Goal: Task Accomplishment & Management: Manage account settings

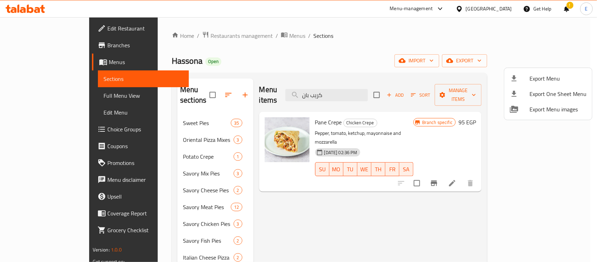
click at [178, 33] on div at bounding box center [298, 131] width 597 height 262
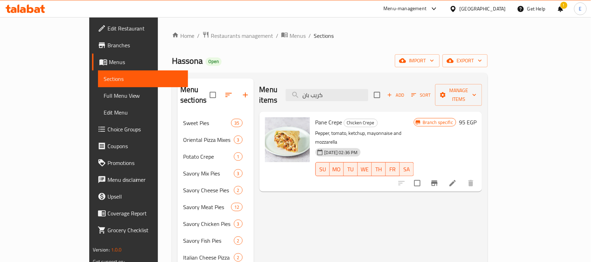
click at [211, 32] on span "Restaurants management" at bounding box center [242, 35] width 62 height 8
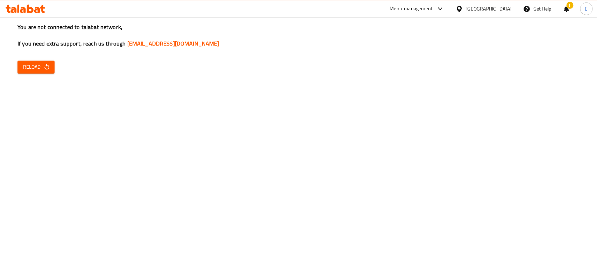
click at [36, 45] on h3 "You are not connected to talabat network, If you need extra support, reach us t…" at bounding box center [298, 35] width 562 height 24
click at [34, 56] on div "You are not connected to talabat network, If you need extra support, reach us t…" at bounding box center [298, 131] width 597 height 262
click at [31, 63] on span "Reload" at bounding box center [36, 67] width 26 height 9
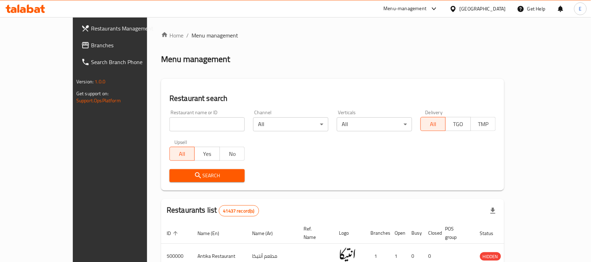
click at [76, 38] on link "Branches" at bounding box center [124, 45] width 96 height 17
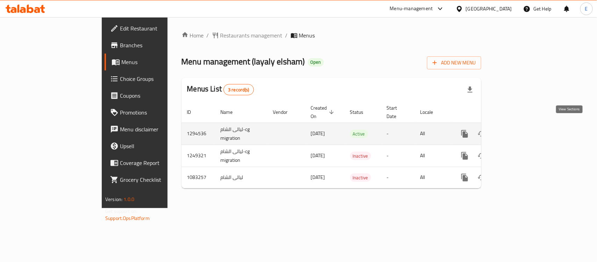
click at [520, 129] on icon "enhanced table" at bounding box center [515, 133] width 8 height 8
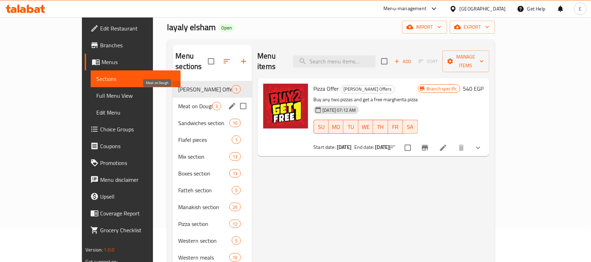
scroll to position [33, 0]
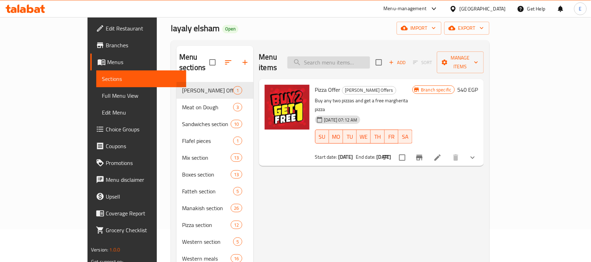
click at [370, 56] on input "search" at bounding box center [328, 62] width 83 height 12
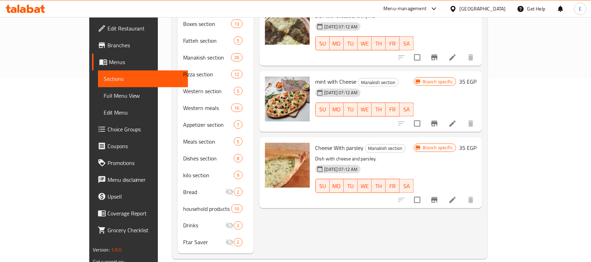
scroll to position [182, 0]
type input "جبنة ب"
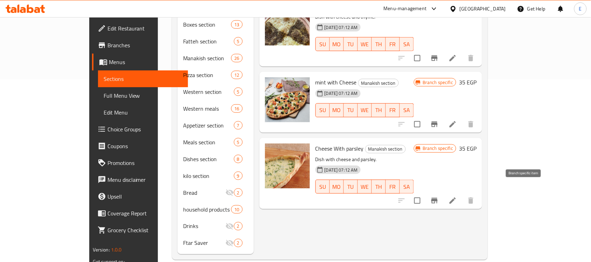
click at [438, 196] on icon "Branch-specific-item" at bounding box center [434, 200] width 8 height 8
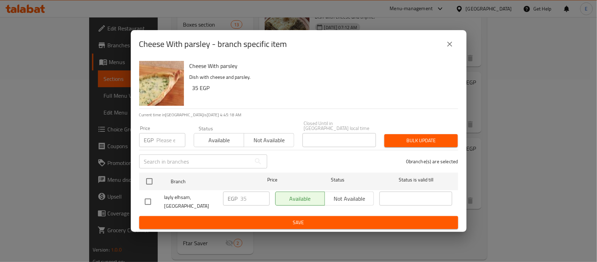
click at [452, 48] on icon "close" at bounding box center [450, 44] width 8 height 8
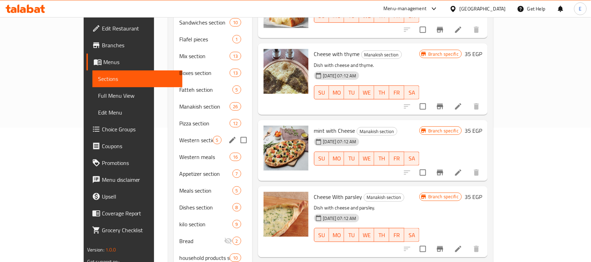
scroll to position [135, 0]
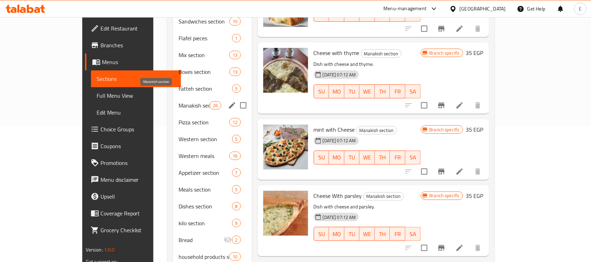
click at [178, 101] on span "Manakish section" at bounding box center [193, 105] width 31 height 8
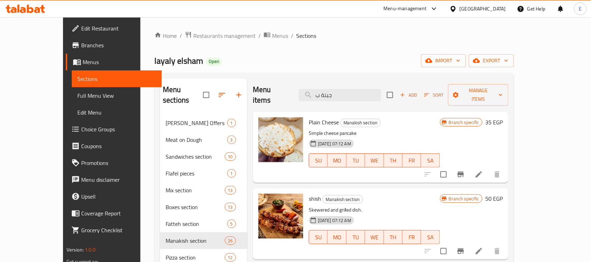
scroll to position [1, 0]
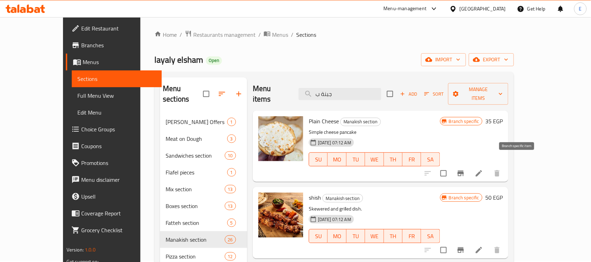
click at [465, 169] on icon "Branch-specific-item" at bounding box center [460, 173] width 8 height 8
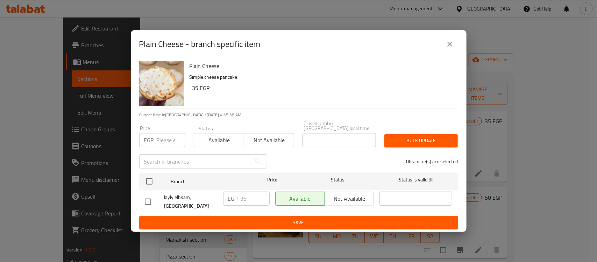
click at [455, 51] on button "close" at bounding box center [450, 44] width 17 height 17
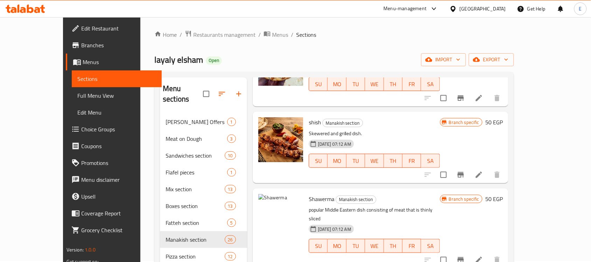
scroll to position [82, 0]
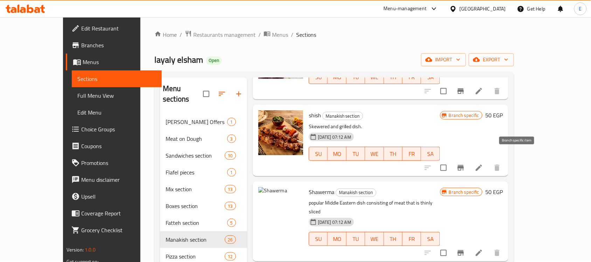
click at [464, 165] on icon "Branch-specific-item" at bounding box center [460, 168] width 6 height 6
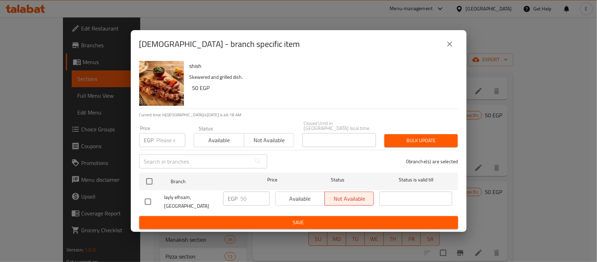
click at [450, 56] on div "shish - branch specific item" at bounding box center [299, 44] width 336 height 28
click at [459, 51] on div "shish - branch specific item" at bounding box center [299, 44] width 336 height 28
click at [452, 48] on icon "close" at bounding box center [450, 44] width 8 height 8
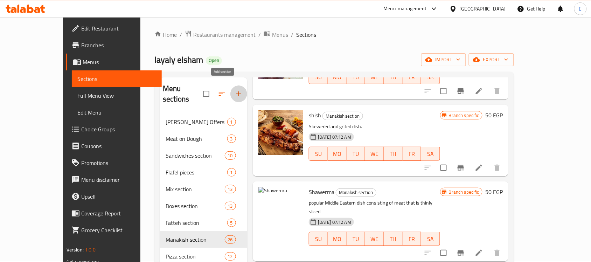
click at [234, 90] on icon "button" at bounding box center [238, 94] width 8 height 8
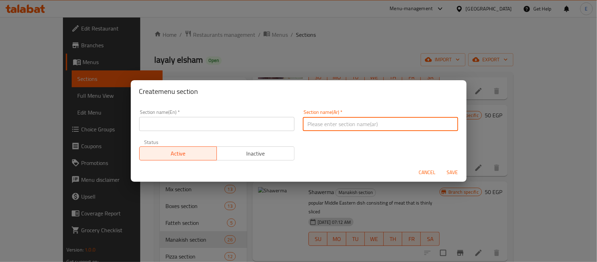
click at [326, 125] on input "text" at bounding box center [380, 124] width 155 height 14
type input "الفطائر"
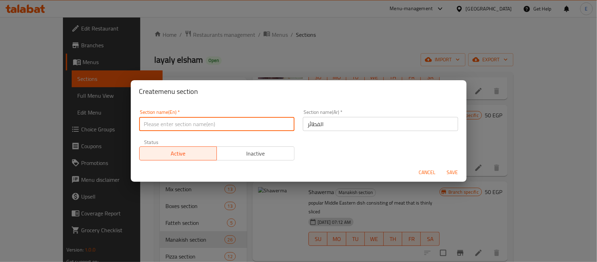
click at [272, 127] on input "text" at bounding box center [216, 124] width 155 height 14
type input "Pies"
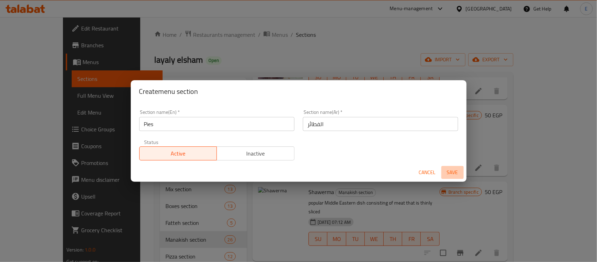
click at [450, 173] on span "Save" at bounding box center [452, 172] width 17 height 9
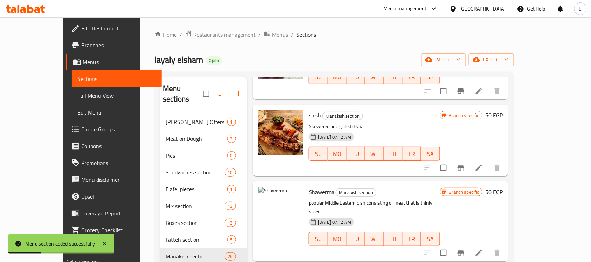
scroll to position [0, 0]
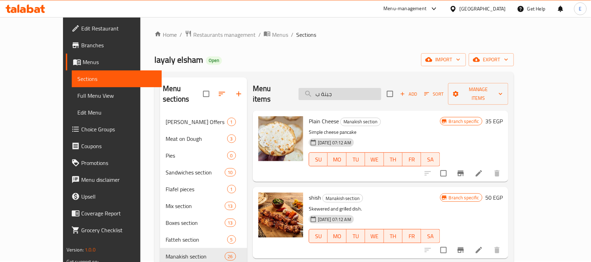
click at [351, 89] on input "جبنة ب" at bounding box center [339, 94] width 83 height 12
type input "g"
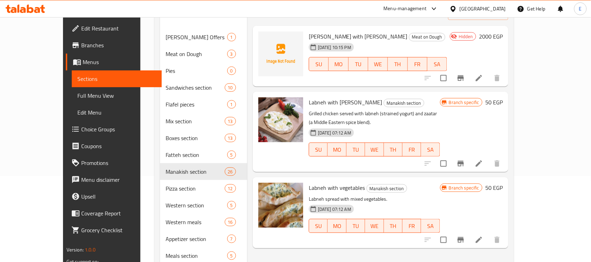
scroll to position [86, 0]
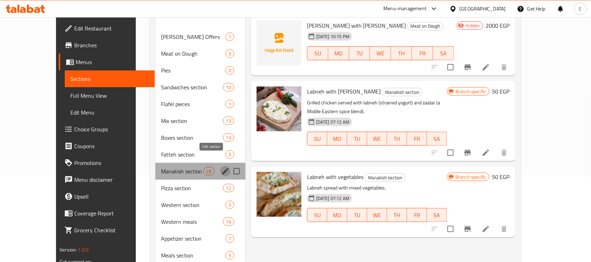
click at [222, 168] on icon "edit" at bounding box center [225, 171] width 6 height 6
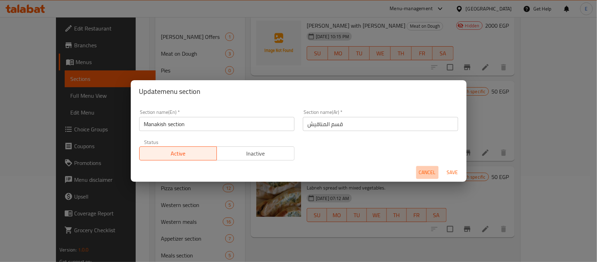
click at [422, 167] on button "Cancel" at bounding box center [427, 172] width 22 height 13
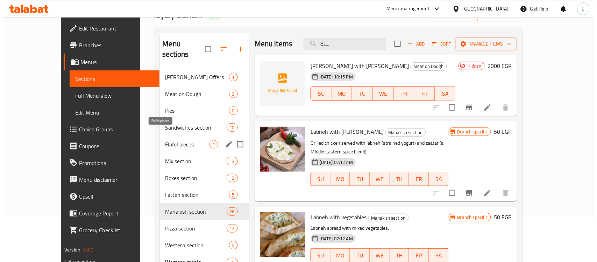
scroll to position [51, 0]
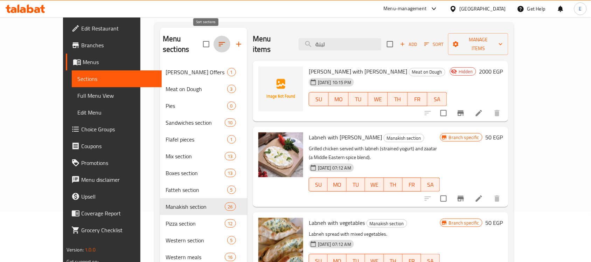
click at [218, 40] on icon "button" at bounding box center [222, 44] width 8 height 8
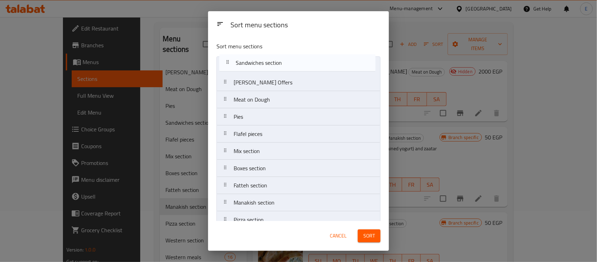
drag, startPoint x: 278, startPoint y: 123, endPoint x: 281, endPoint y: 64, distance: 59.2
click at [281, 64] on nav "Layaly Elsham Offers Meat on Dough Pies Sandwiches section Flafel pieces Mix se…" at bounding box center [299, 228] width 164 height 344
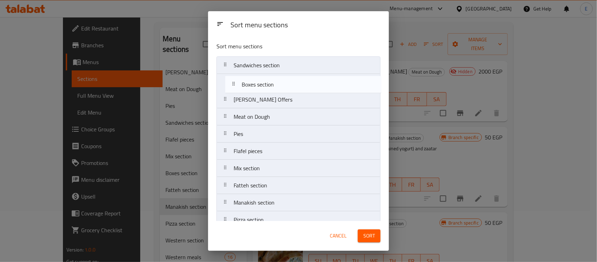
drag, startPoint x: 255, startPoint y: 161, endPoint x: 265, endPoint y: 69, distance: 92.2
click at [265, 69] on nav "Sandwiches section Layaly Elsham Offers Meat on Dough Pies Flafel pieces Mix se…" at bounding box center [299, 228] width 164 height 344
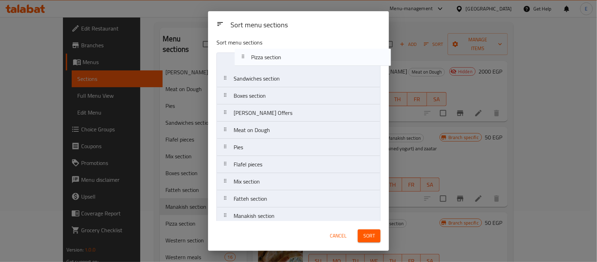
scroll to position [0, 0]
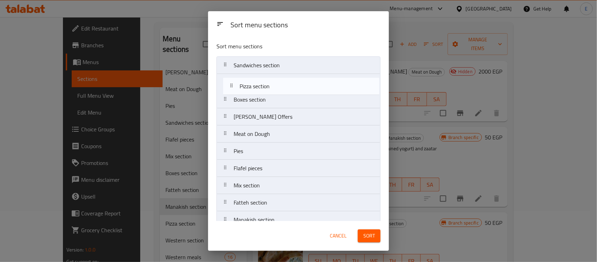
drag, startPoint x: 256, startPoint y: 200, endPoint x: 263, endPoint y: 84, distance: 116.4
click at [263, 84] on nav "Sandwiches section Boxes section Layaly Elsham Offers Meat on Dough Pies Flafel…" at bounding box center [299, 228] width 164 height 344
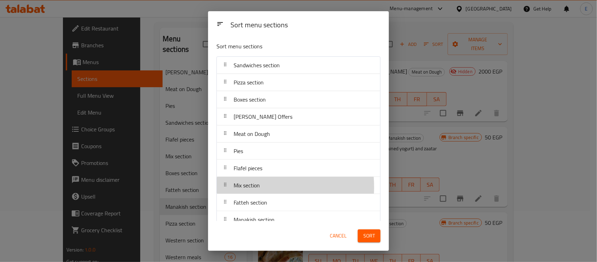
scroll to position [0, 0]
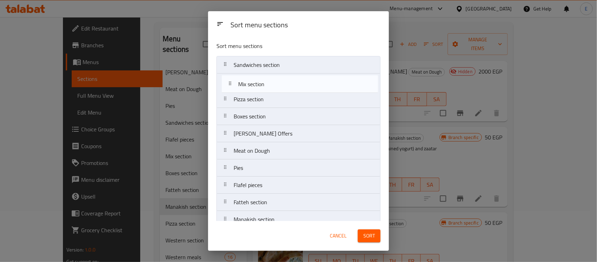
drag, startPoint x: 252, startPoint y: 187, endPoint x: 256, endPoint y: 80, distance: 106.8
click at [256, 80] on nav "Sandwiches section Pizza section Boxes section Layaly Elsham Offers Meat on Dou…" at bounding box center [299, 228] width 164 height 344
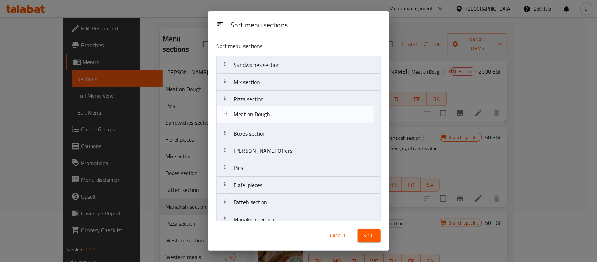
drag, startPoint x: 272, startPoint y: 151, endPoint x: 272, endPoint y: 113, distance: 38.5
click at [272, 113] on nav "Sandwiches section Mix section Pizza section Boxes section Layaly Elsham Offers…" at bounding box center [299, 228] width 164 height 344
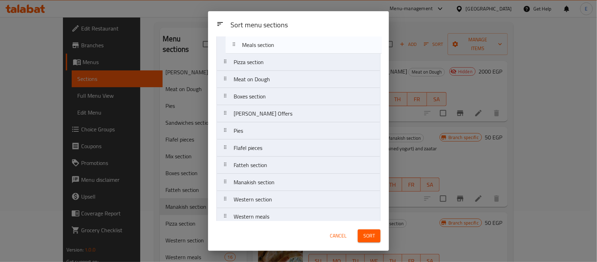
scroll to position [0, 0]
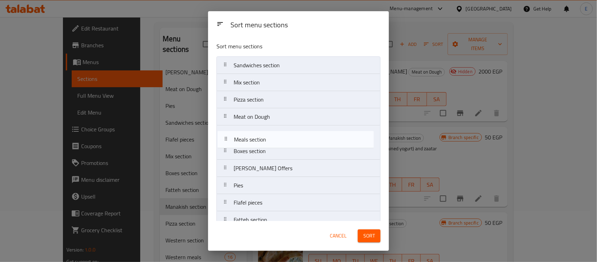
drag, startPoint x: 263, startPoint y: 188, endPoint x: 265, endPoint y: 135, distance: 53.5
click at [265, 135] on nav "Sandwiches section Mix section Pizza section Meat on Dough Boxes section Layaly…" at bounding box center [299, 228] width 164 height 344
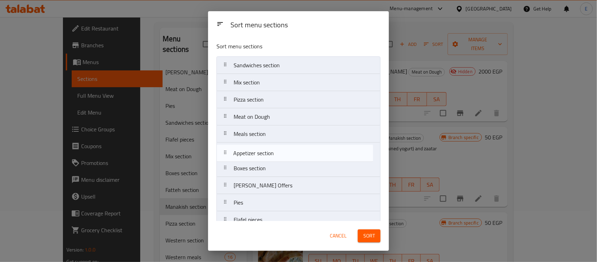
drag, startPoint x: 270, startPoint y: 202, endPoint x: 271, endPoint y: 148, distance: 54.2
click at [271, 148] on nav "Sandwiches section Mix section Pizza section Meat on Dough Meals section Boxes …" at bounding box center [299, 228] width 164 height 344
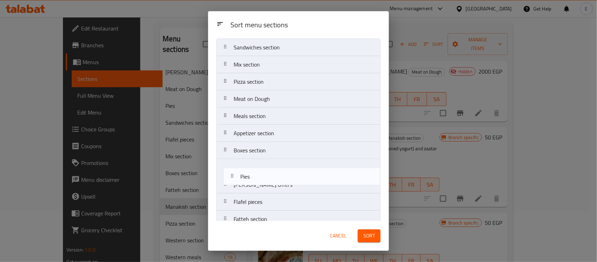
scroll to position [19, 0]
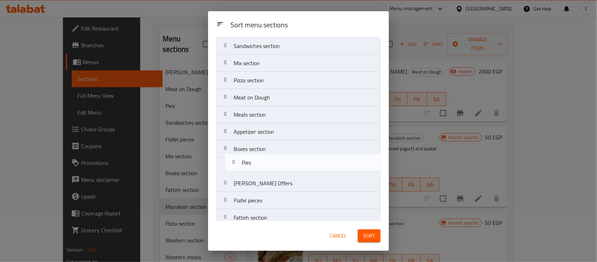
drag, startPoint x: 248, startPoint y: 208, endPoint x: 256, endPoint y: 165, distance: 43.4
click at [256, 165] on nav "Sandwiches section Mix section Pizza section Meat on Dough Meals section Appeti…" at bounding box center [299, 209] width 164 height 344
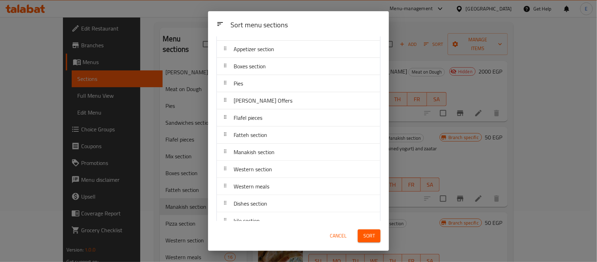
scroll to position [92, 0]
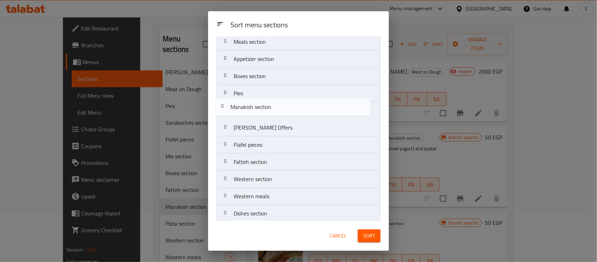
drag, startPoint x: 255, startPoint y: 167, endPoint x: 252, endPoint y: 110, distance: 57.5
click at [252, 110] on nav "Sandwiches section Mix section Pizza section Meat on Dough Meals section Appeti…" at bounding box center [299, 136] width 164 height 344
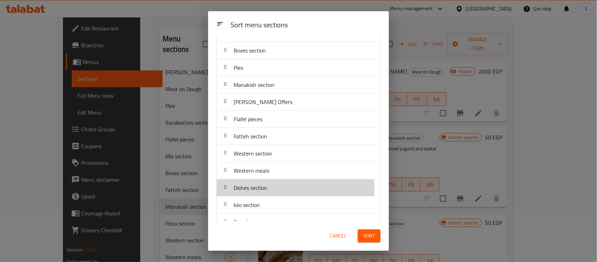
scroll to position [118, 0]
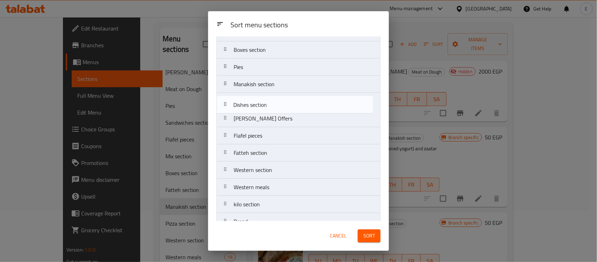
drag, startPoint x: 277, startPoint y: 192, endPoint x: 277, endPoint y: 103, distance: 88.5
click at [277, 103] on nav "Sandwiches section Mix section Pizza section Meat on Dough Meals section Appeti…" at bounding box center [299, 110] width 164 height 344
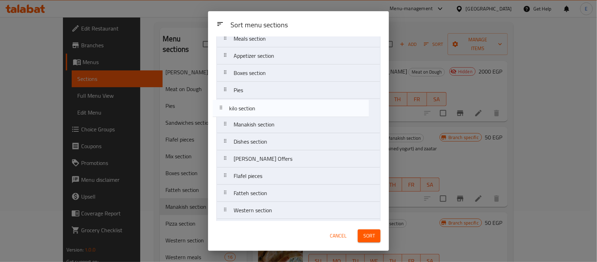
scroll to position [95, 0]
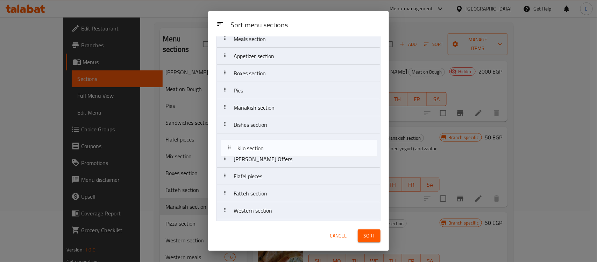
drag, startPoint x: 287, startPoint y: 152, endPoint x: 291, endPoint y: 144, distance: 8.9
click at [291, 144] on nav "Sandwiches section Mix section Pizza section Meat on Dough Meals section Appeti…" at bounding box center [299, 134] width 164 height 344
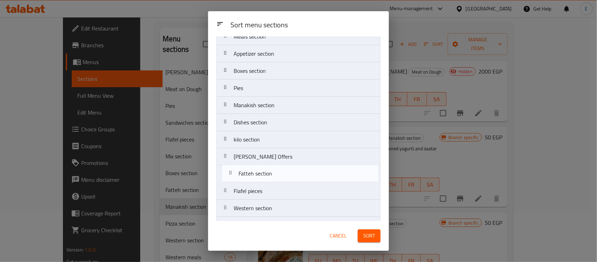
scroll to position [98, 0]
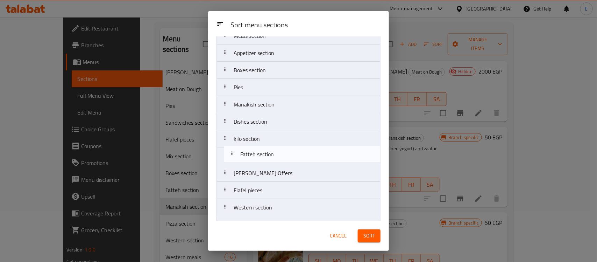
drag, startPoint x: 268, startPoint y: 197, endPoint x: 275, endPoint y: 155, distance: 42.9
click at [275, 155] on nav "Sandwiches section Mix section Pizza section Meat on Dough Meals section Appeti…" at bounding box center [299, 130] width 164 height 344
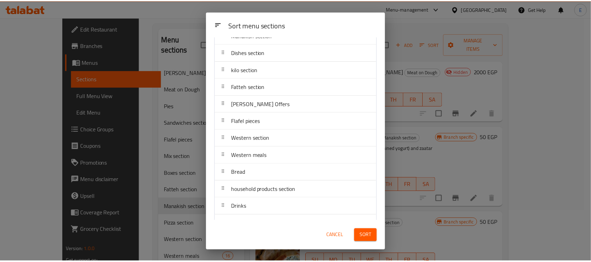
scroll to position [177, 0]
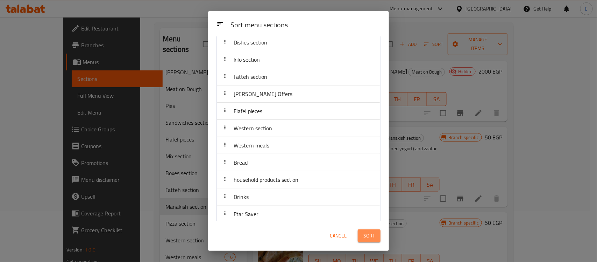
click at [369, 238] on span "Sort" at bounding box center [370, 235] width 12 height 9
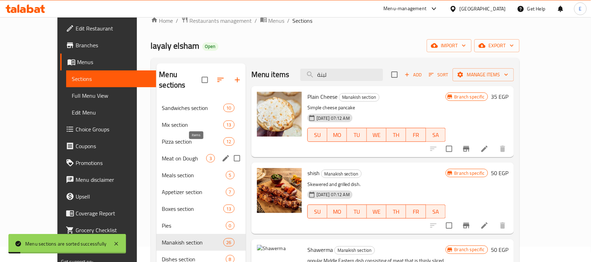
scroll to position [13, 0]
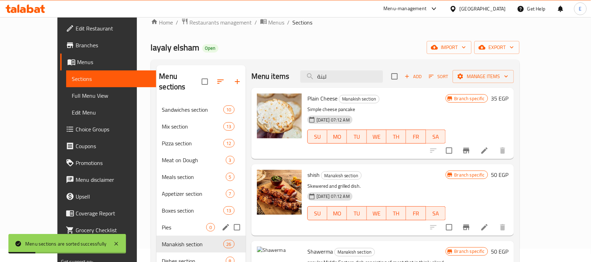
click at [165, 219] on div "Pies 0" at bounding box center [200, 227] width 89 height 17
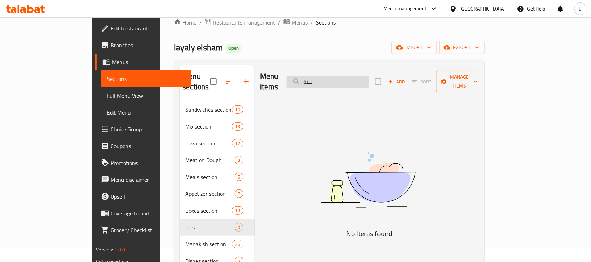
click at [346, 77] on input "لبنة" at bounding box center [328, 82] width 83 height 12
type input "ج"
click at [406, 78] on span "Add" at bounding box center [396, 82] width 19 height 8
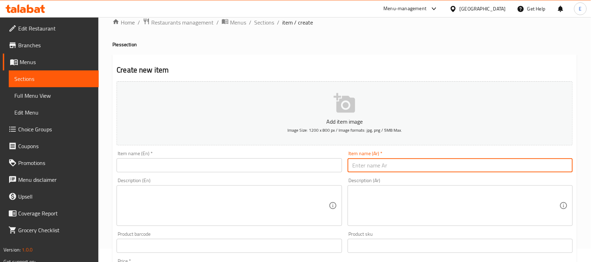
click at [445, 163] on input "text" at bounding box center [459, 165] width 225 height 14
type input "جبنة بقدونس"
click at [265, 22] on span "Sections" at bounding box center [264, 22] width 20 height 8
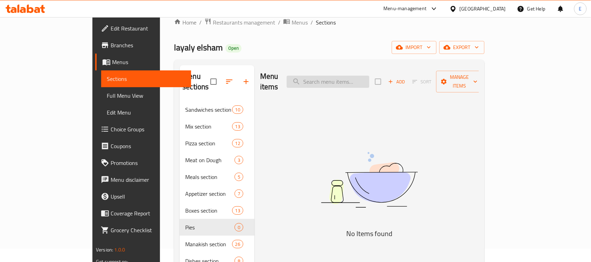
click at [351, 78] on input "search" at bounding box center [328, 82] width 83 height 12
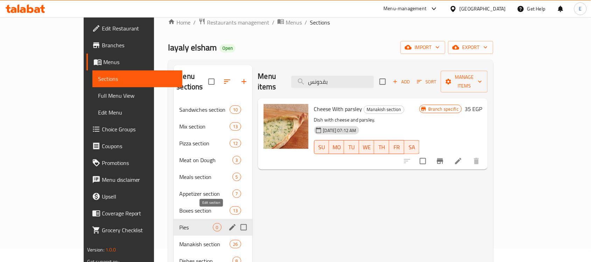
click at [228, 223] on icon "edit" at bounding box center [232, 227] width 8 height 8
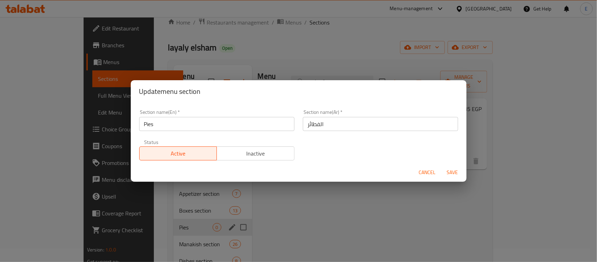
click at [261, 149] on span "Inactive" at bounding box center [256, 153] width 72 height 10
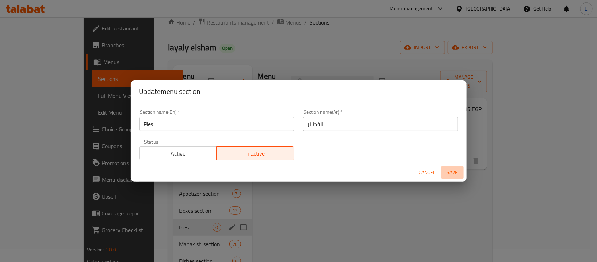
click at [447, 169] on span "Save" at bounding box center [452, 172] width 17 height 9
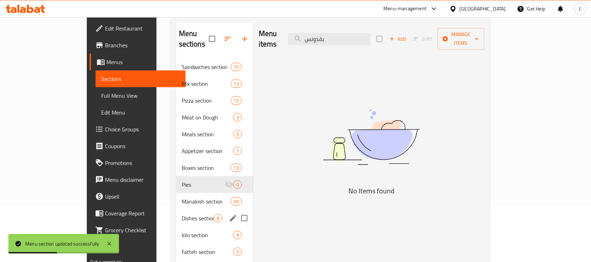
scroll to position [57, 0]
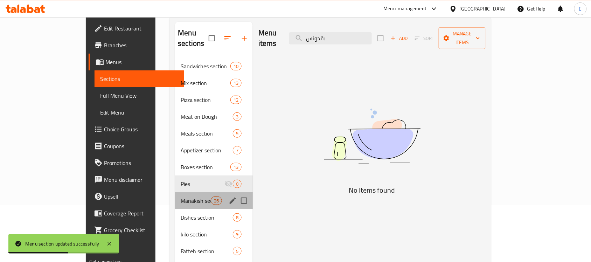
click at [175, 192] on div "Manakish section 26" at bounding box center [214, 200] width 78 height 17
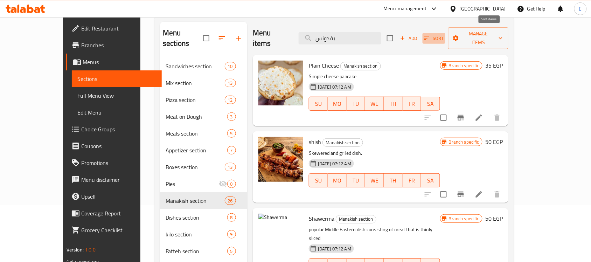
click at [443, 35] on span "Sort" at bounding box center [433, 38] width 19 height 8
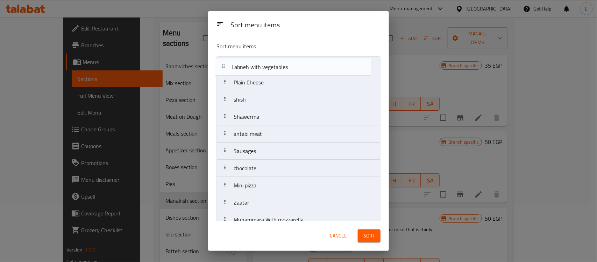
drag, startPoint x: 279, startPoint y: 209, endPoint x: 277, endPoint y: 62, distance: 147.3
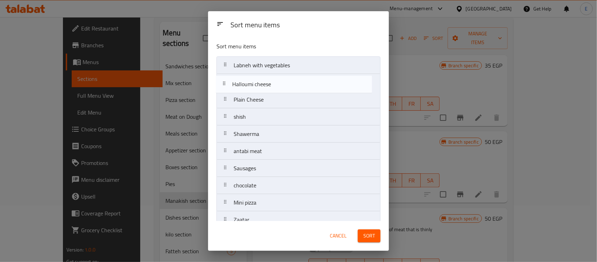
drag, startPoint x: 288, startPoint y: 146, endPoint x: 286, endPoint y: 85, distance: 61.6
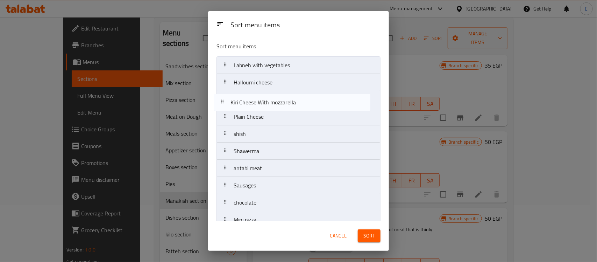
drag, startPoint x: 299, startPoint y: 151, endPoint x: 296, endPoint y: 102, distance: 49.4
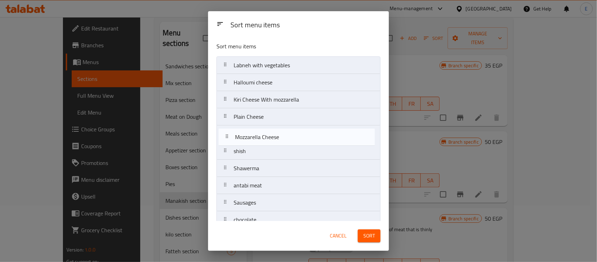
drag, startPoint x: 279, startPoint y: 177, endPoint x: 282, endPoint y: 135, distance: 42.1
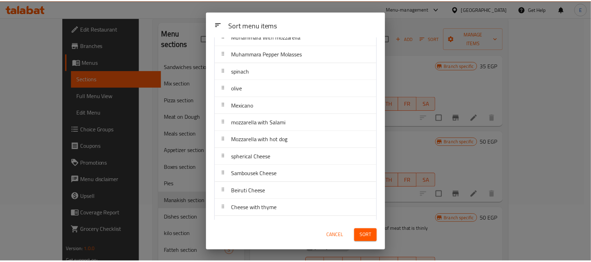
scroll to position [286, 0]
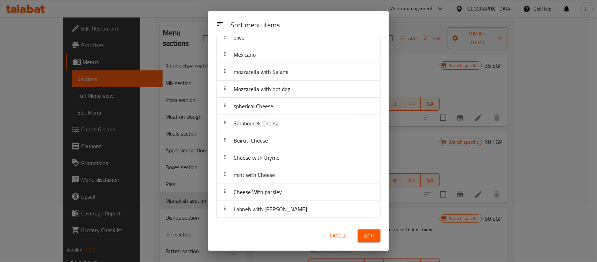
click at [339, 235] on span "Cancel" at bounding box center [338, 235] width 17 height 9
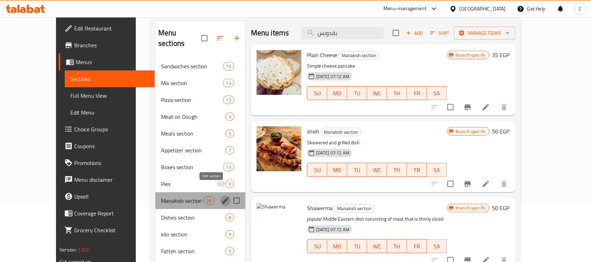
click at [222, 197] on icon "edit" at bounding box center [225, 200] width 6 height 6
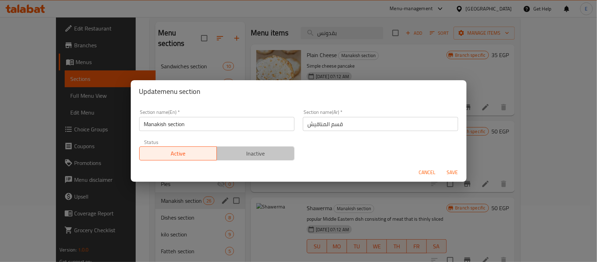
click at [265, 153] on span "Inactive" at bounding box center [256, 153] width 72 height 10
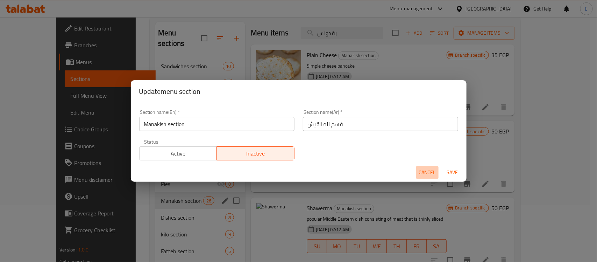
click at [427, 171] on span "Cancel" at bounding box center [427, 172] width 17 height 9
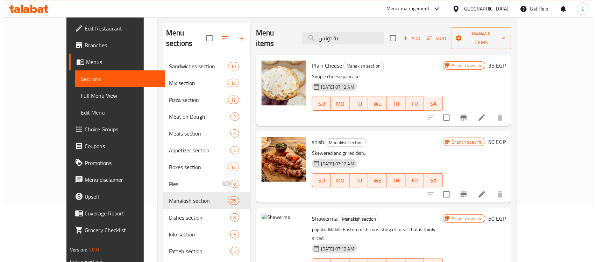
scroll to position [0, 0]
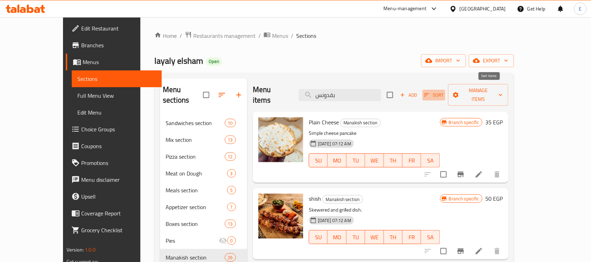
click at [443, 91] on span "Sort" at bounding box center [433, 95] width 19 height 8
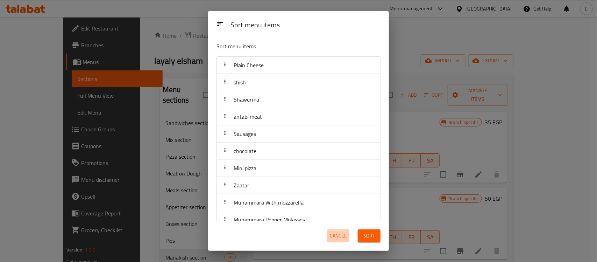
click at [340, 231] on span "Cancel" at bounding box center [338, 235] width 17 height 9
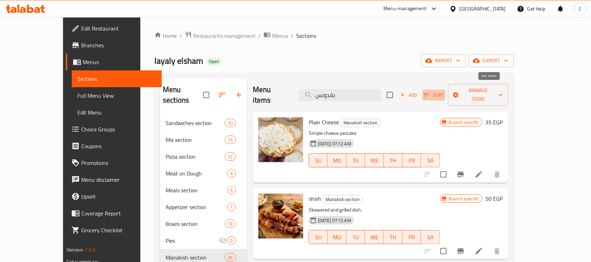
click at [443, 91] on span "Sort" at bounding box center [433, 95] width 19 height 8
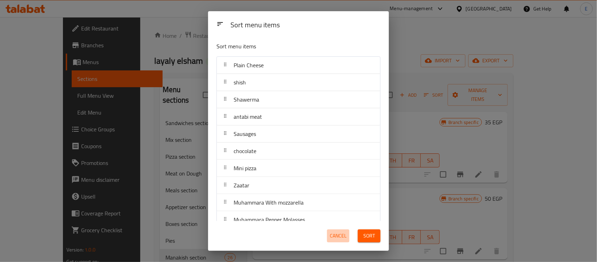
click at [339, 235] on span "Cancel" at bounding box center [338, 235] width 17 height 9
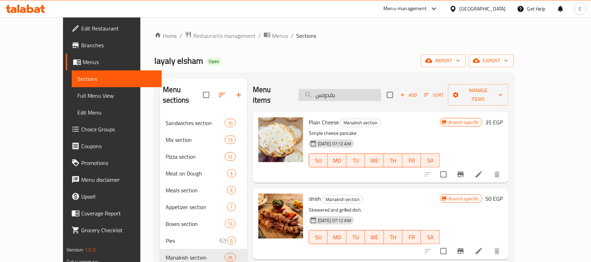
click at [359, 92] on input "بقدونس" at bounding box center [339, 95] width 83 height 12
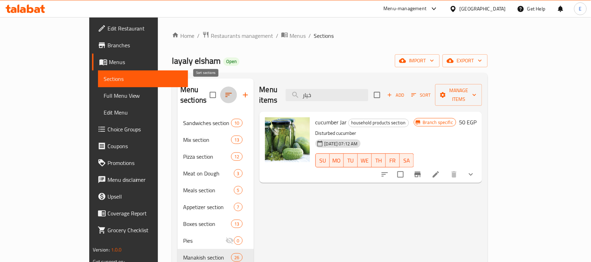
click at [224, 91] on icon "button" at bounding box center [228, 95] width 8 height 8
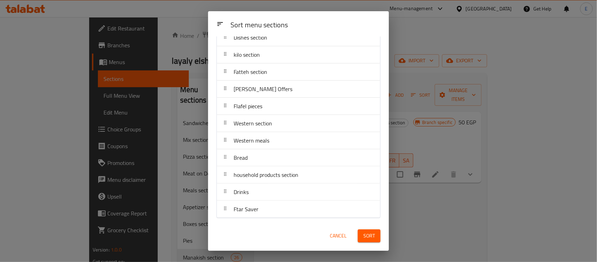
scroll to position [183, 0]
click at [335, 240] on span "Cancel" at bounding box center [338, 235] width 17 height 9
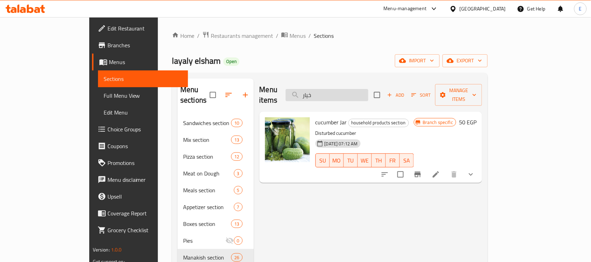
click at [342, 91] on input "خيار" at bounding box center [326, 95] width 83 height 12
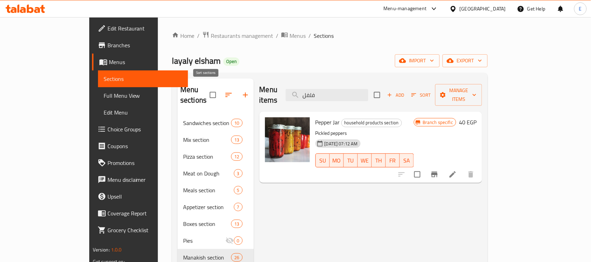
type input "فلفل"
click at [224, 91] on icon "button" at bounding box center [228, 95] width 8 height 8
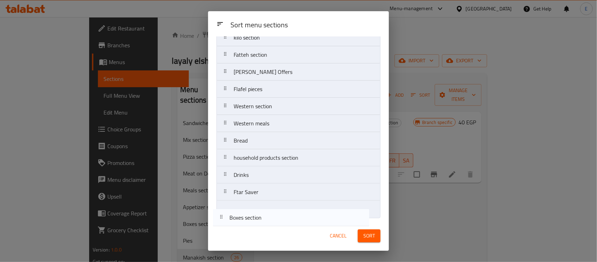
scroll to position [183, 0]
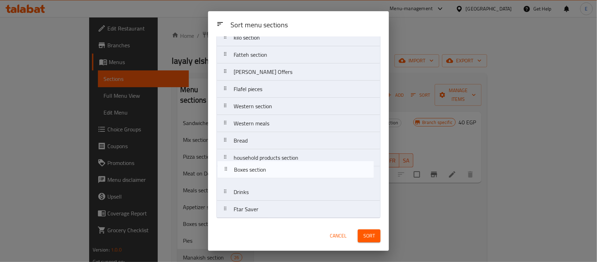
drag, startPoint x: 266, startPoint y: 138, endPoint x: 266, endPoint y: 176, distance: 37.4
click at [266, 176] on nav "Sandwiches section Mix section Pizza section Meat on Dough Meals section Appeti…" at bounding box center [299, 46] width 164 height 344
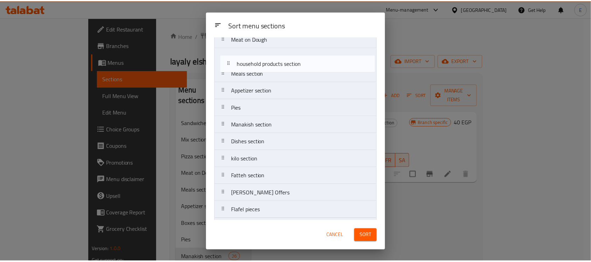
scroll to position [68, 0]
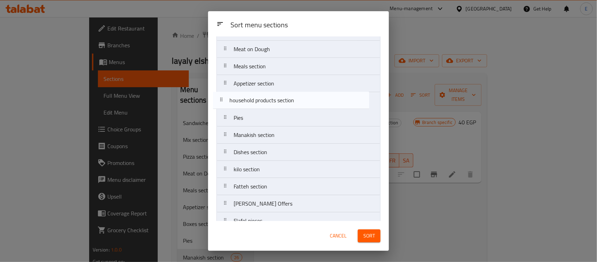
drag, startPoint x: 265, startPoint y: 158, endPoint x: 261, endPoint y: 94, distance: 64.5
click at [261, 94] on nav "Sandwiches section Mix section Pizza section Meat on Dough Meals section Appeti…" at bounding box center [299, 161] width 164 height 344
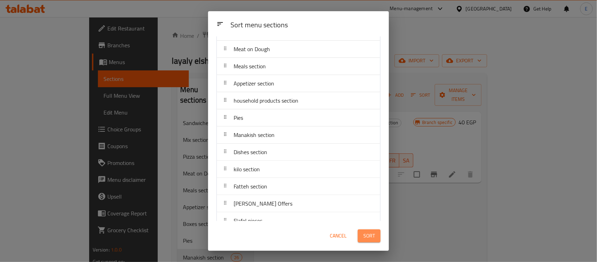
click at [371, 231] on span "Sort" at bounding box center [370, 235] width 12 height 9
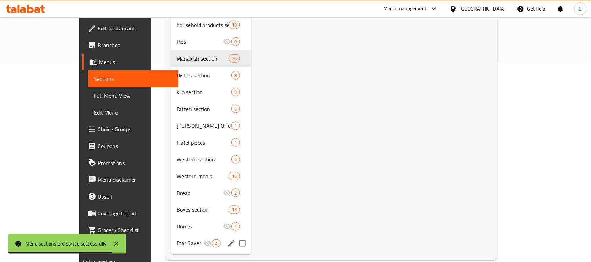
scroll to position [199, 0]
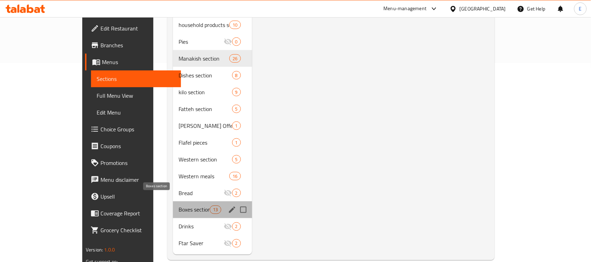
click at [178, 205] on span "Boxes section" at bounding box center [193, 209] width 31 height 8
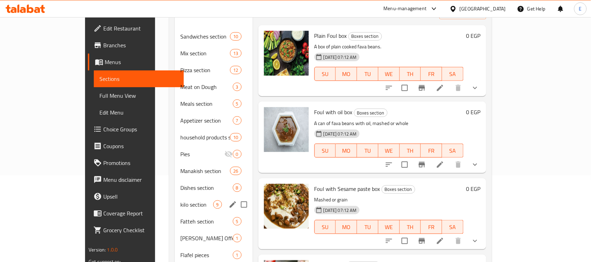
scroll to position [91, 0]
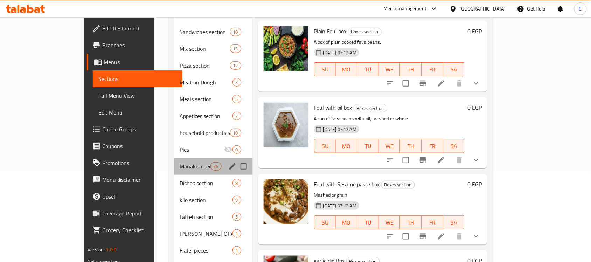
click at [174, 158] on div "Manakish section 26" at bounding box center [213, 166] width 78 height 17
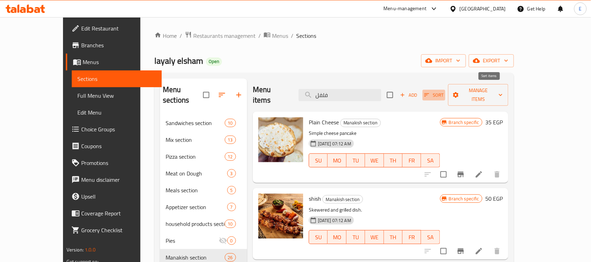
click at [443, 91] on span "Sort" at bounding box center [433, 95] width 19 height 8
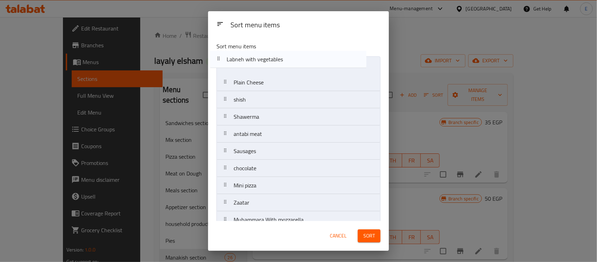
drag, startPoint x: 281, startPoint y: 214, endPoint x: 275, endPoint y: 62, distance: 152.3
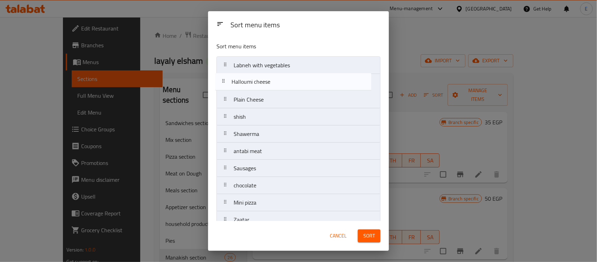
drag, startPoint x: 280, startPoint y: 111, endPoint x: 278, endPoint y: 83, distance: 27.7
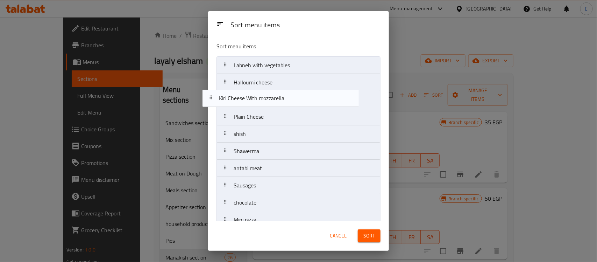
drag, startPoint x: 289, startPoint y: 113, endPoint x: 275, endPoint y: 99, distance: 19.5
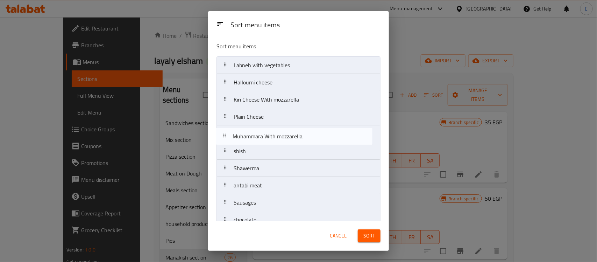
drag, startPoint x: 293, startPoint y: 158, endPoint x: 293, endPoint y: 137, distance: 21.7
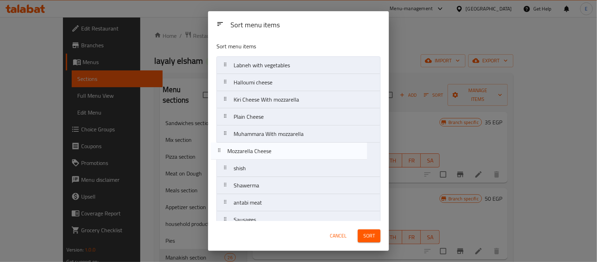
drag, startPoint x: 280, startPoint y: 105, endPoint x: 275, endPoint y: 147, distance: 42.3
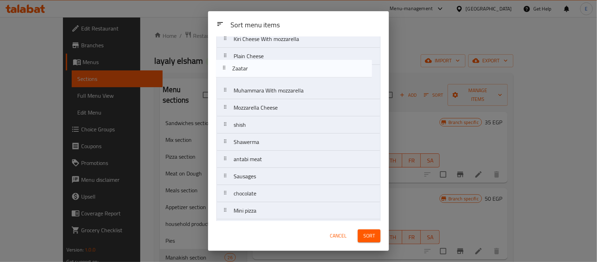
scroll to position [60, 0]
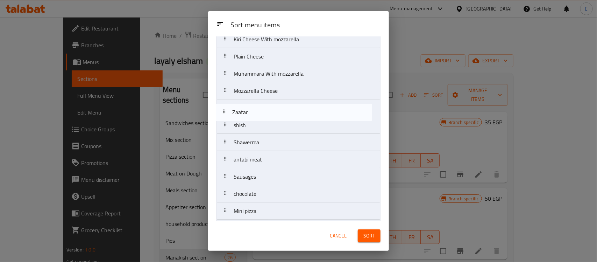
drag, startPoint x: 277, startPoint y: 176, endPoint x: 276, endPoint y: 112, distance: 63.3
click at [276, 112] on nav "Labneh with vegetables Halloumi cheese Kiri Cheese With mozzarella Plain Cheese…" at bounding box center [299, 219] width 164 height 446
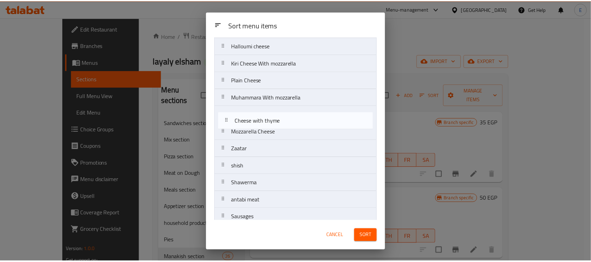
scroll to position [32, 0]
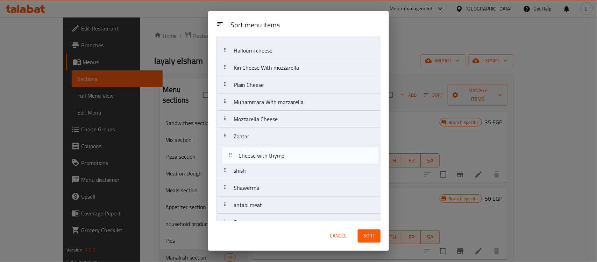
drag, startPoint x: 277, startPoint y: 189, endPoint x: 282, endPoint y: 153, distance: 36.7
click at [282, 153] on nav "Labneh with vegetables Halloumi cheese Kiri Cheese With mozzarella Plain Cheese…" at bounding box center [299, 247] width 164 height 446
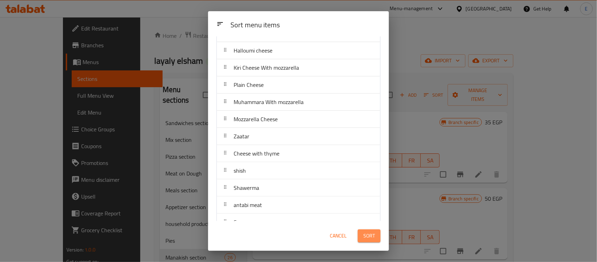
click at [365, 241] on button "Sort" at bounding box center [369, 235] width 23 height 13
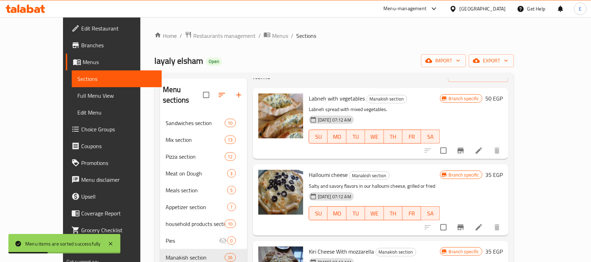
scroll to position [0, 0]
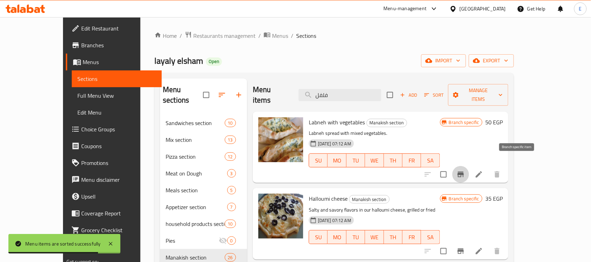
click at [465, 170] on icon "Branch-specific-item" at bounding box center [460, 174] width 8 height 8
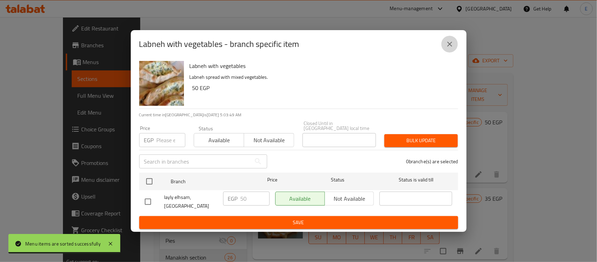
click at [450, 44] on icon "close" at bounding box center [450, 44] width 8 height 8
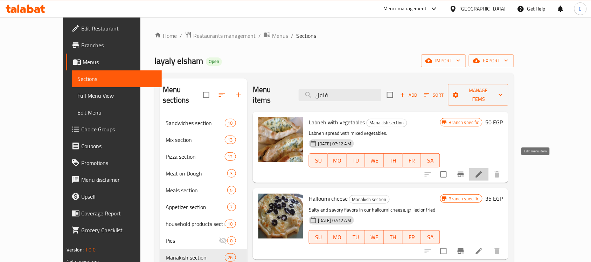
click at [483, 170] on icon at bounding box center [478, 174] width 8 height 8
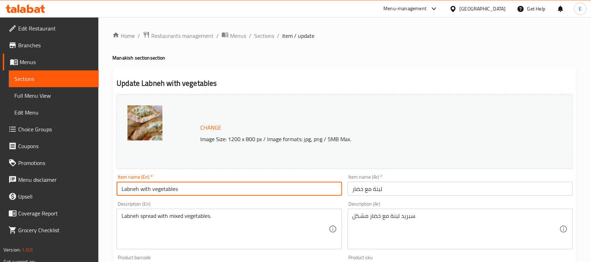
click at [193, 187] on input "Labneh with vegetables" at bounding box center [229, 189] width 225 height 14
type input "Labneh with Vegetables Large"
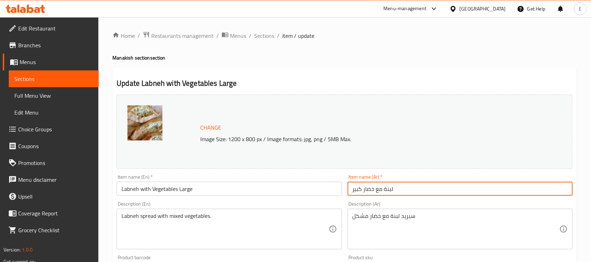
scroll to position [239, 0]
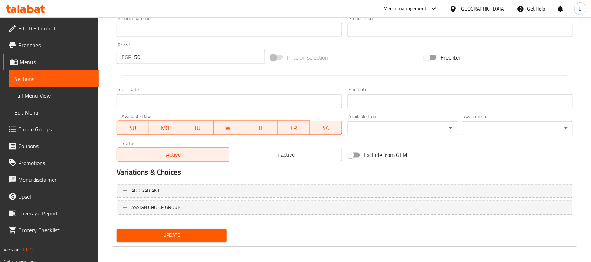
type input "لبنة مع خضار كبير"
drag, startPoint x: 143, startPoint y: 59, endPoint x: 86, endPoint y: 65, distance: 57.8
click at [86, 65] on div "Edit Restaurant Branches Menus Sections Full Menu View Edit Menu Choice Groups …" at bounding box center [295, 21] width 591 height 487
type input "85"
click at [117, 229] on button "Update" at bounding box center [172, 235] width 110 height 13
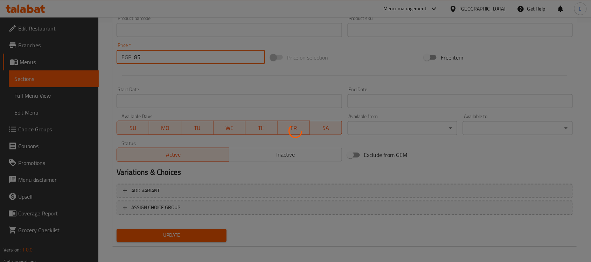
scroll to position [0, 0]
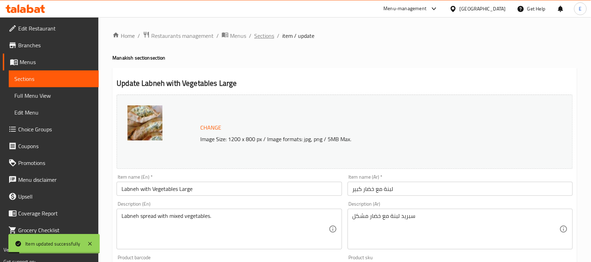
click at [269, 35] on span "Sections" at bounding box center [264, 35] width 20 height 8
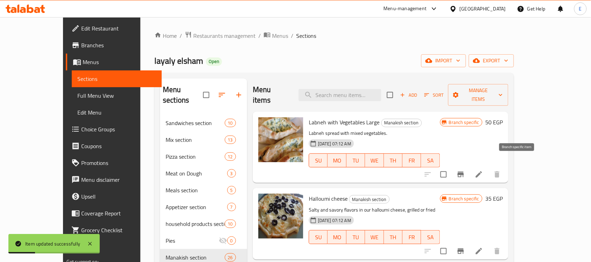
click at [469, 166] on button "Branch-specific-item" at bounding box center [460, 174] width 17 height 17
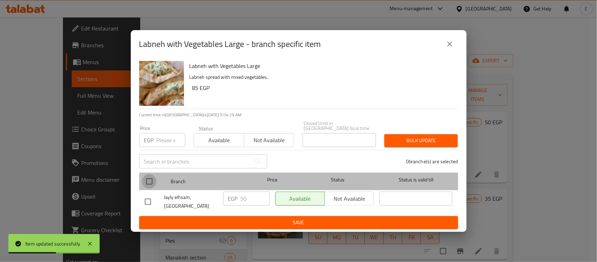
click at [144, 179] on input "checkbox" at bounding box center [149, 181] width 15 height 15
checkbox input "true"
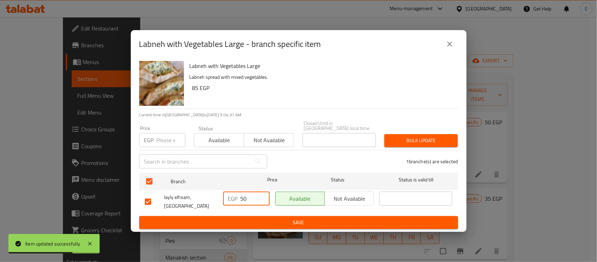
drag, startPoint x: 251, startPoint y: 195, endPoint x: 187, endPoint y: 197, distance: 63.7
click at [187, 197] on div "layly elhsam, El Rehab City EGP 50 ​ Available Not available ​" at bounding box center [298, 202] width 313 height 26
type input "85"
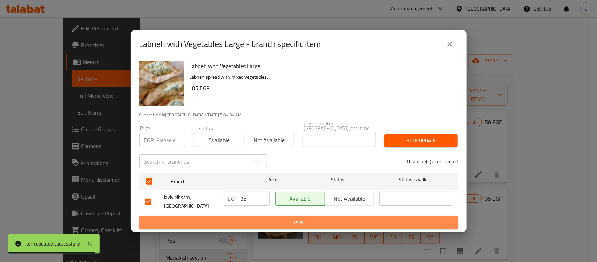
click at [254, 221] on span "Save" at bounding box center [299, 222] width 308 height 9
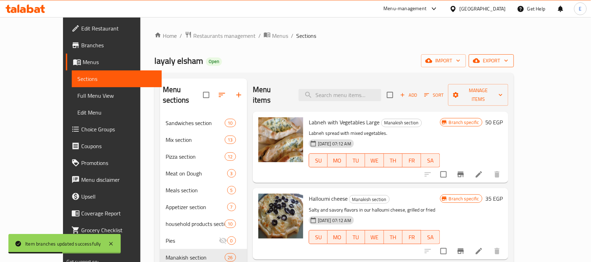
click at [509, 64] on icon "button" at bounding box center [505, 60] width 7 height 7
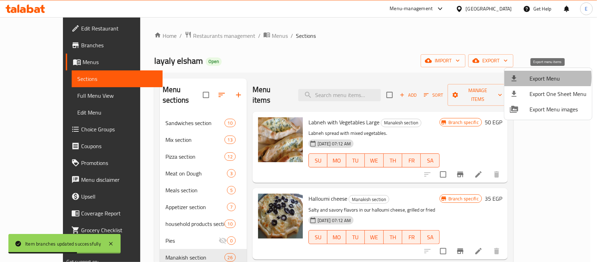
click at [543, 77] on span "Export Menu" at bounding box center [558, 78] width 57 height 8
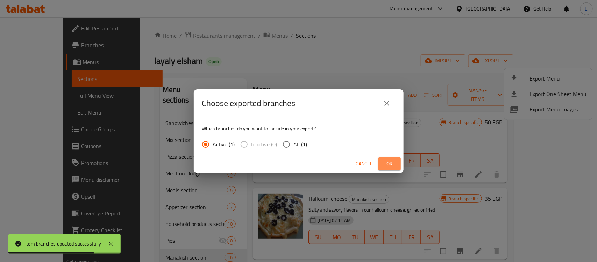
click at [394, 158] on button "Ok" at bounding box center [390, 163] width 22 height 13
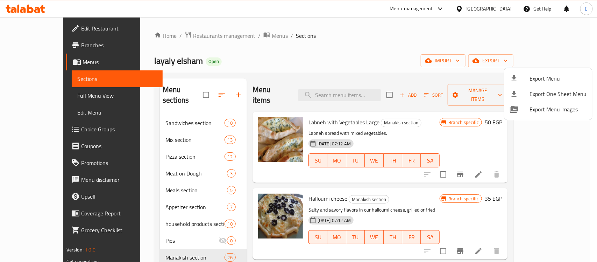
click at [517, 239] on div at bounding box center [298, 131] width 597 height 262
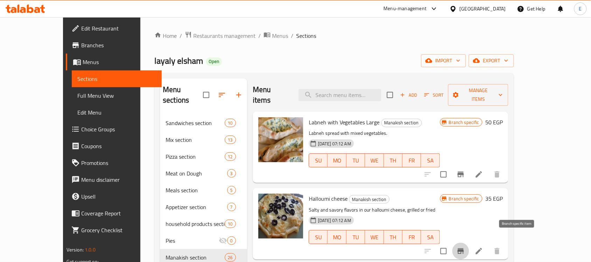
click at [465, 247] on icon "Branch-specific-item" at bounding box center [460, 251] width 8 height 8
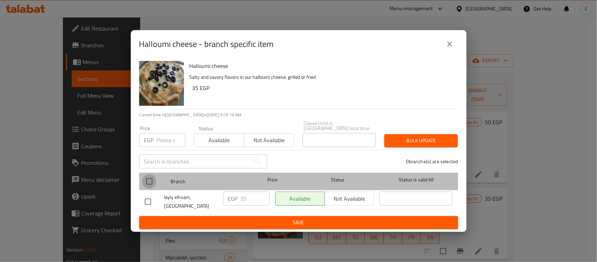
click at [151, 174] on input "checkbox" at bounding box center [149, 181] width 15 height 15
checkbox input "true"
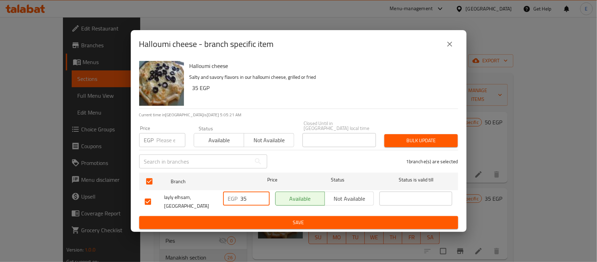
drag, startPoint x: 249, startPoint y: 194, endPoint x: 219, endPoint y: 187, distance: 31.6
click at [219, 189] on div "layly elhsam, El Rehab City EGP 35 ​ Available Not available ​" at bounding box center [298, 202] width 313 height 26
type input "80"
click at [280, 218] on span "Save" at bounding box center [299, 222] width 308 height 9
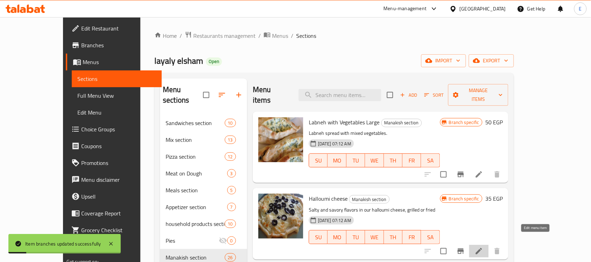
click at [483, 247] on icon at bounding box center [478, 251] width 8 height 8
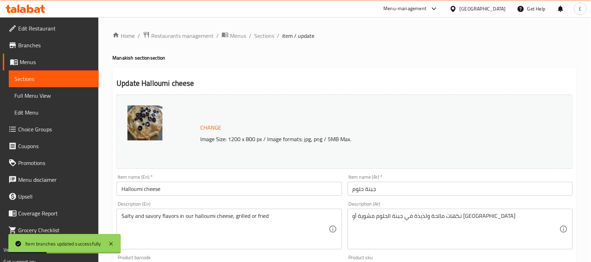
click at [285, 187] on input "Halloumi cheese" at bounding box center [229, 189] width 225 height 14
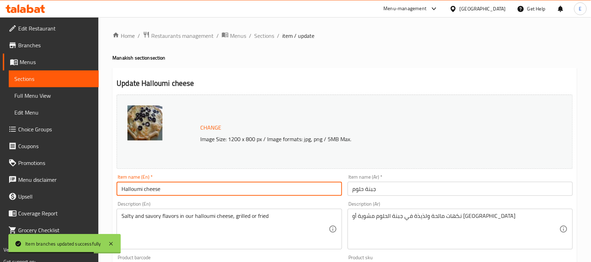
type input "Halloumi cheese"
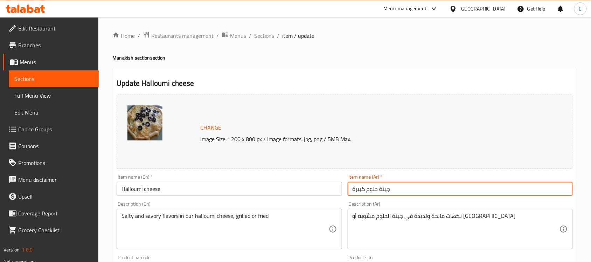
type input "جبنة حلوم كبيرة"
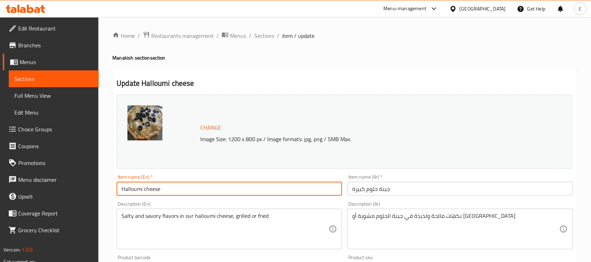
click at [260, 188] on input "Halloumi cheese" at bounding box center [229, 189] width 225 height 14
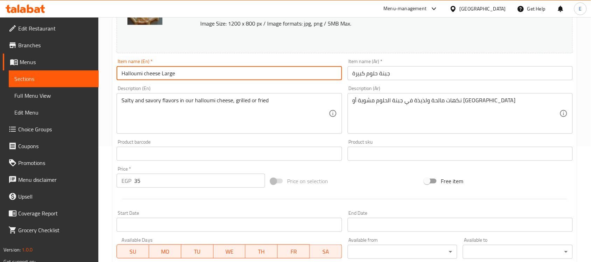
scroll to position [116, 0]
type input "Halloumi cheese Large"
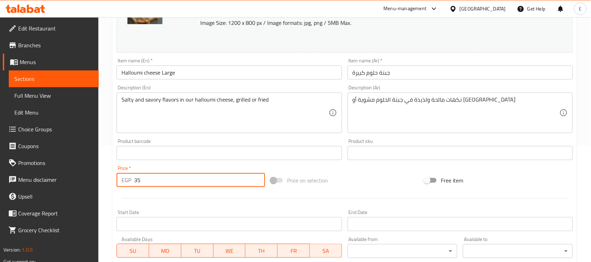
drag, startPoint x: 173, startPoint y: 177, endPoint x: 87, endPoint y: 182, distance: 86.5
click at [87, 182] on div "Edit Restaurant Branches Menus Sections Full Menu View Edit Menu Choice Groups …" at bounding box center [295, 144] width 591 height 487
type input "80"
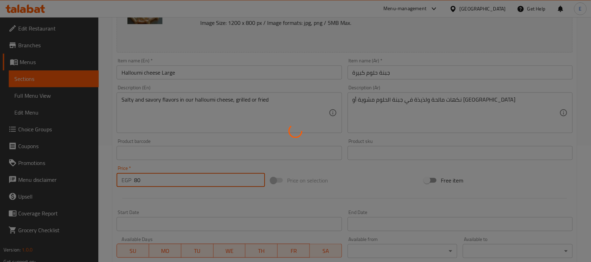
scroll to position [0, 0]
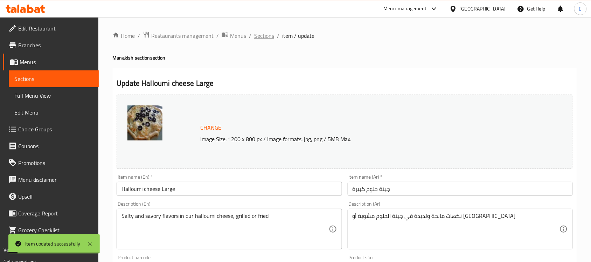
click at [265, 37] on span "Sections" at bounding box center [264, 35] width 20 height 8
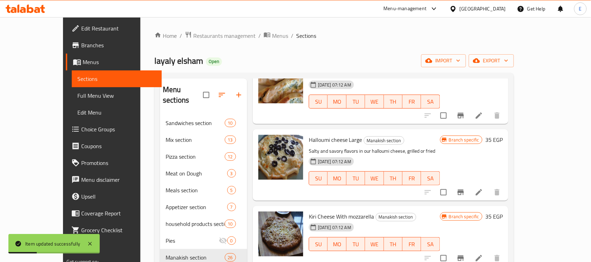
scroll to position [60, 0]
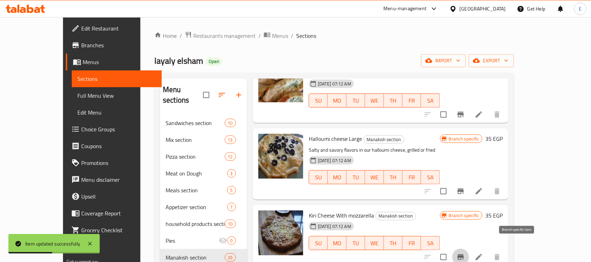
click at [465, 253] on icon "Branch-specific-item" at bounding box center [460, 257] width 8 height 8
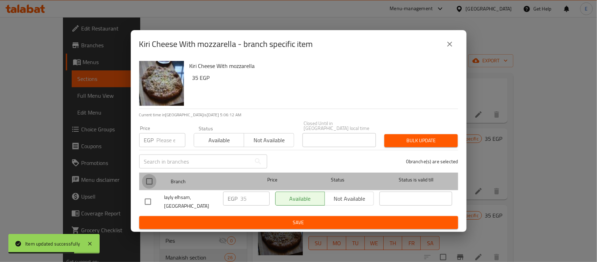
click at [149, 175] on input "checkbox" at bounding box center [149, 181] width 15 height 15
checkbox input "true"
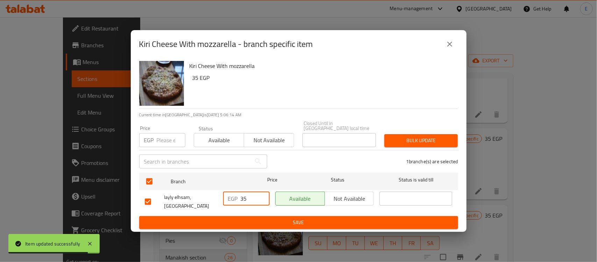
drag, startPoint x: 256, startPoint y: 198, endPoint x: 181, endPoint y: 195, distance: 74.6
click at [181, 195] on div "layly elhsam, El Rehab City EGP 35 ​ Available Not available ​" at bounding box center [298, 202] width 313 height 26
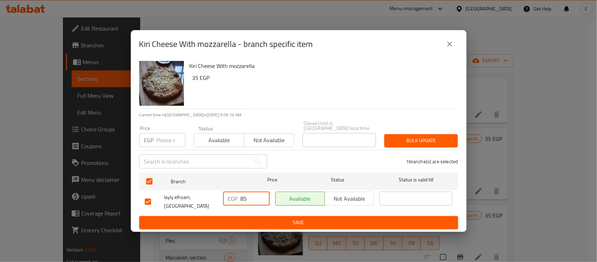
type input "85"
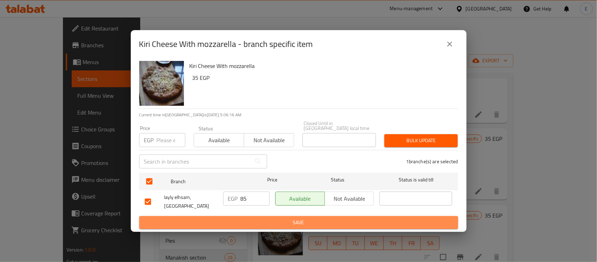
click at [242, 216] on button "Save" at bounding box center [298, 222] width 319 height 13
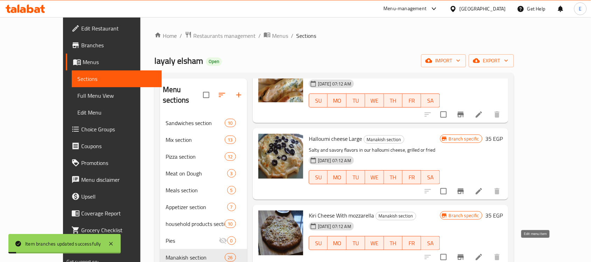
click at [483, 253] on icon at bounding box center [478, 257] width 8 height 8
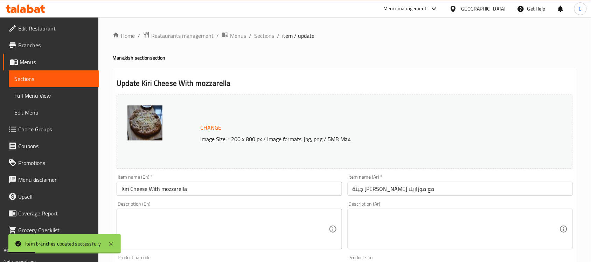
click at [213, 191] on input "Kiri Cheese With mozzarella" at bounding box center [229, 189] width 225 height 14
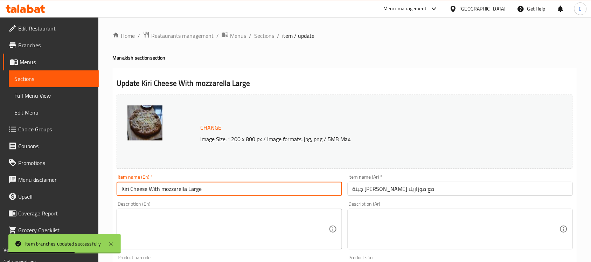
type input "Kiri Cheese With mozzarella Large"
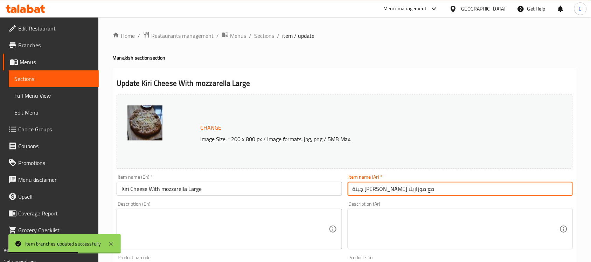
click at [416, 188] on input "جبنة كيري مع موزاريلا" at bounding box center [459, 189] width 225 height 14
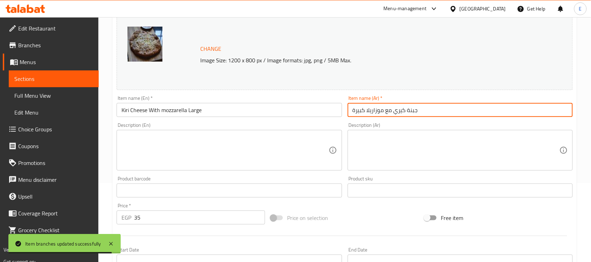
scroll to position [115, 0]
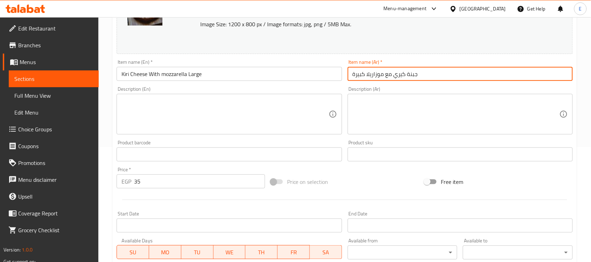
type input "جبنة كيري مع موزاريلا كبيرة"
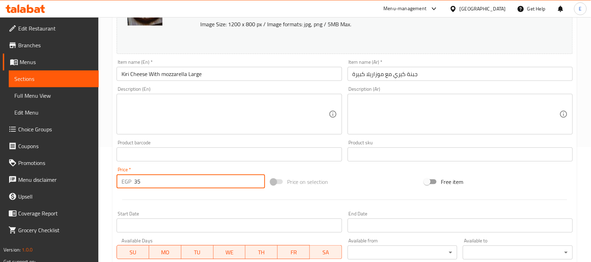
drag, startPoint x: 150, startPoint y: 184, endPoint x: 62, endPoint y: 179, distance: 87.9
click at [62, 179] on div "Edit Restaurant Branches Menus Sections Full Menu View Edit Menu Choice Groups …" at bounding box center [295, 145] width 591 height 487
type input "85"
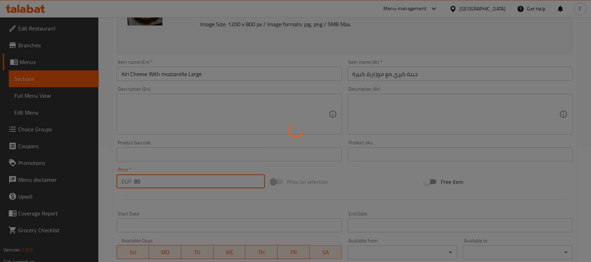
scroll to position [0, 0]
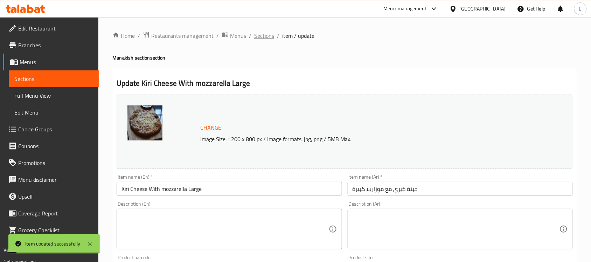
click at [265, 34] on span "Sections" at bounding box center [264, 35] width 20 height 8
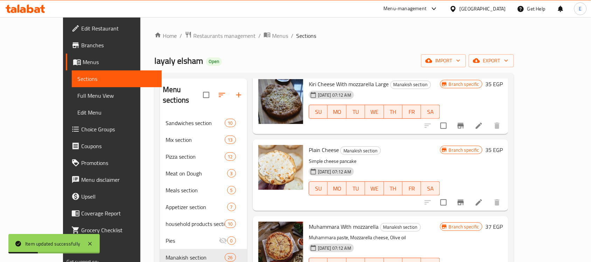
scroll to position [192, 0]
click at [482, 198] on icon at bounding box center [478, 201] width 6 height 6
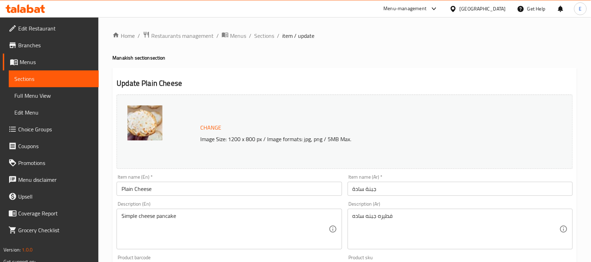
click at [169, 193] on input "Plain Cheese" at bounding box center [229, 189] width 225 height 14
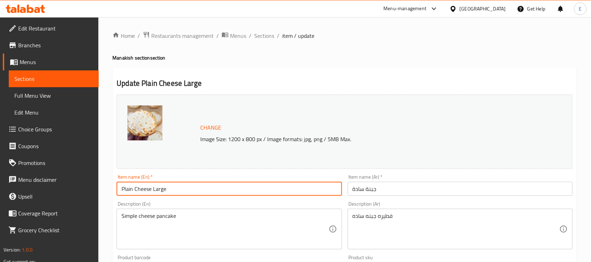
type input "Plain Cheese Large"
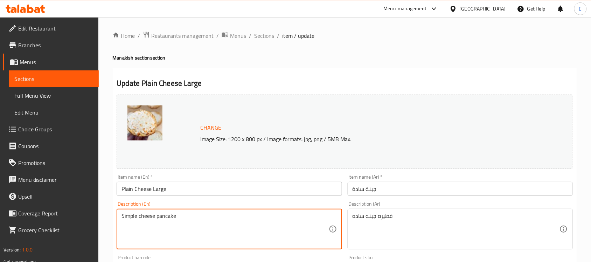
click at [278, 219] on textarea "Simple cheese pancake" at bounding box center [224, 228] width 207 height 33
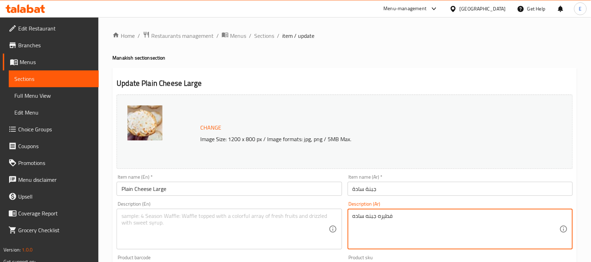
click at [372, 217] on textarea "فطيره جبنه ساده" at bounding box center [455, 228] width 207 height 33
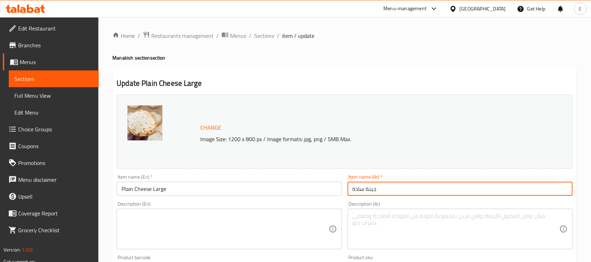
click at [391, 192] on input "جبنة سادة" at bounding box center [459, 189] width 225 height 14
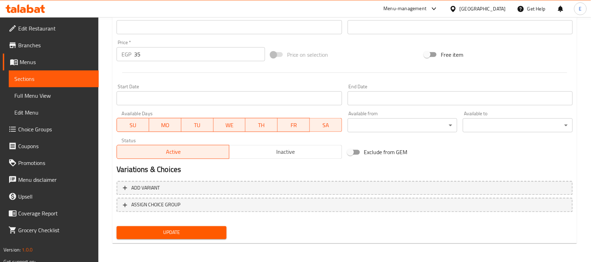
type input "جبنة سادة كبيرة"
click at [198, 230] on span "Update" at bounding box center [171, 232] width 99 height 9
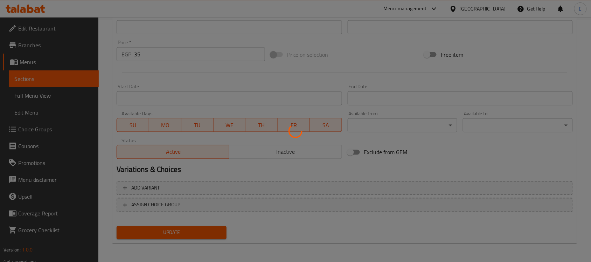
scroll to position [0, 0]
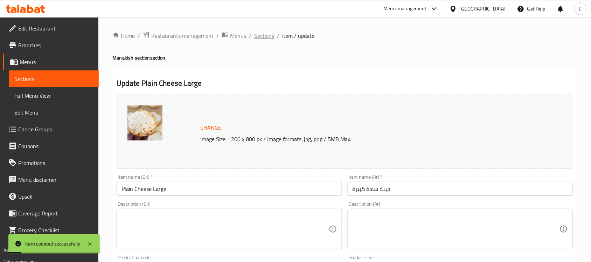
click at [265, 37] on span "Sections" at bounding box center [264, 35] width 20 height 8
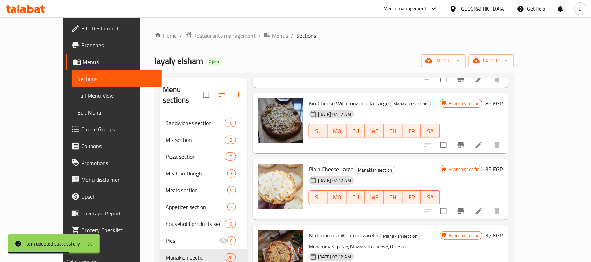
scroll to position [171, 0]
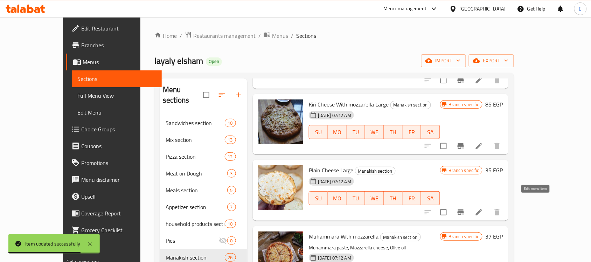
click at [483, 208] on icon at bounding box center [478, 212] width 8 height 8
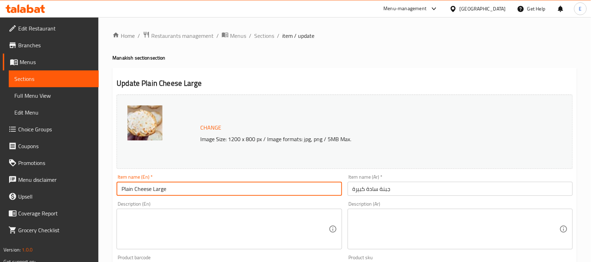
drag, startPoint x: 134, startPoint y: 189, endPoint x: 75, endPoint y: 186, distance: 58.5
click at [75, 186] on div "Edit Restaurant Branches Menus Sections Full Menu View Edit Menu Choice Groups …" at bounding box center [295, 260] width 591 height 487
type input "Cheese Large"
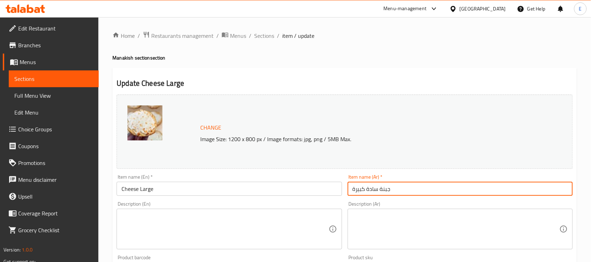
drag, startPoint x: 364, startPoint y: 190, endPoint x: 380, endPoint y: 188, distance: 16.2
click at [380, 188] on input "جبنة سادة كبيرة" at bounding box center [459, 189] width 225 height 14
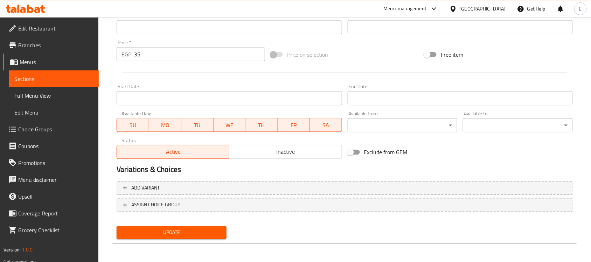
type input "جبنة كبيرة"
click at [190, 228] on span "Update" at bounding box center [171, 232] width 99 height 9
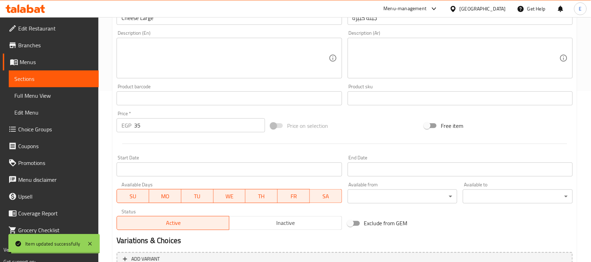
scroll to position [183, 0]
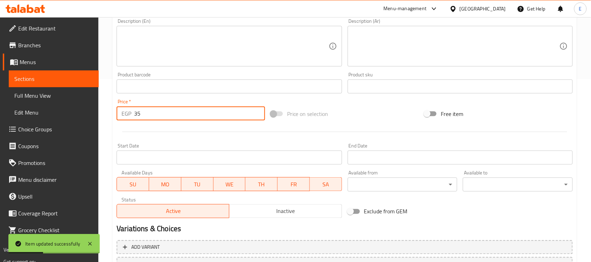
drag, startPoint x: 146, startPoint y: 110, endPoint x: 36, endPoint y: 134, distance: 112.2
click at [36, 134] on div "Edit Restaurant Branches Menus Sections Full Menu View Edit Menu Choice Groups …" at bounding box center [295, 78] width 591 height 487
type input "85"
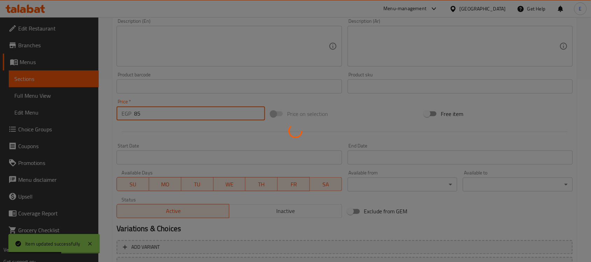
scroll to position [0, 0]
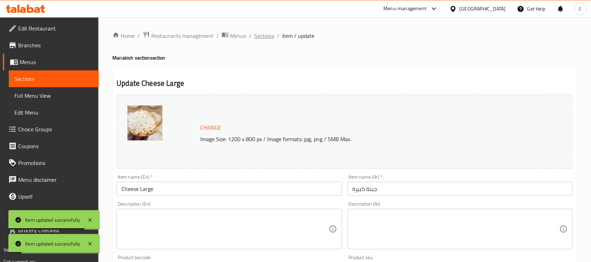
click at [266, 32] on span "Sections" at bounding box center [264, 35] width 20 height 8
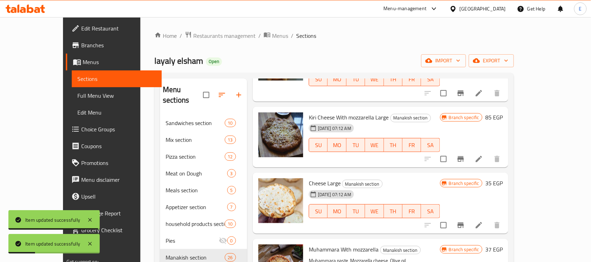
scroll to position [160, 0]
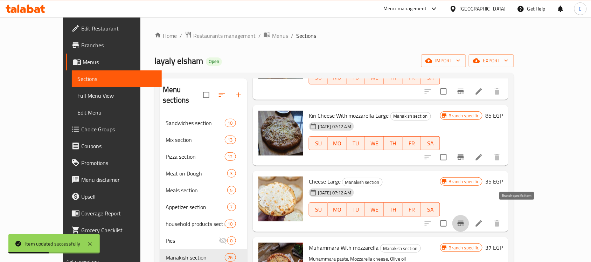
click at [465, 219] on icon "Branch-specific-item" at bounding box center [460, 223] width 8 height 8
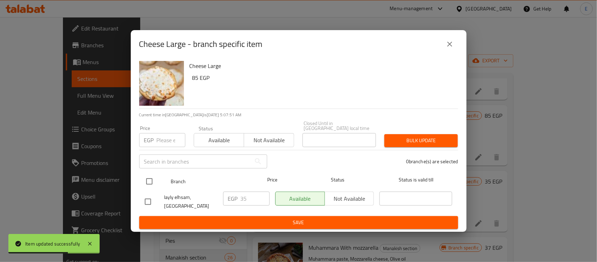
click at [151, 174] on input "checkbox" at bounding box center [149, 181] width 15 height 15
checkbox input "true"
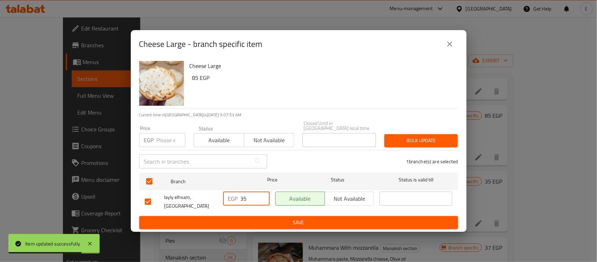
drag, startPoint x: 255, startPoint y: 198, endPoint x: 179, endPoint y: 210, distance: 76.8
click at [179, 210] on div "layly elhsam, El Rehab City EGP 35 ​ Available Not available ​" at bounding box center [298, 202] width 313 height 26
type input "85"
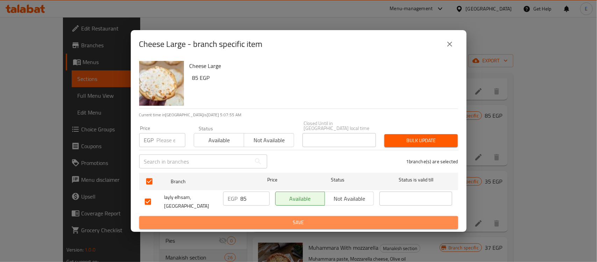
click at [200, 218] on span "Save" at bounding box center [299, 222] width 308 height 9
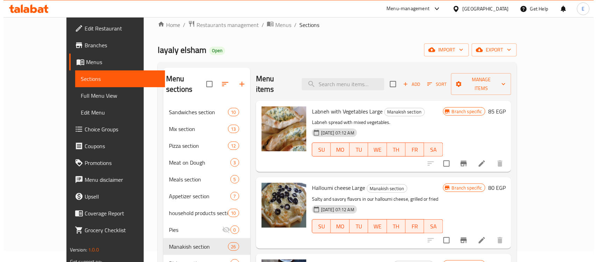
scroll to position [0, 0]
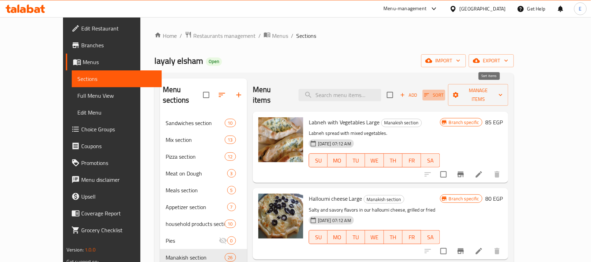
click at [443, 91] on span "Sort" at bounding box center [433, 95] width 19 height 8
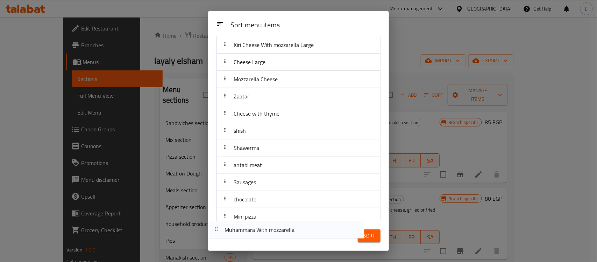
scroll to position [74, 0]
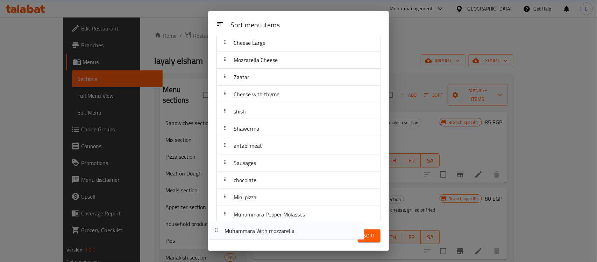
drag, startPoint x: 289, startPoint y: 132, endPoint x: 279, endPoint y: 232, distance: 100.3
click at [279, 232] on div "Sort menu items Sort menu items Labneh with Vegetables Large Halloumi cheese La…" at bounding box center [298, 130] width 181 height 239
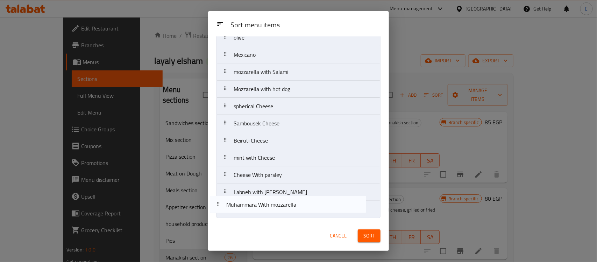
scroll to position [286, 0]
drag, startPoint x: 282, startPoint y: 65, endPoint x: 273, endPoint y: 213, distance: 148.3
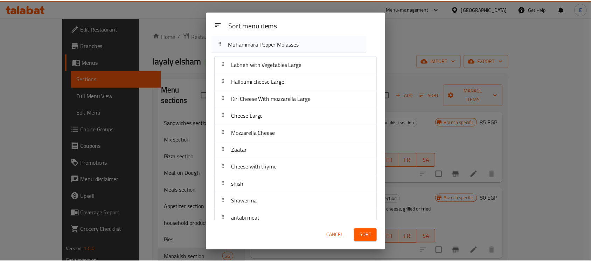
scroll to position [0, 0]
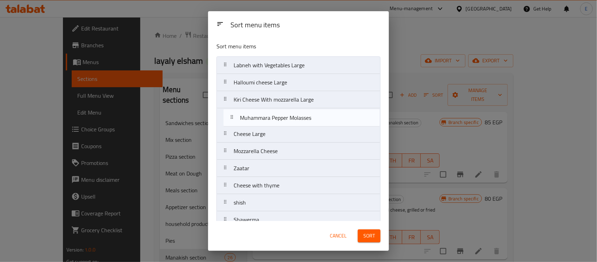
drag, startPoint x: 261, startPoint y: 130, endPoint x: 268, endPoint y: 117, distance: 14.1
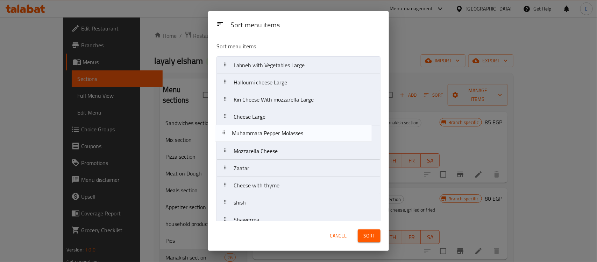
drag, startPoint x: 268, startPoint y: 117, endPoint x: 266, endPoint y: 135, distance: 17.9
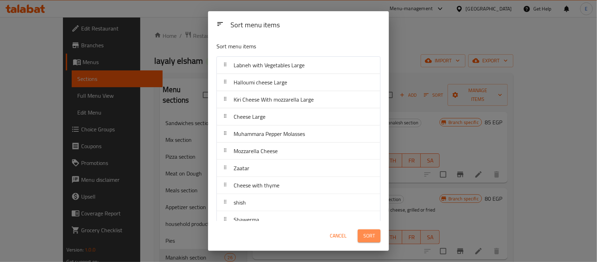
click at [373, 235] on span "Sort" at bounding box center [370, 235] width 12 height 9
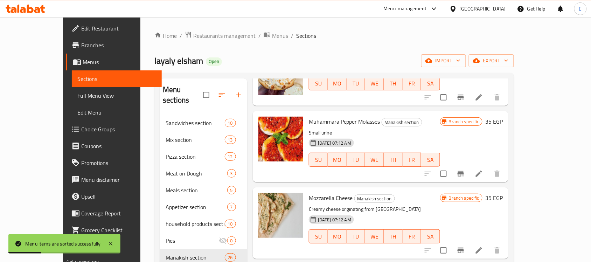
scroll to position [277, 0]
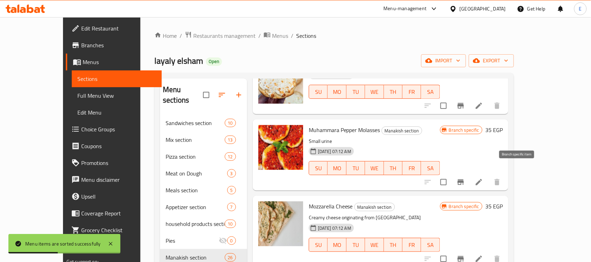
click at [465, 178] on icon "Branch-specific-item" at bounding box center [460, 182] width 8 height 8
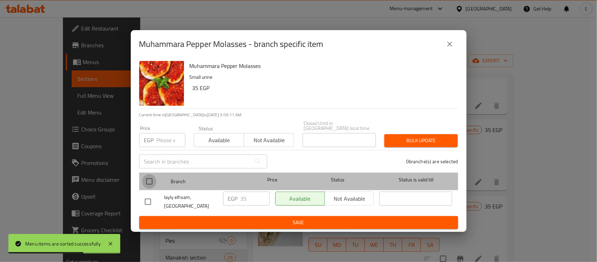
click at [150, 176] on input "checkbox" at bounding box center [149, 181] width 15 height 15
checkbox input "true"
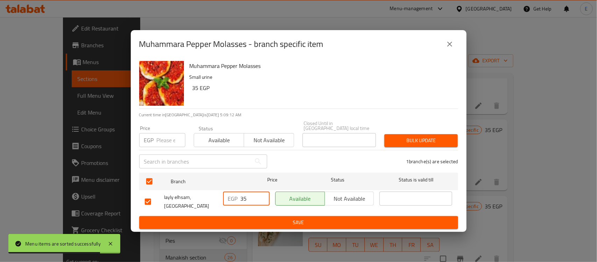
drag, startPoint x: 250, startPoint y: 193, endPoint x: 181, endPoint y: 200, distance: 69.3
click at [181, 200] on div "layly elhsam, El Rehab City EGP 35 ​ Available Not available ​" at bounding box center [298, 202] width 313 height 26
type input "70"
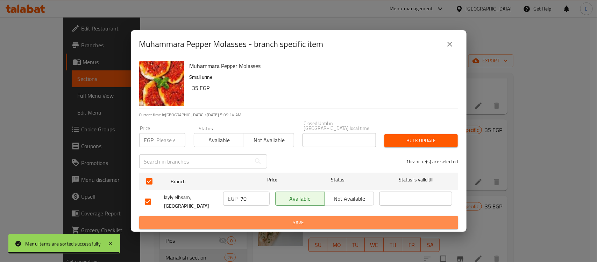
click at [284, 223] on span "Save" at bounding box center [299, 222] width 308 height 9
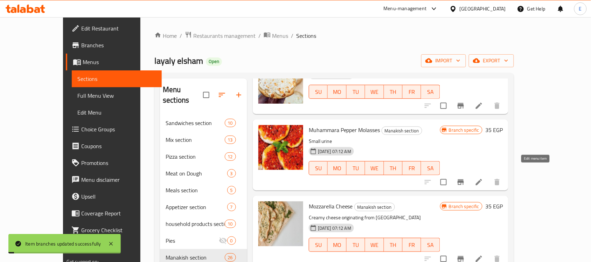
click at [482, 179] on icon at bounding box center [478, 182] width 6 height 6
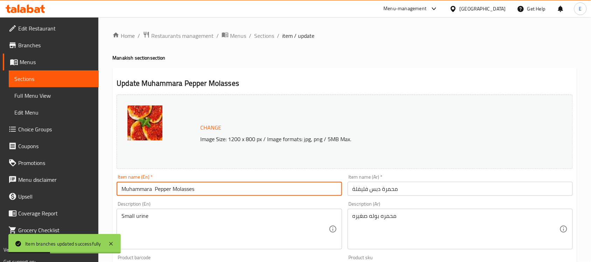
drag, startPoint x: 214, startPoint y: 189, endPoint x: 153, endPoint y: 186, distance: 61.0
click at [153, 186] on input "Muhammara Pepper Molasses" at bounding box center [229, 189] width 225 height 14
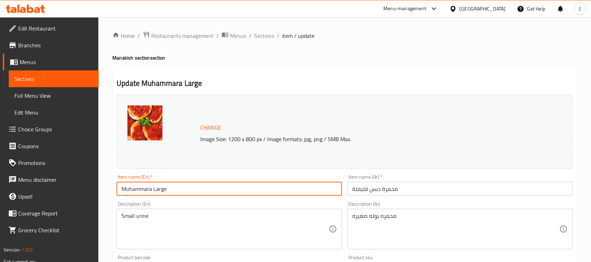
type input "Muhammara Large"
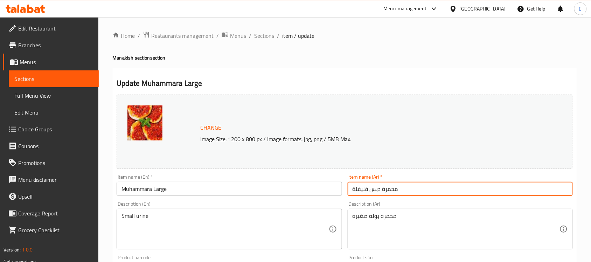
drag, startPoint x: 380, startPoint y: 190, endPoint x: 274, endPoint y: 177, distance: 107.1
click at [274, 177] on div "Change Image Size: 1200 x 800 px / Image formats: jpg, png / 5MB Max. Item name…" at bounding box center [344, 248] width 461 height 312
type input "محمرة كبيرة"
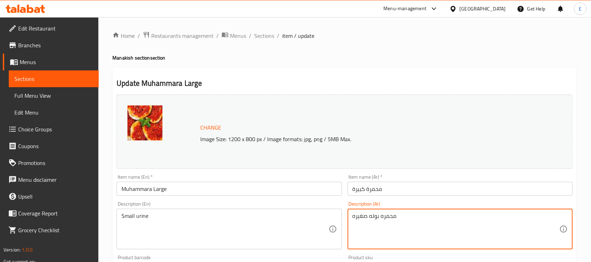
click at [396, 226] on textarea "محمره بوله صغيره" at bounding box center [455, 228] width 207 height 33
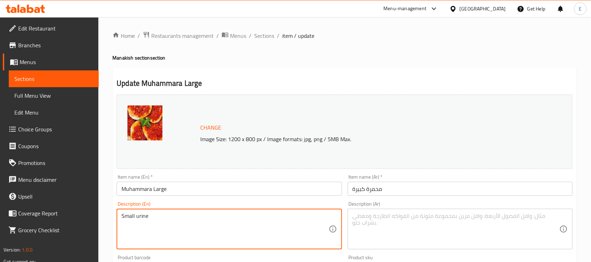
click at [289, 219] on textarea "Small urine" at bounding box center [224, 228] width 207 height 33
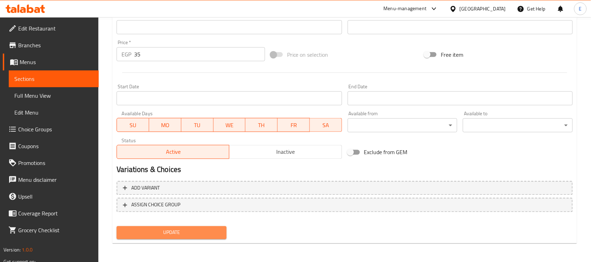
click at [197, 230] on span "Update" at bounding box center [171, 232] width 99 height 9
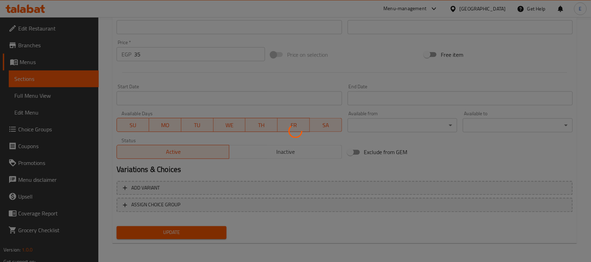
scroll to position [0, 0]
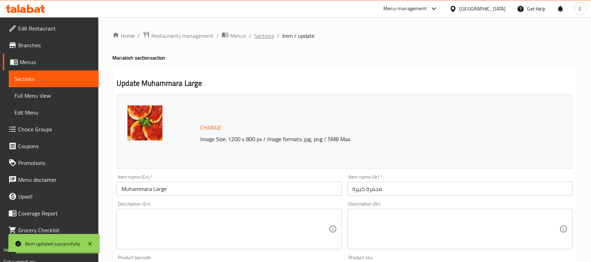
click at [267, 34] on span "Sections" at bounding box center [264, 35] width 20 height 8
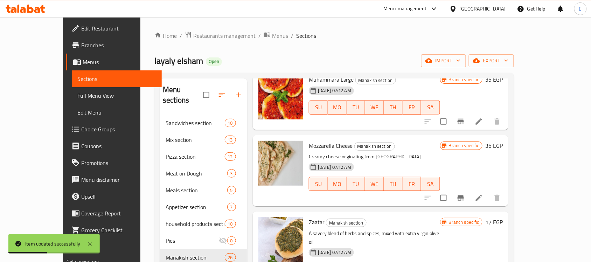
scroll to position [308, 0]
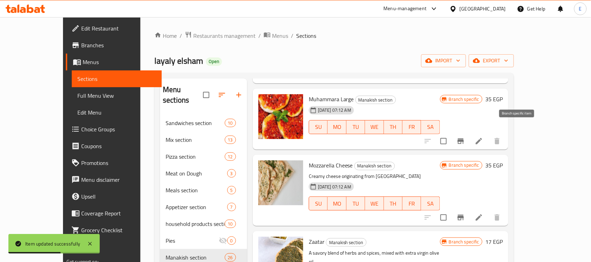
click at [465, 137] on icon "Branch-specific-item" at bounding box center [460, 141] width 8 height 8
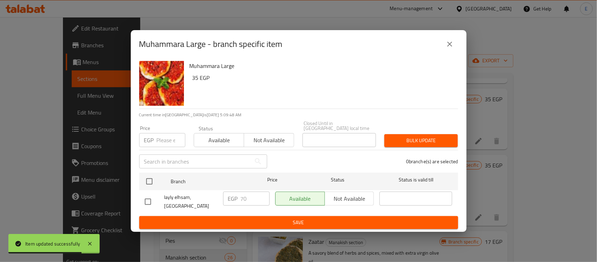
click at [450, 44] on icon "close" at bounding box center [450, 44] width 8 height 8
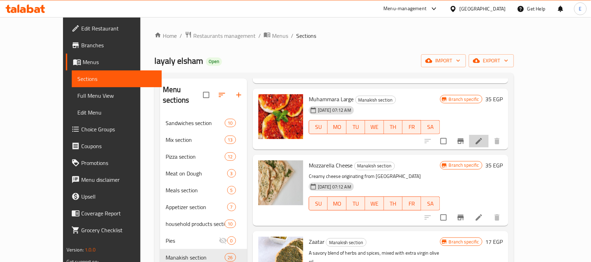
click at [488, 135] on li at bounding box center [479, 141] width 20 height 13
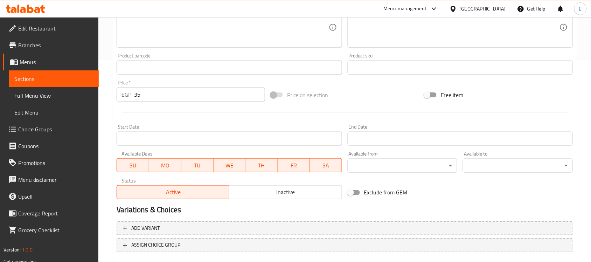
scroll to position [202, 0]
drag, startPoint x: 161, startPoint y: 91, endPoint x: 7, endPoint y: 120, distance: 156.7
click at [7, 120] on div "Edit Restaurant Branches Menus Sections Full Menu View Edit Menu Choice Groups …" at bounding box center [295, 58] width 591 height 487
type input "70"
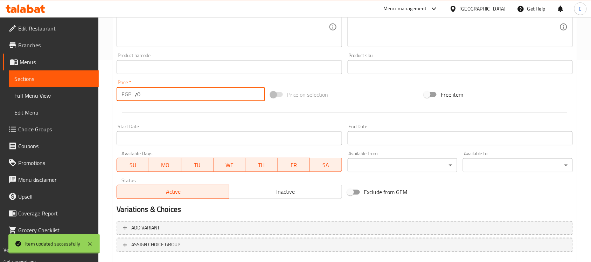
scroll to position [0, 0]
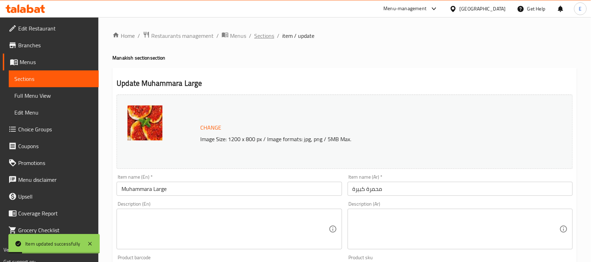
click at [254, 35] on span "Sections" at bounding box center [264, 35] width 20 height 8
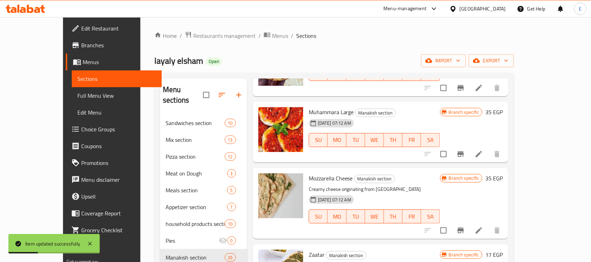
scroll to position [296, 0]
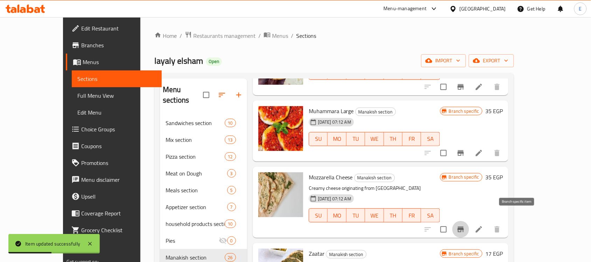
click at [464, 226] on icon "Branch-specific-item" at bounding box center [460, 229] width 6 height 6
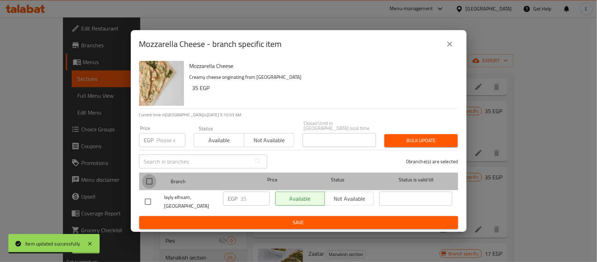
click at [151, 177] on input "checkbox" at bounding box center [149, 181] width 15 height 15
checkbox input "true"
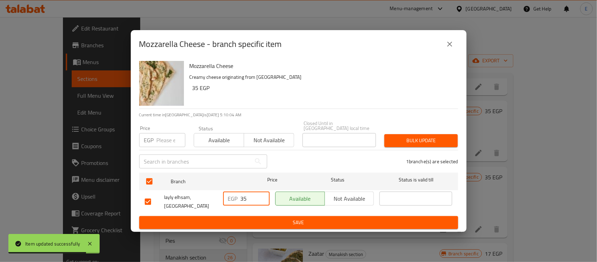
drag, startPoint x: 249, startPoint y: 196, endPoint x: 128, endPoint y: 214, distance: 122.1
click at [128, 214] on div "Mozzarella Cheese - branch specific item Mozzarella Cheese Creamy cheese origin…" at bounding box center [298, 131] width 597 height 262
type input "70"
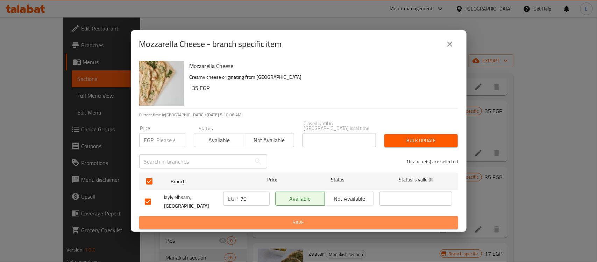
click at [277, 220] on span "Save" at bounding box center [299, 222] width 308 height 9
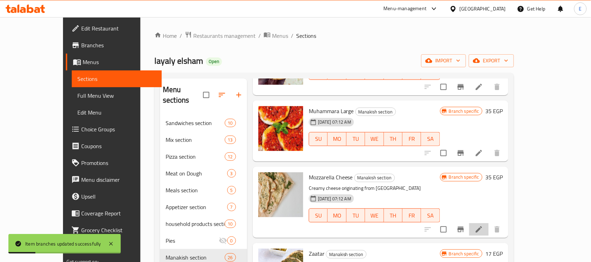
click at [488, 223] on li at bounding box center [479, 229] width 20 height 13
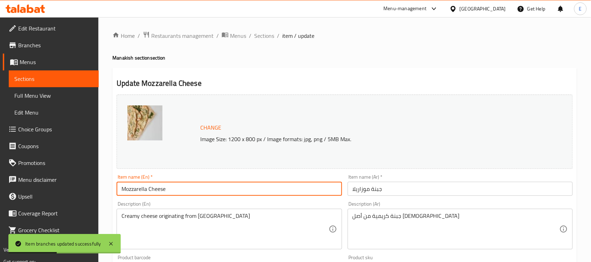
click at [235, 190] on input "Mozzarella Cheese" at bounding box center [229, 189] width 225 height 14
type input "Mozzarella Cheese Large"
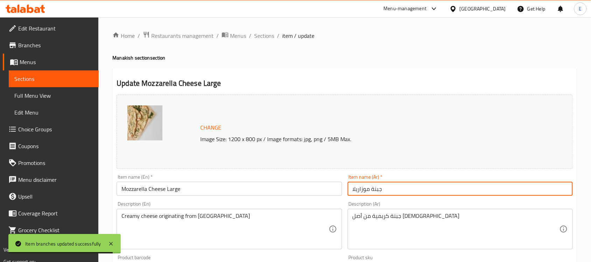
click at [385, 186] on input "جبنة موزاريلا" at bounding box center [459, 189] width 225 height 14
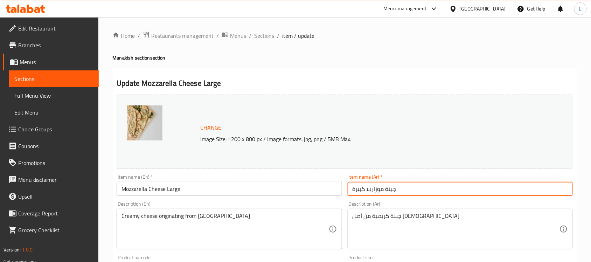
scroll to position [242, 0]
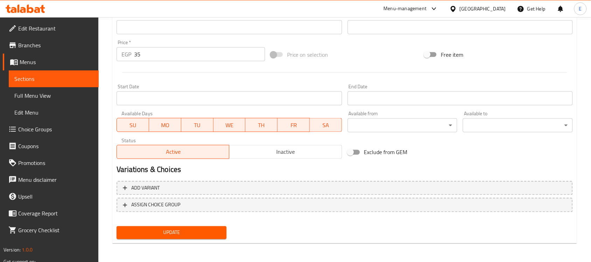
type input "جبنة موزاريلا كبيرة"
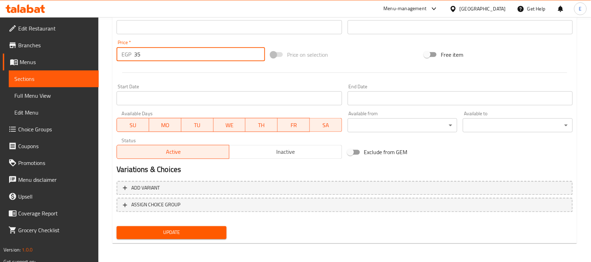
drag, startPoint x: 144, startPoint y: 56, endPoint x: 74, endPoint y: 51, distance: 70.5
click at [74, 51] on div "Edit Restaurant Branches Menus Sections Full Menu View Edit Menu Choice Groups …" at bounding box center [295, 18] width 591 height 487
type input "70"
click at [117, 226] on button "Update" at bounding box center [172, 232] width 110 height 13
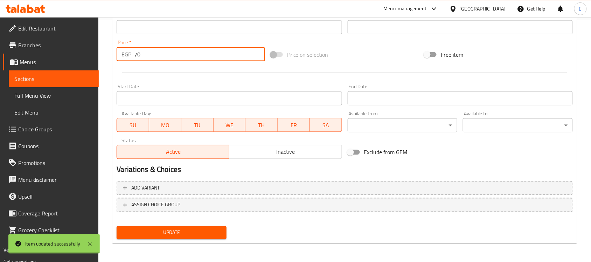
scroll to position [0, 0]
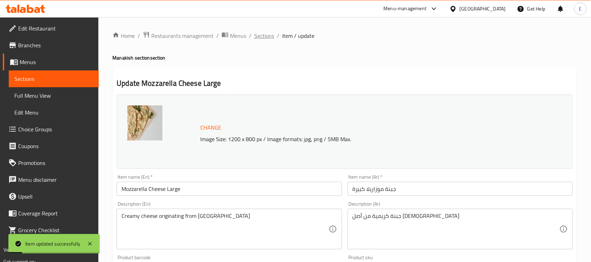
click at [258, 34] on span "Sections" at bounding box center [264, 35] width 20 height 8
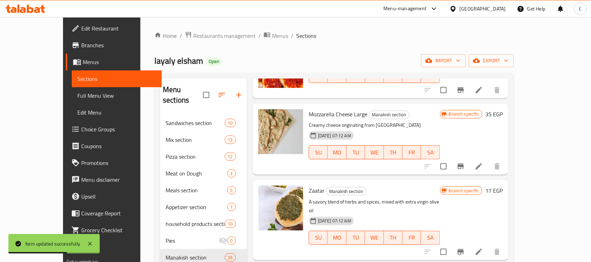
scroll to position [361, 0]
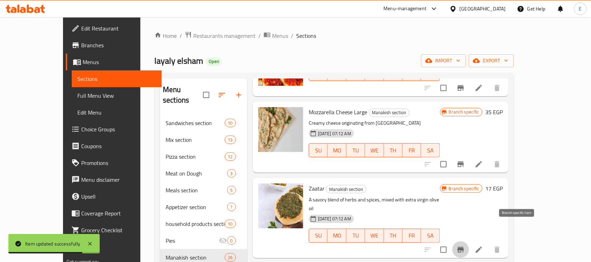
click at [464, 247] on icon "Branch-specific-item" at bounding box center [460, 250] width 6 height 6
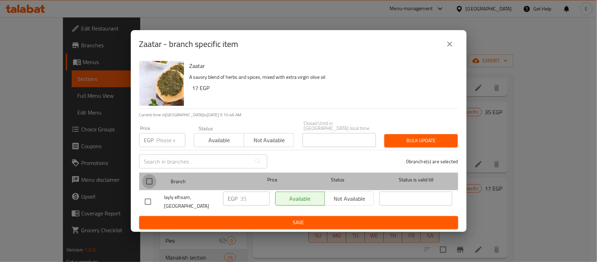
click at [151, 176] on input "checkbox" at bounding box center [149, 181] width 15 height 15
checkbox input "true"
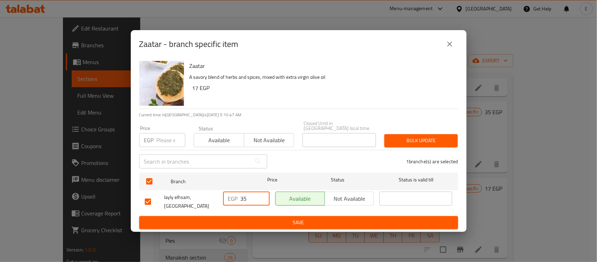
drag, startPoint x: 253, startPoint y: 196, endPoint x: 181, endPoint y: 199, distance: 72.5
click at [181, 199] on div "layly elhsam, El Rehab City EGP 35 ​ Available Not available ​" at bounding box center [298, 202] width 313 height 26
type input "70"
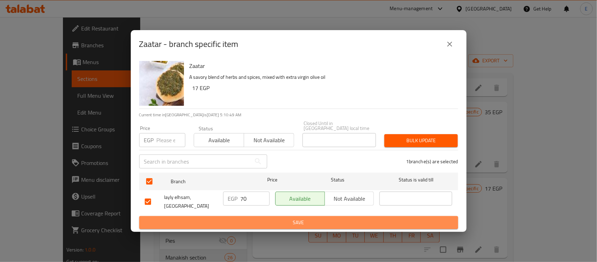
click at [253, 216] on button "Save" at bounding box center [298, 222] width 319 height 13
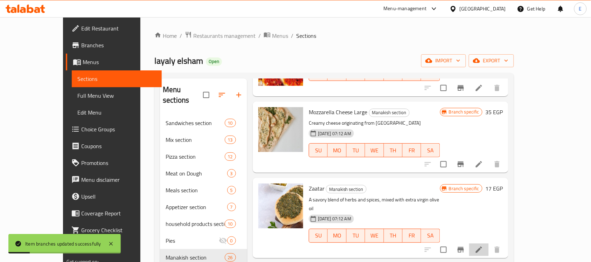
click at [488, 243] on li at bounding box center [479, 249] width 20 height 13
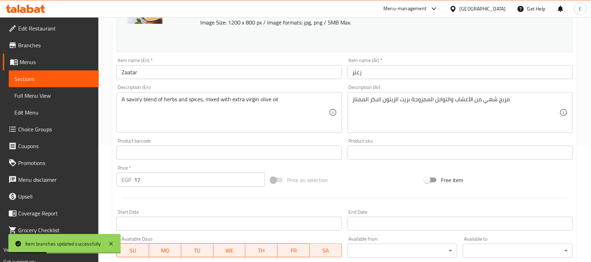
scroll to position [117, 0]
drag, startPoint x: 158, startPoint y: 176, endPoint x: 51, endPoint y: 183, distance: 108.0
click at [51, 183] on div "Edit Restaurant Branches Menus Sections Full Menu View Edit Menu Choice Groups …" at bounding box center [295, 143] width 591 height 487
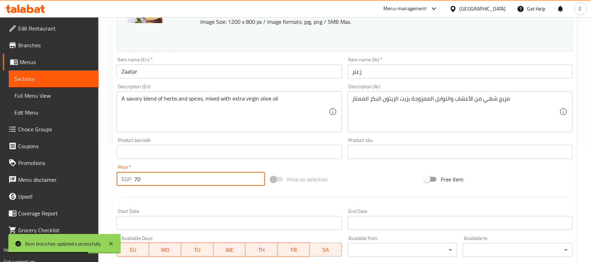
type input "70"
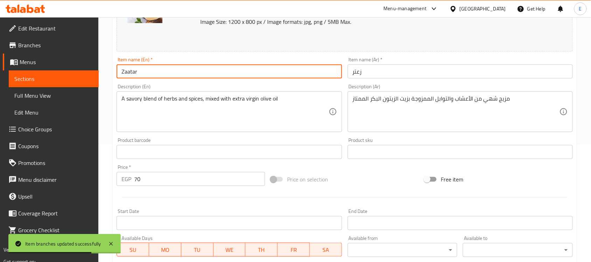
click at [165, 78] on input "Zaatar" at bounding box center [229, 71] width 225 height 14
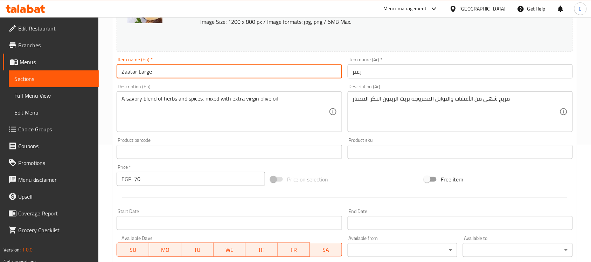
type input "Zaatar Large"
click at [371, 74] on input "زعتر" at bounding box center [459, 71] width 225 height 14
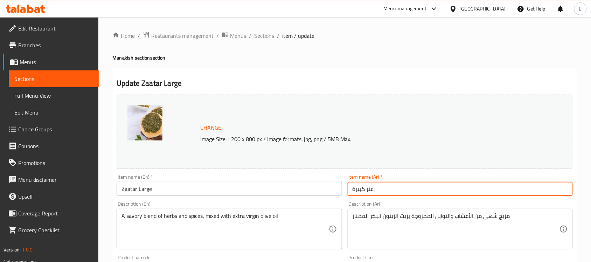
scroll to position [242, 0]
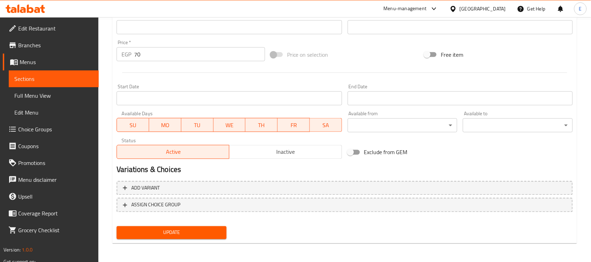
type input "زعتر كبيرة"
click at [204, 233] on span "Update" at bounding box center [171, 232] width 99 height 9
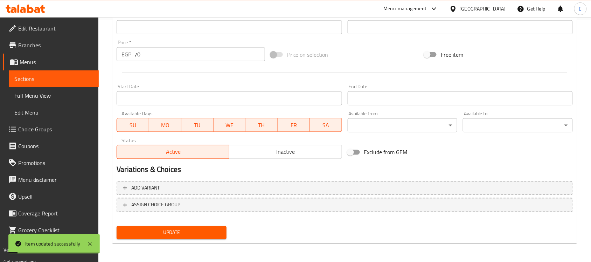
scroll to position [0, 0]
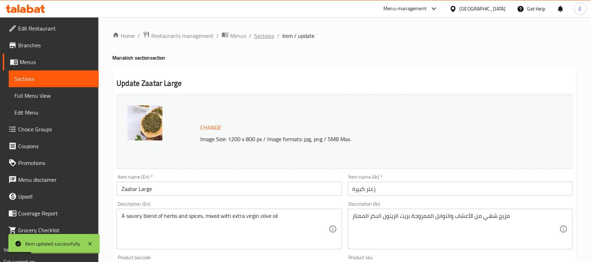
click at [265, 38] on span "Sections" at bounding box center [264, 35] width 20 height 8
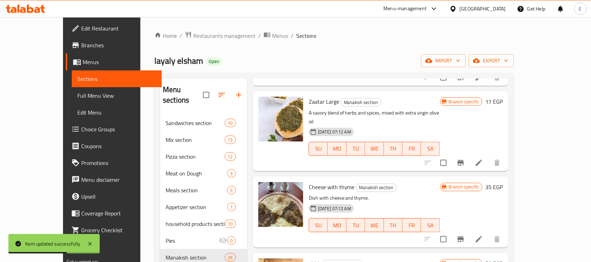
scroll to position [447, 0]
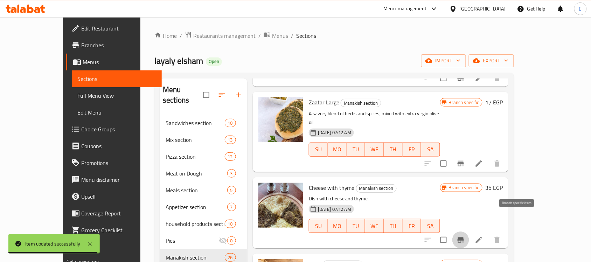
click at [464, 237] on icon "Branch-specific-item" at bounding box center [460, 240] width 6 height 6
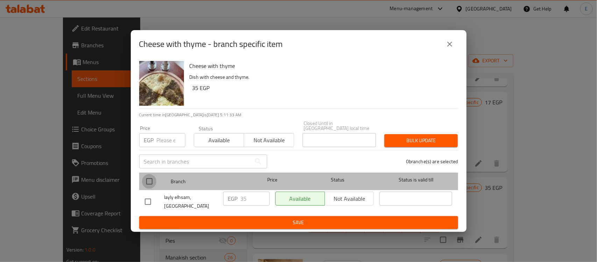
click at [147, 181] on input "checkbox" at bounding box center [149, 181] width 15 height 15
checkbox input "true"
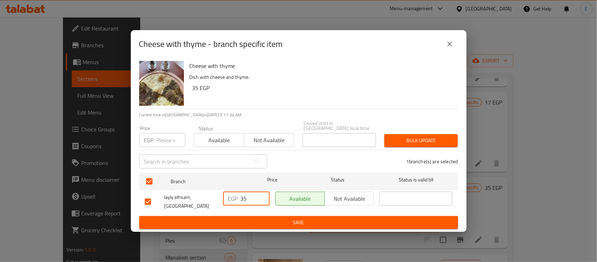
drag, startPoint x: 252, startPoint y: 196, endPoint x: 125, endPoint y: 213, distance: 128.5
click at [125, 213] on div "Cheese with thyme - branch specific item Cheese with thyme Dish with cheese and…" at bounding box center [298, 131] width 597 height 262
type input "79"
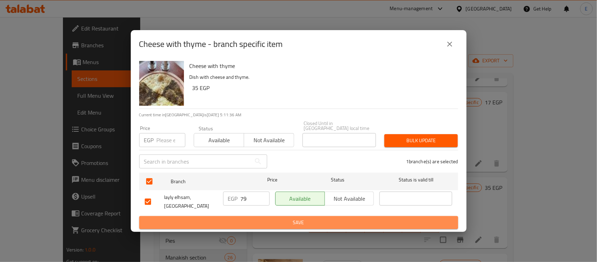
click at [237, 223] on span "Save" at bounding box center [299, 222] width 308 height 9
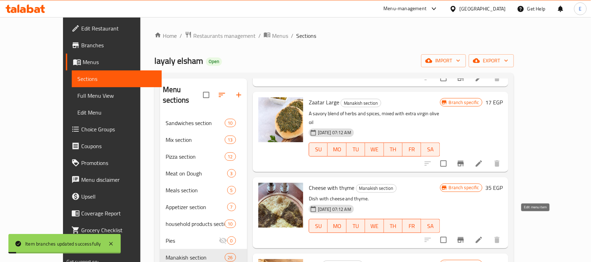
click at [483, 235] on icon at bounding box center [478, 239] width 8 height 8
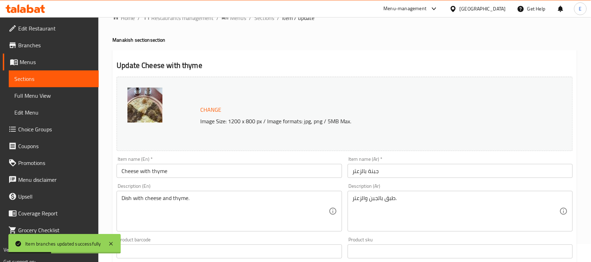
scroll to position [21, 0]
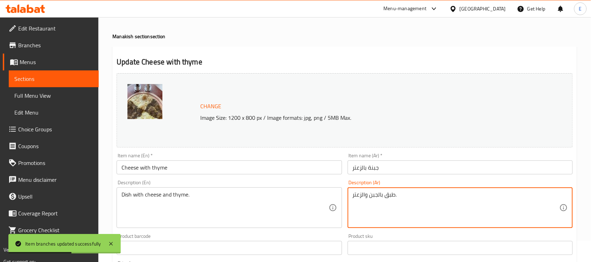
drag, startPoint x: 407, startPoint y: 194, endPoint x: 253, endPoint y: 205, distance: 154.0
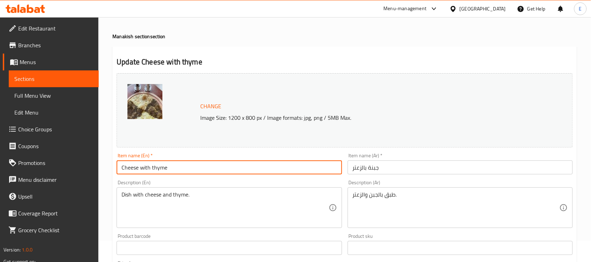
click at [231, 170] on input "Cheese with thyme" at bounding box center [229, 167] width 225 height 14
type input "Cheese with thyme Large"
click at [389, 166] on input "جبنة بالزعتر" at bounding box center [459, 167] width 225 height 14
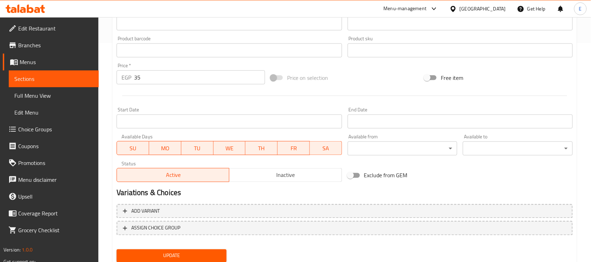
scroll to position [219, 0]
type input "جبنة بالزعتر كبيرة"
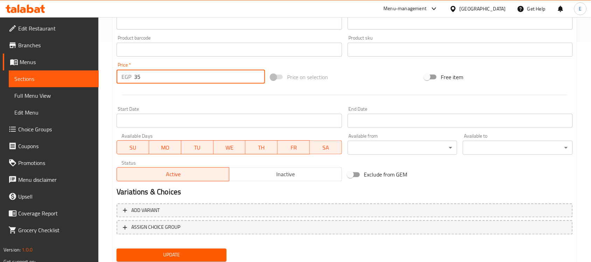
drag, startPoint x: 142, startPoint y: 79, endPoint x: 58, endPoint y: 74, distance: 83.5
click at [58, 74] on div "Edit Restaurant Branches Menus Sections Full Menu View Edit Menu Choice Groups …" at bounding box center [295, 41] width 591 height 487
type input "79"
click at [117, 248] on button "Update" at bounding box center [172, 254] width 110 height 13
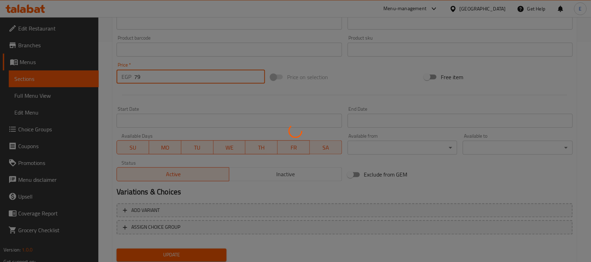
scroll to position [0, 0]
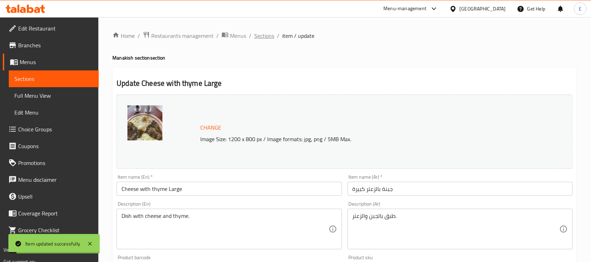
click at [266, 37] on span "Sections" at bounding box center [264, 35] width 20 height 8
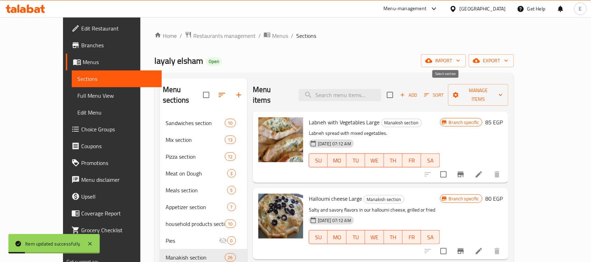
click at [397, 88] on input "checkbox" at bounding box center [389, 94] width 15 height 15
checkbox input "true"
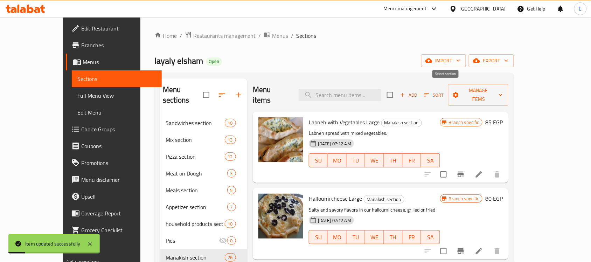
checkbox input "true"
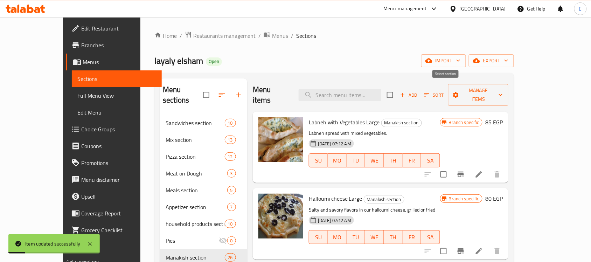
checkbox input "true"
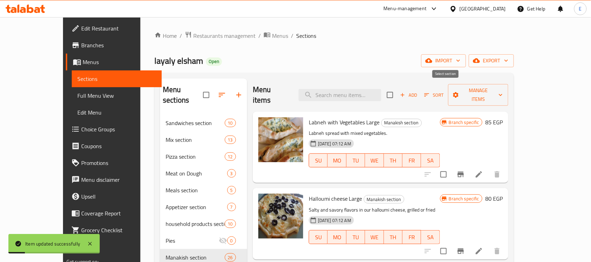
checkbox input "true"
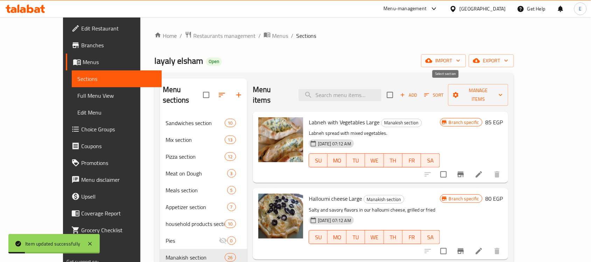
checkbox input "true"
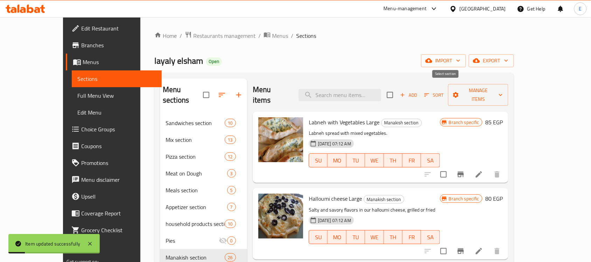
checkbox input "true"
click at [451, 167] on input "checkbox" at bounding box center [443, 174] width 15 height 15
checkbox input "false"
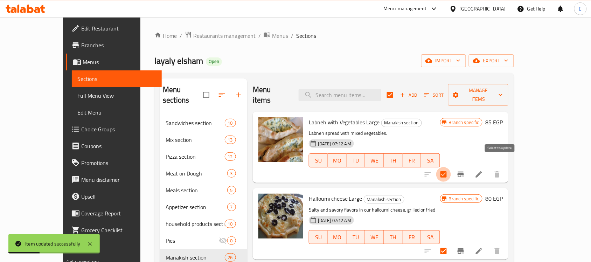
checkbox input "false"
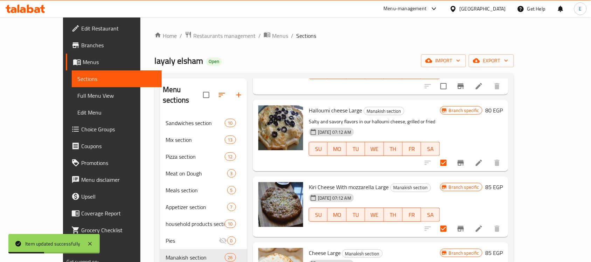
scroll to position [93, 0]
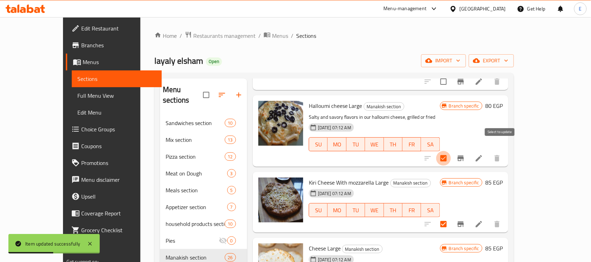
click at [451, 151] on input "checkbox" at bounding box center [443, 158] width 15 height 15
checkbox input "false"
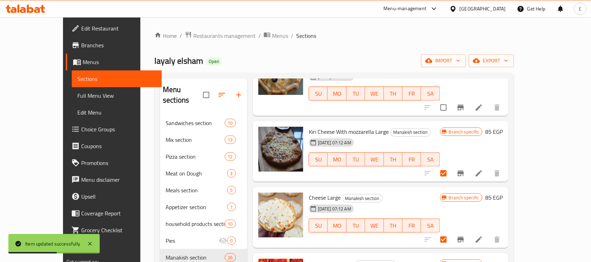
scroll to position [148, 0]
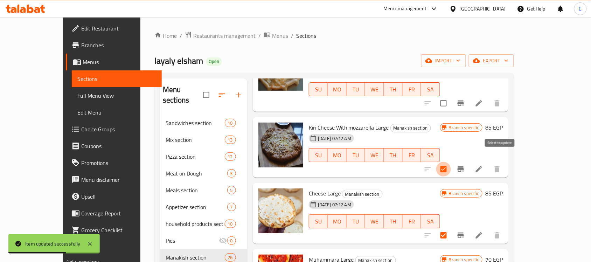
click at [451, 162] on input "checkbox" at bounding box center [443, 169] width 15 height 15
checkbox input "false"
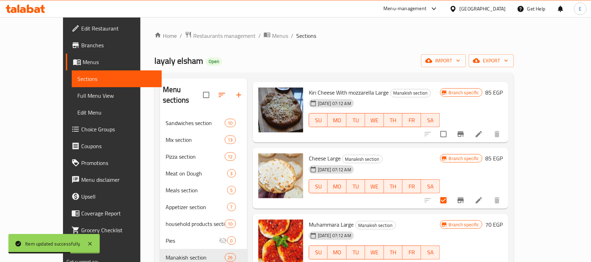
scroll to position [189, 0]
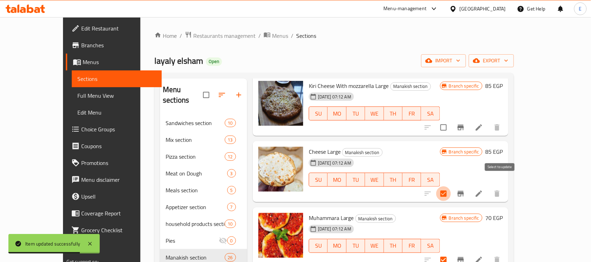
click at [451, 186] on input "checkbox" at bounding box center [443, 193] width 15 height 15
checkbox input "false"
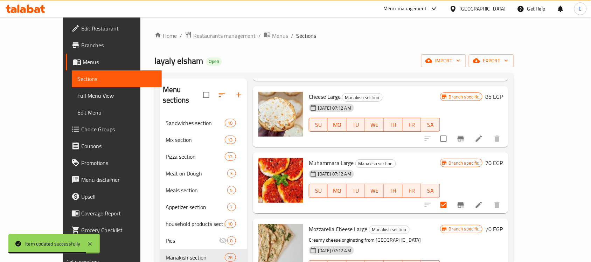
scroll to position [247, 0]
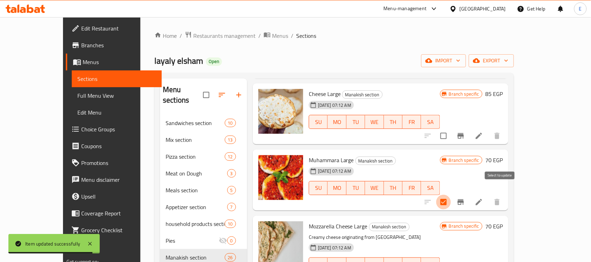
click at [451, 195] on input "checkbox" at bounding box center [443, 202] width 15 height 15
checkbox input "false"
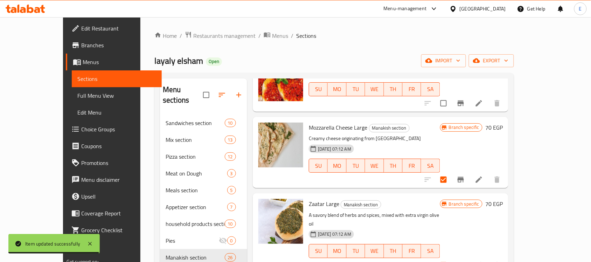
scroll to position [359, 0]
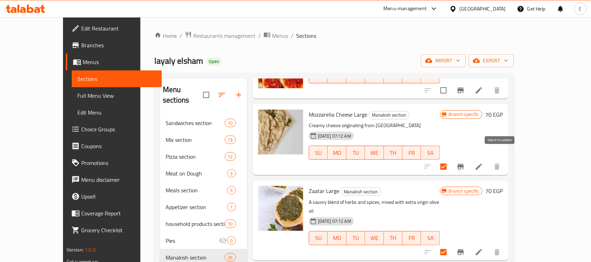
click at [451, 159] on input "checkbox" at bounding box center [443, 166] width 15 height 15
checkbox input "false"
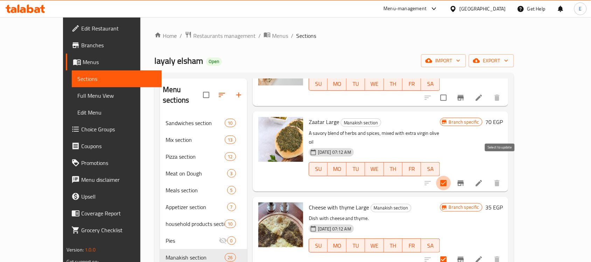
click at [451, 176] on input "checkbox" at bounding box center [443, 183] width 15 height 15
checkbox input "false"
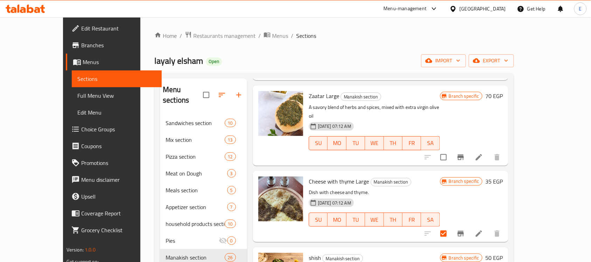
scroll to position [462, 0]
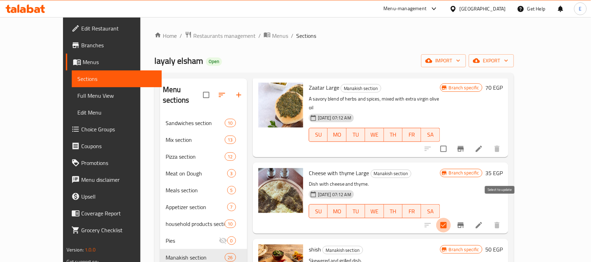
click at [451, 218] on input "checkbox" at bounding box center [443, 225] width 15 height 15
checkbox input "false"
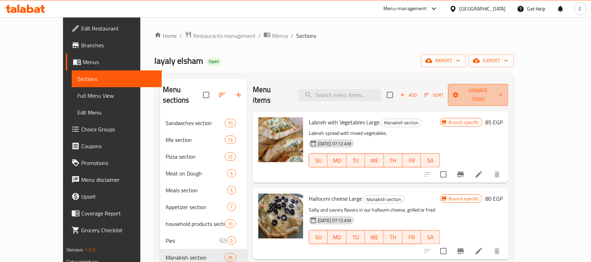
click at [502, 92] on span "Manage items" at bounding box center [477, 94] width 49 height 17
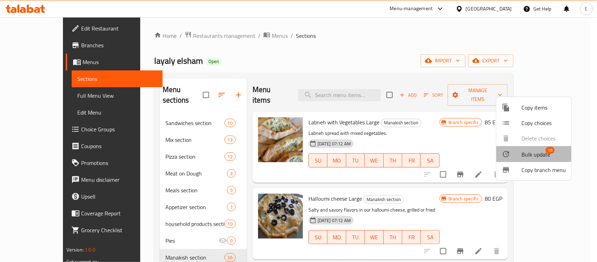
click at [529, 150] on span "Bulk update" at bounding box center [536, 154] width 29 height 8
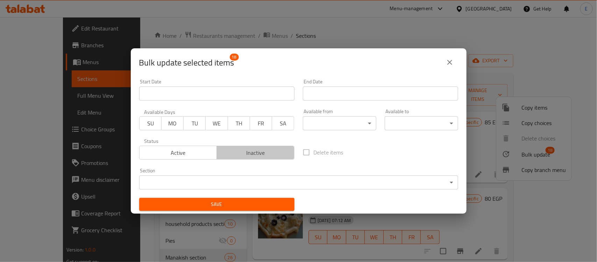
click at [261, 153] on span "Inactive" at bounding box center [256, 153] width 72 height 10
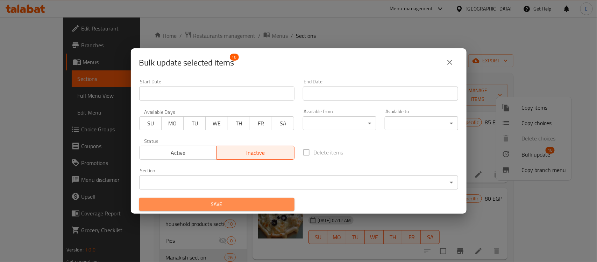
click at [226, 198] on button "Save" at bounding box center [216, 204] width 155 height 13
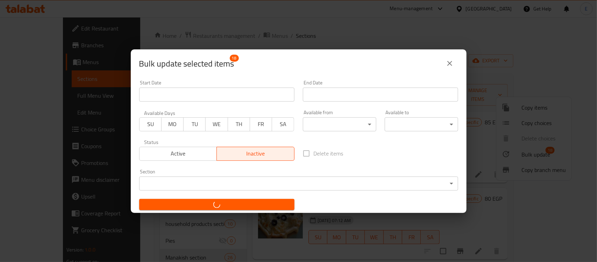
checkbox input "false"
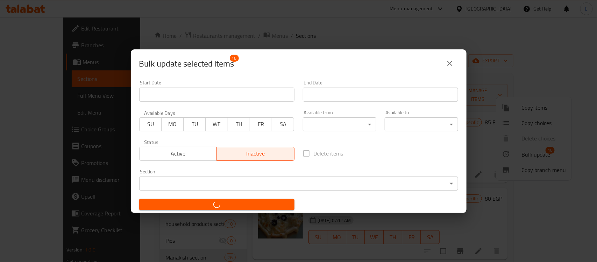
checkbox input "false"
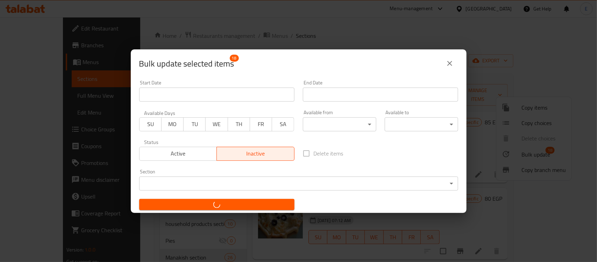
checkbox input "false"
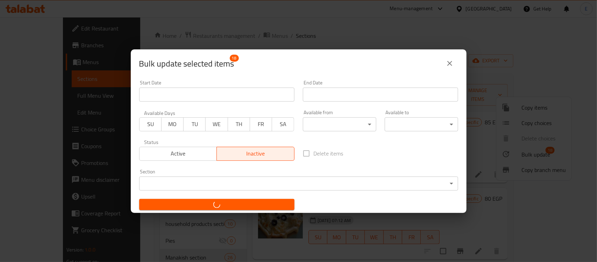
checkbox input "false"
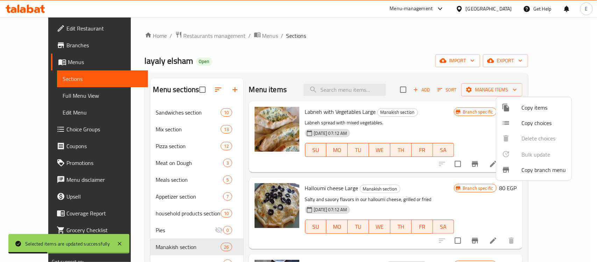
click at [313, 95] on div at bounding box center [298, 131] width 597 height 262
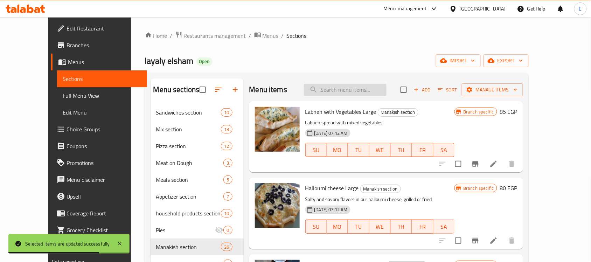
click at [366, 87] on input "search" at bounding box center [345, 90] width 83 height 12
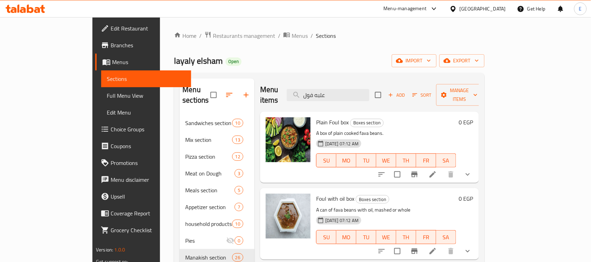
type input "علبه فول"
click at [442, 168] on li at bounding box center [433, 174] width 20 height 13
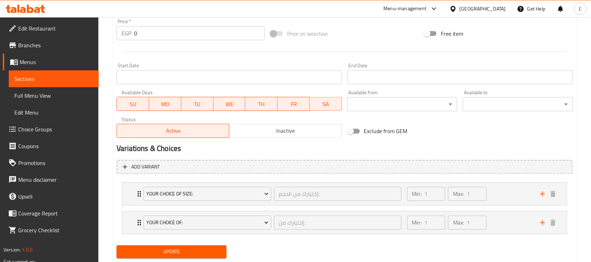
scroll to position [283, 0]
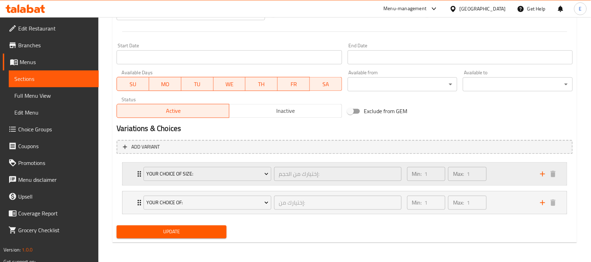
click at [127, 173] on div "Your Choice Of Size: إختيارك من الحجم: ​ Min: 1 ​ Max: 1 ​" at bounding box center [344, 174] width 444 height 22
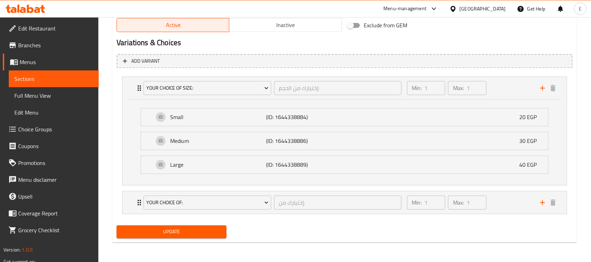
scroll to position [367, 0]
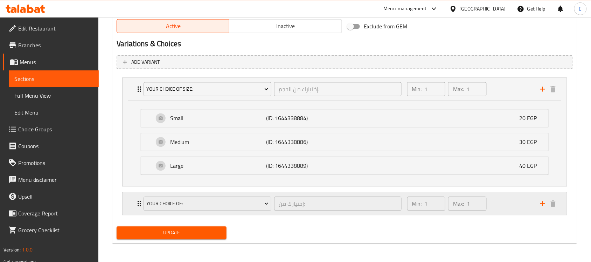
click at [127, 207] on div "Your Choice Of: إختيارك من: ​ Min: 1 ​ Max: 1 ​" at bounding box center [344, 203] width 444 height 22
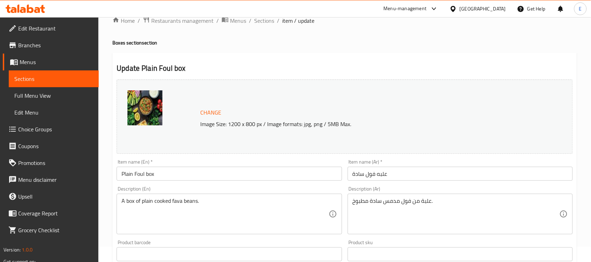
scroll to position [0, 0]
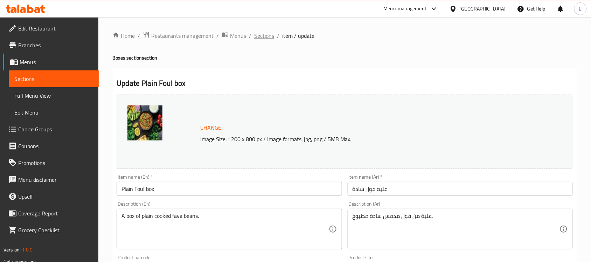
click at [266, 38] on span "Sections" at bounding box center [264, 35] width 20 height 8
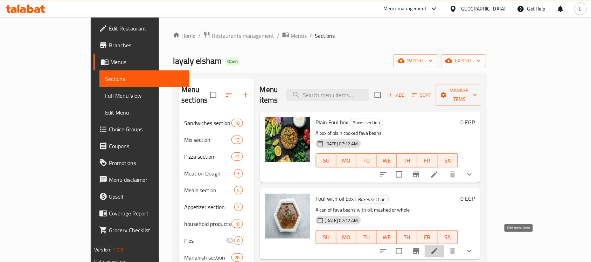
click at [437, 248] on icon at bounding box center [434, 251] width 6 height 6
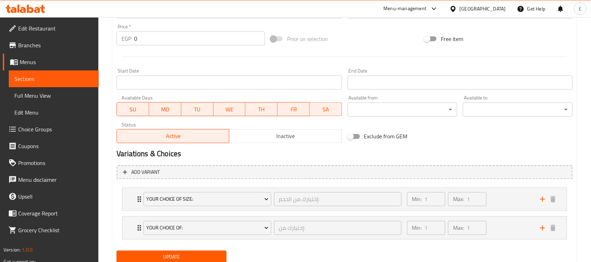
scroll to position [282, 0]
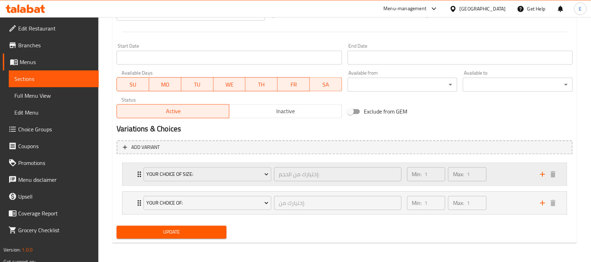
click at [127, 171] on div "Your Choice Of Size: إختيارك من الحجم: ​ Min: 1 ​ Max: 1 ​" at bounding box center [344, 174] width 444 height 22
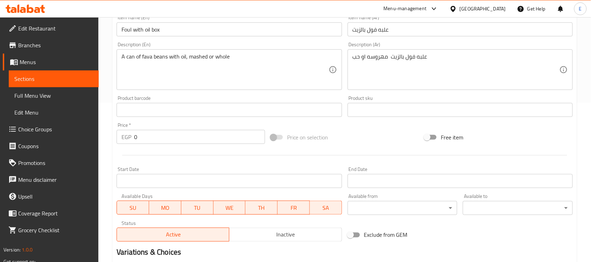
scroll to position [0, 0]
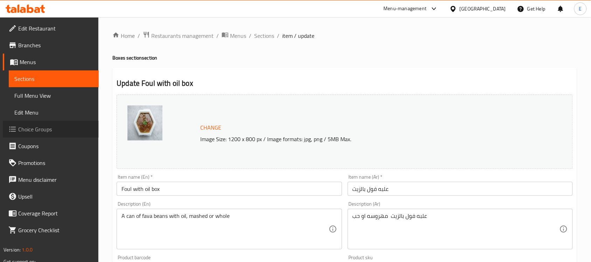
click at [45, 129] on span "Choice Groups" at bounding box center [55, 129] width 75 height 8
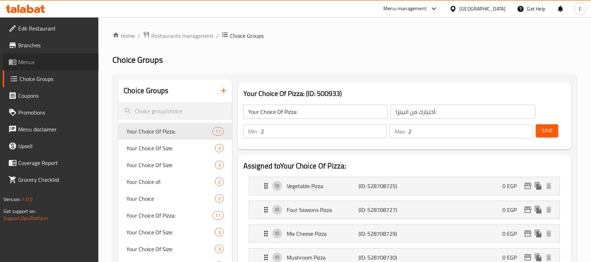
click at [54, 61] on span "Menus" at bounding box center [55, 62] width 75 height 8
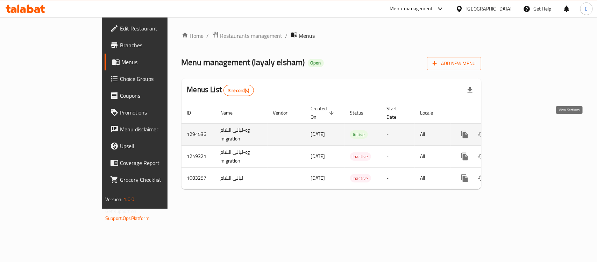
click at [520, 130] on icon "enhanced table" at bounding box center [515, 134] width 8 height 8
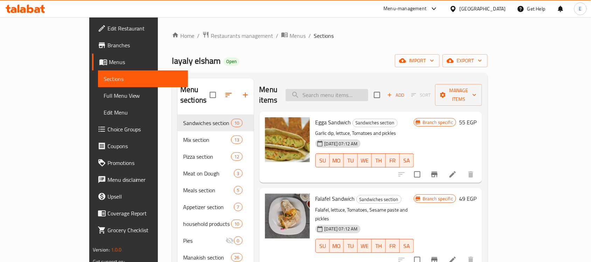
click at [359, 91] on input "search" at bounding box center [326, 95] width 83 height 12
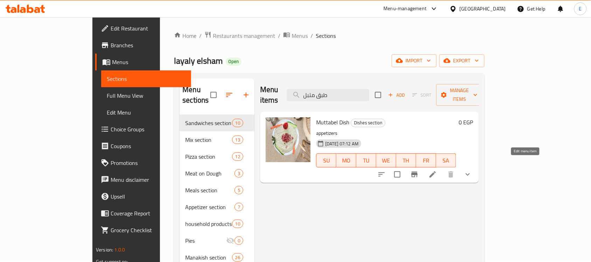
type input "طبق متبل"
click at [437, 170] on icon at bounding box center [432, 174] width 8 height 8
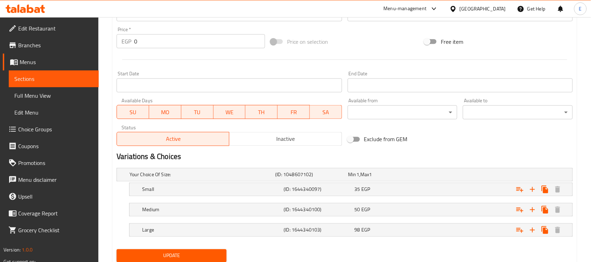
scroll to position [259, 0]
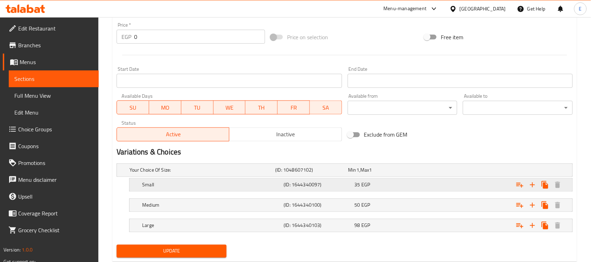
click at [418, 185] on div "35 EGP" at bounding box center [388, 184] width 68 height 7
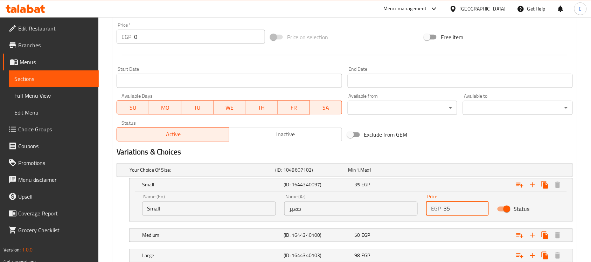
drag, startPoint x: 457, startPoint y: 211, endPoint x: 409, endPoint y: 211, distance: 47.6
click at [409, 211] on div "Name (En) Small Name (En) Name (Ar) صغير Name (Ar) Price EGP 35 Price Status" at bounding box center [351, 205] width 426 height 30
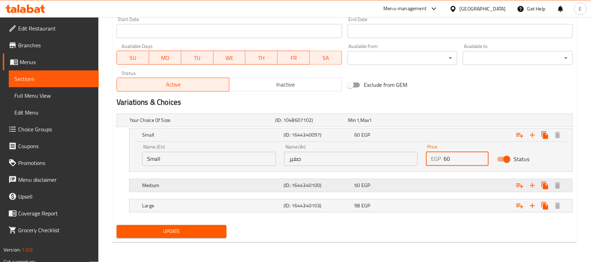
type input "60"
click at [398, 186] on div "50 EGP" at bounding box center [388, 185] width 68 height 7
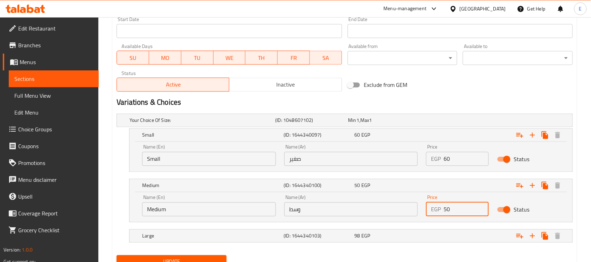
drag, startPoint x: 461, startPoint y: 210, endPoint x: 376, endPoint y: 200, distance: 85.3
click at [376, 200] on div "Name (En) Medium Name (En) Name (Ar) وسط Name (Ar) Price EGP 50 Price Status" at bounding box center [351, 206] width 426 height 30
type input "75"
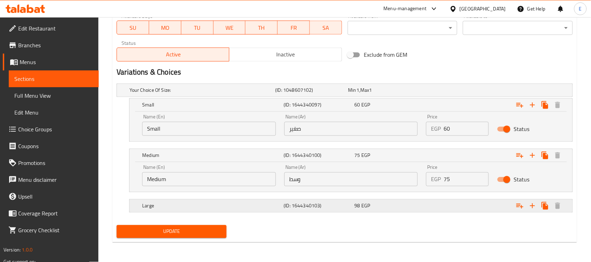
click at [383, 207] on div "98 EGP" at bounding box center [388, 205] width 68 height 7
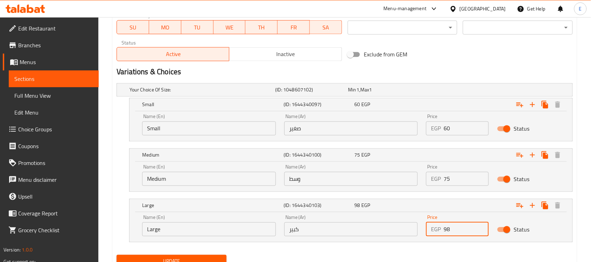
drag, startPoint x: 461, startPoint y: 230, endPoint x: 362, endPoint y: 226, distance: 99.1
click at [362, 226] on div "Name (En) Large Name (En) Name (Ar) كبير Name (Ar) Price EGP 98 Price Status" at bounding box center [351, 226] width 426 height 30
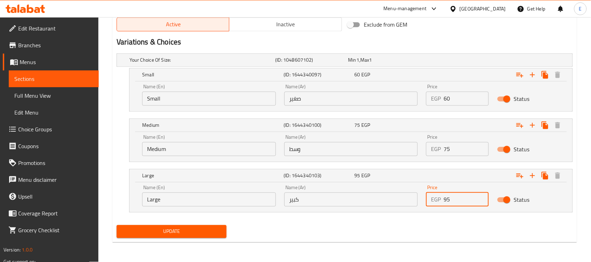
type input "95"
click at [209, 233] on span "Update" at bounding box center [171, 231] width 99 height 9
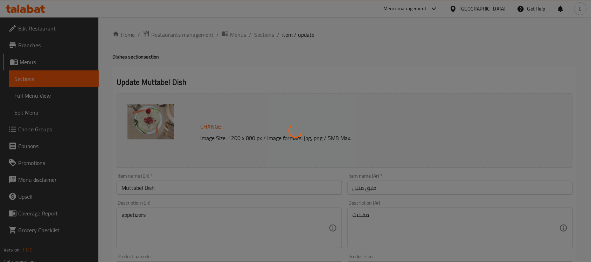
scroll to position [0, 0]
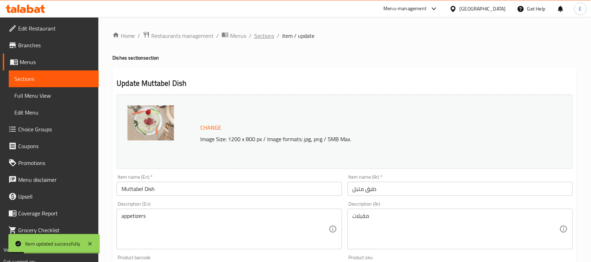
click at [258, 36] on span "Sections" at bounding box center [264, 35] width 20 height 8
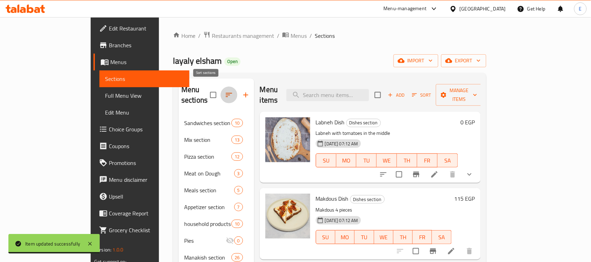
click at [225, 91] on icon "button" at bounding box center [229, 95] width 8 height 8
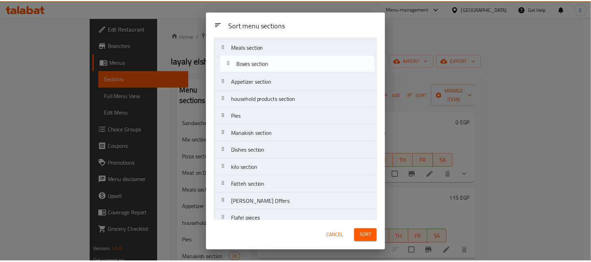
scroll to position [83, 0]
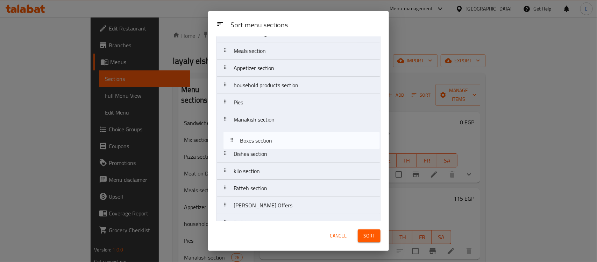
drag, startPoint x: 252, startPoint y: 218, endPoint x: 259, endPoint y: 139, distance: 79.4
click at [259, 139] on nav "Sandwiches section Mix section Pizza section Meat on Dough Meals section Appeti…" at bounding box center [299, 145] width 164 height 344
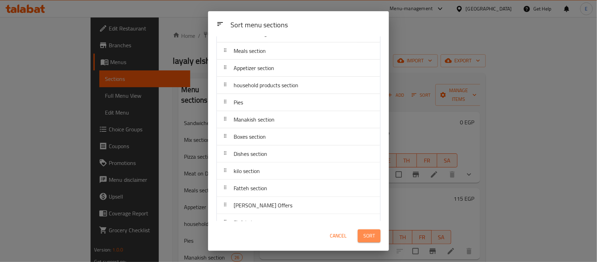
click at [368, 237] on span "Sort" at bounding box center [370, 235] width 12 height 9
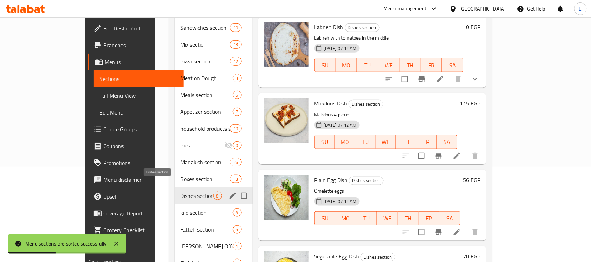
scroll to position [115, 0]
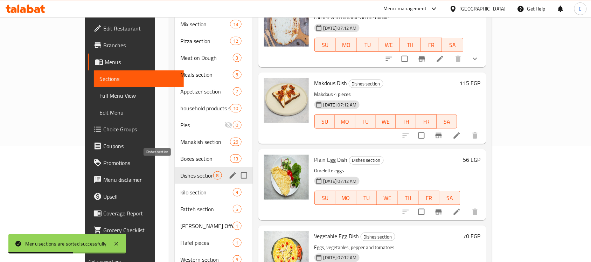
click at [181, 171] on span "Dishes section" at bounding box center [196, 175] width 33 height 8
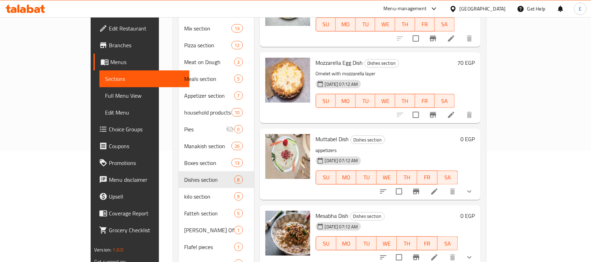
scroll to position [119, 0]
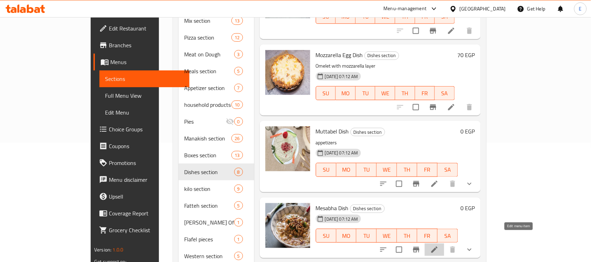
click at [438, 245] on icon at bounding box center [434, 249] width 8 height 8
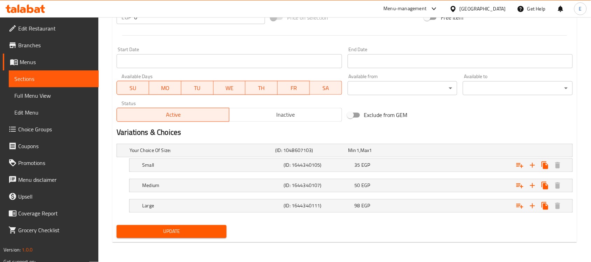
scroll to position [278, 0]
click at [387, 164] on div "35 EGP" at bounding box center [388, 165] width 68 height 7
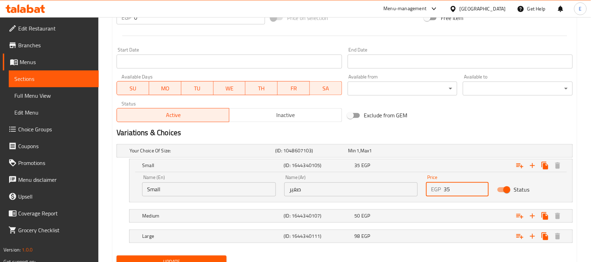
drag, startPoint x: 454, startPoint y: 191, endPoint x: 393, endPoint y: 182, distance: 62.2
click at [393, 182] on div "Name (En) Small Name (En) Name (Ar) صغير Name (Ar) Price EGP 35 Price Status" at bounding box center [351, 186] width 426 height 30
type input "60"
click at [390, 209] on div "Medium (ID: 1644340107) 50 EGP" at bounding box center [353, 215] width 424 height 15
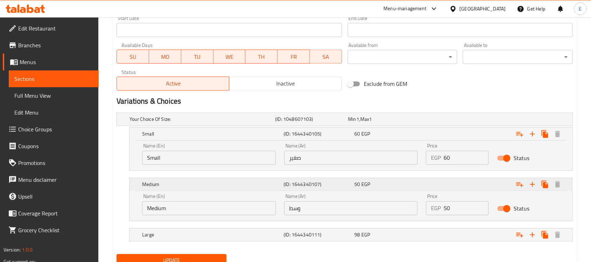
scroll to position [317, 0]
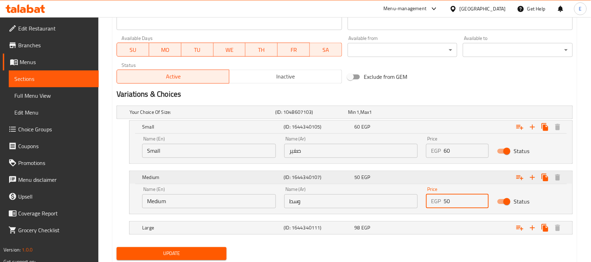
drag, startPoint x: 457, startPoint y: 202, endPoint x: 382, endPoint y: 184, distance: 77.1
click at [382, 184] on div "Medium (ID: 1644340107) 50 EGP Name (En) Medium Name (En) Name (Ar) وسط Name (A…" at bounding box center [350, 192] width 443 height 43
type input "75"
click at [375, 222] on div "Large (ID: 1644340111) 98 EGP" at bounding box center [353, 227] width 424 height 15
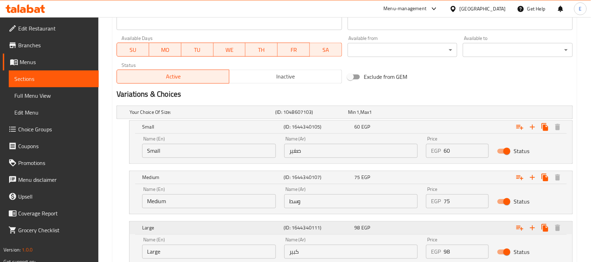
scroll to position [368, 0]
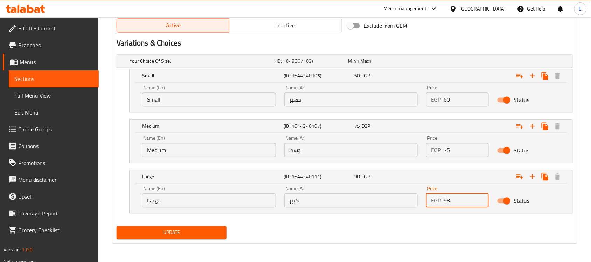
drag, startPoint x: 460, startPoint y: 201, endPoint x: 358, endPoint y: 186, distance: 103.6
click at [358, 186] on div "Name (En) Large Name (En) Name (Ar) كبير Name (Ar) Price EGP 98 Price Status" at bounding box center [351, 197] width 426 height 30
type input "95"
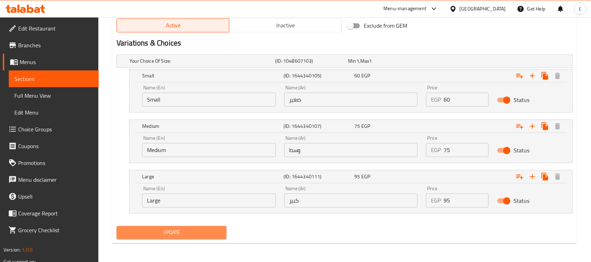
click at [193, 228] on span "Update" at bounding box center [171, 232] width 99 height 9
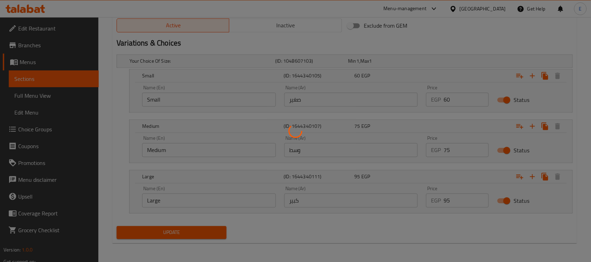
scroll to position [0, 0]
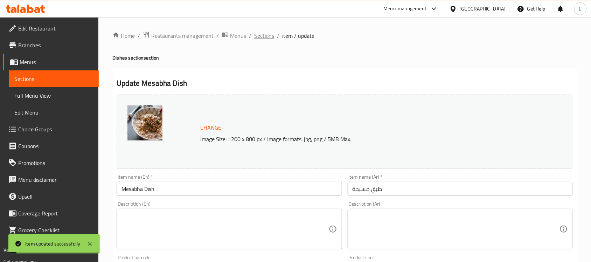
click at [263, 38] on span "Sections" at bounding box center [264, 35] width 20 height 8
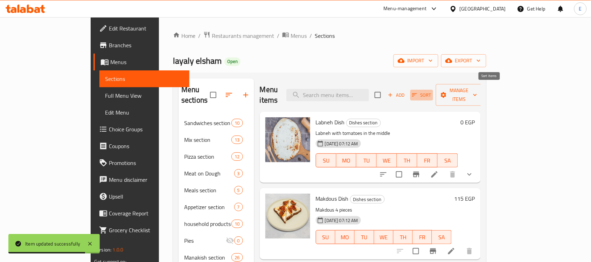
click at [431, 93] on span "Sort" at bounding box center [421, 95] width 19 height 8
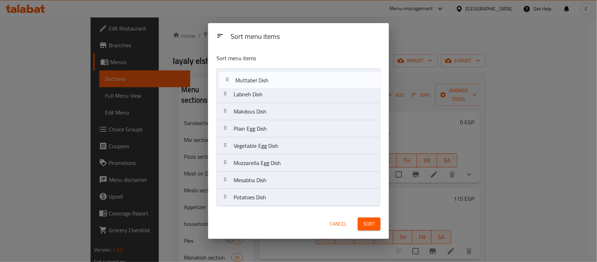
drag, startPoint x: 258, startPoint y: 167, endPoint x: 261, endPoint y: 64, distance: 102.9
click at [261, 64] on div "Sort menu items Labneh Dish Makdous Dish Plain Egg Dish Vegetable Egg Dish Mozz…" at bounding box center [298, 128] width 181 height 161
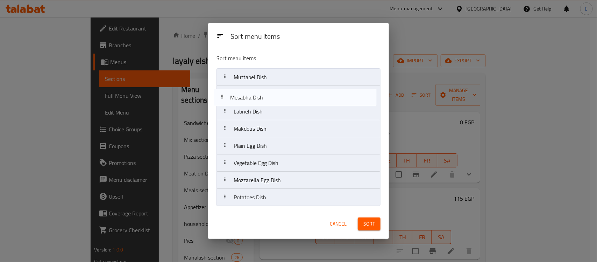
drag, startPoint x: 238, startPoint y: 185, endPoint x: 235, endPoint y: 93, distance: 92.1
click at [235, 93] on nav "Muttabel Dish Labneh Dish Makdous Dish Plain Egg Dish Vegetable Egg Dish Mozzar…" at bounding box center [299, 137] width 164 height 138
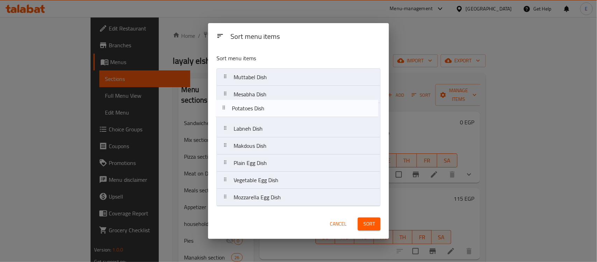
drag, startPoint x: 245, startPoint y: 201, endPoint x: 244, endPoint y: 110, distance: 91.0
click at [244, 110] on nav "Muttabel Dish Mesabha Dish Labneh Dish Makdous Dish Plain Egg Dish Vegetable Eg…" at bounding box center [299, 137] width 164 height 138
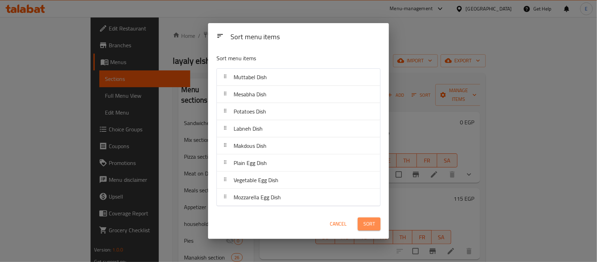
click at [364, 223] on span "Sort" at bounding box center [370, 223] width 12 height 9
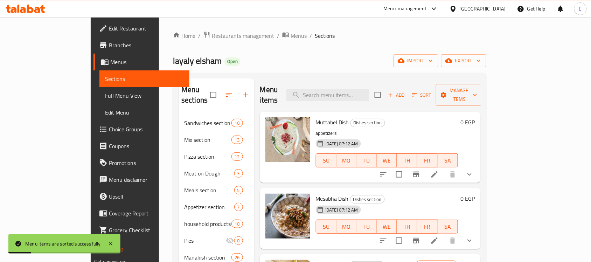
scroll to position [65, 0]
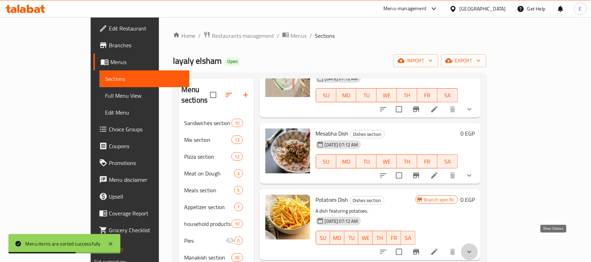
click at [473, 247] on icon "show more" at bounding box center [469, 251] width 8 height 8
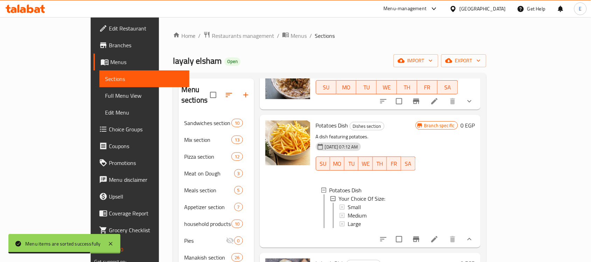
scroll to position [59, 0]
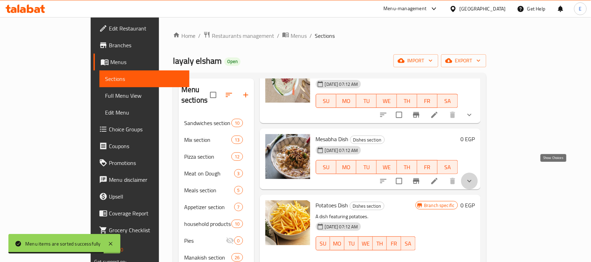
click at [473, 177] on icon "show more" at bounding box center [469, 181] width 8 height 8
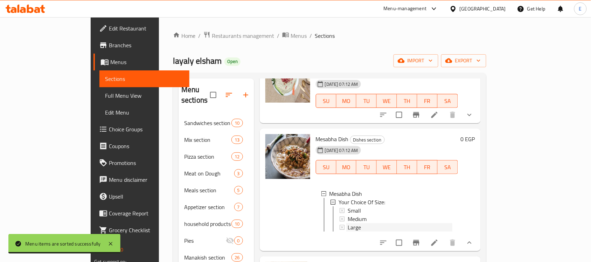
click at [347, 223] on div "Large" at bounding box center [399, 227] width 105 height 8
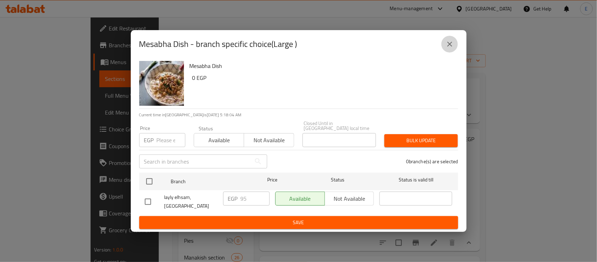
click at [452, 48] on icon "close" at bounding box center [450, 44] width 8 height 8
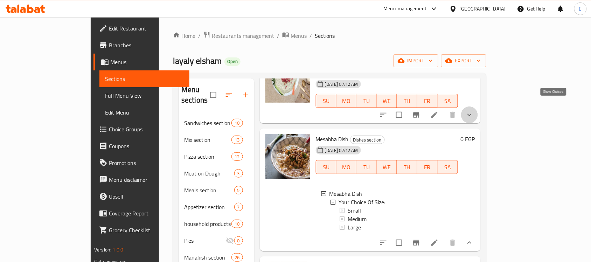
click at [473, 111] on icon "show more" at bounding box center [469, 115] width 8 height 8
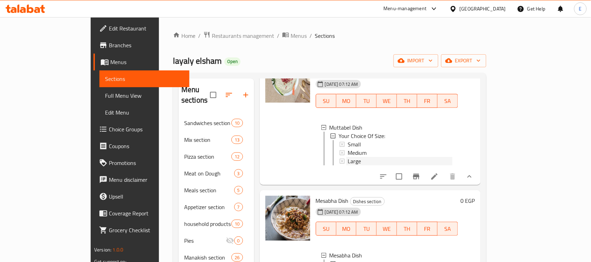
click at [368, 157] on div "Large" at bounding box center [399, 161] width 105 height 8
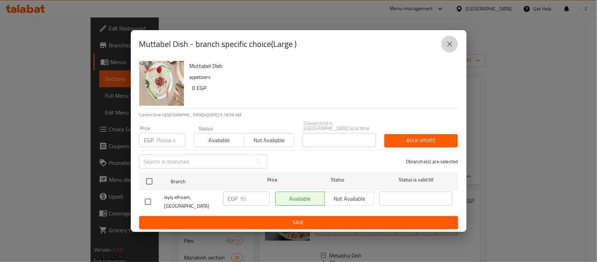
click at [449, 48] on icon "close" at bounding box center [450, 44] width 8 height 8
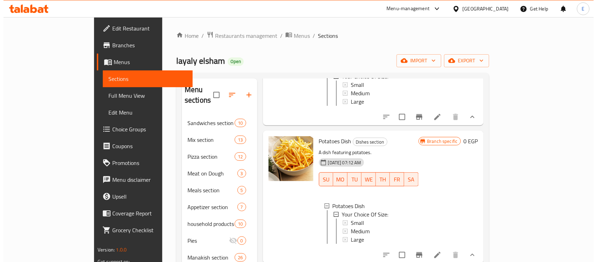
scroll to position [251, 0]
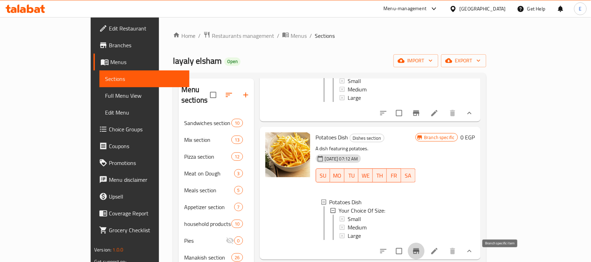
click at [420, 255] on icon "Branch-specific-item" at bounding box center [416, 251] width 8 height 8
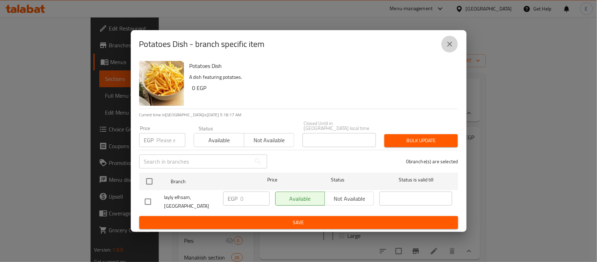
click at [454, 48] on icon "close" at bounding box center [450, 44] width 8 height 8
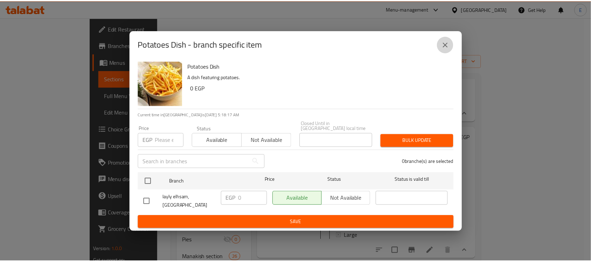
scroll to position [6, 0]
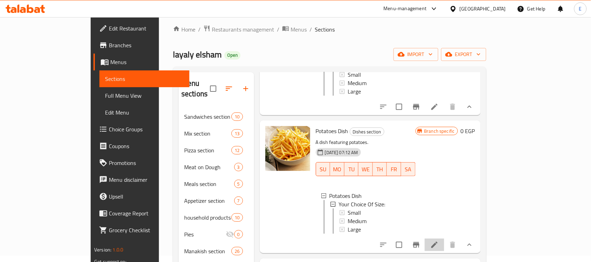
click at [444, 251] on li at bounding box center [434, 244] width 20 height 13
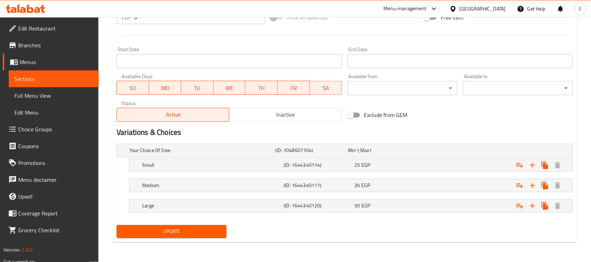
scroll to position [277, 0]
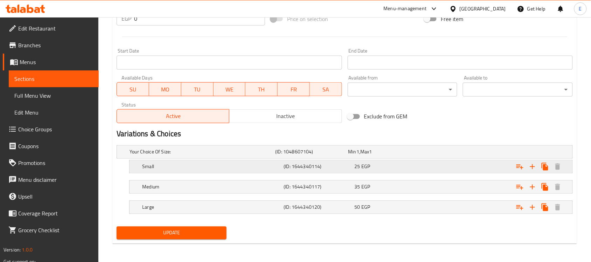
click at [368, 166] on span "EGP" at bounding box center [365, 166] width 9 height 9
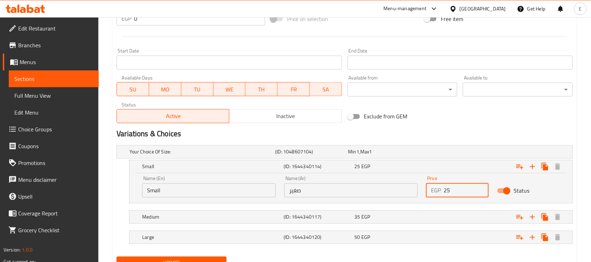
drag, startPoint x: 456, startPoint y: 190, endPoint x: 376, endPoint y: 195, distance: 79.6
click at [376, 195] on div "Name (En) Small Name (En) Name (Ar) صغير Name (Ar) Price EGP 25 Price Status" at bounding box center [351, 187] width 426 height 30
type input "60"
click at [391, 214] on div "35 EGP" at bounding box center [388, 216] width 68 height 7
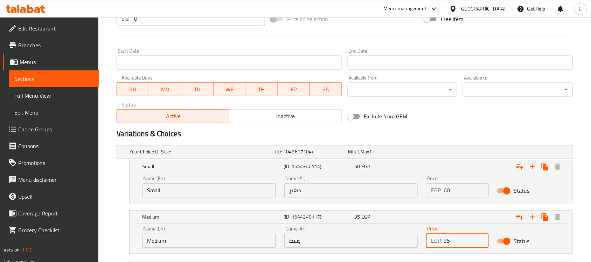
drag, startPoint x: 456, startPoint y: 240, endPoint x: 393, endPoint y: 233, distance: 62.9
click at [393, 233] on div "Name (En) Medium Name (En) Name (Ar) وسط Name (Ar) Price EGP 35 Price Status" at bounding box center [351, 237] width 426 height 30
type input "0"
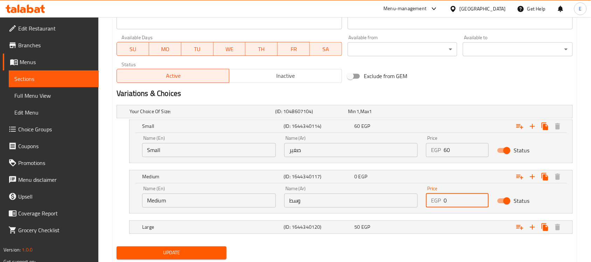
scroll to position [339, 0]
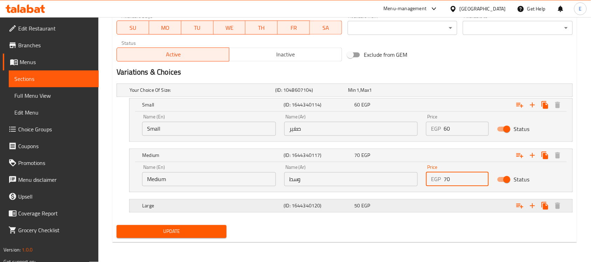
type input "70"
click at [415, 205] on div "50 EGP" at bounding box center [388, 205] width 68 height 7
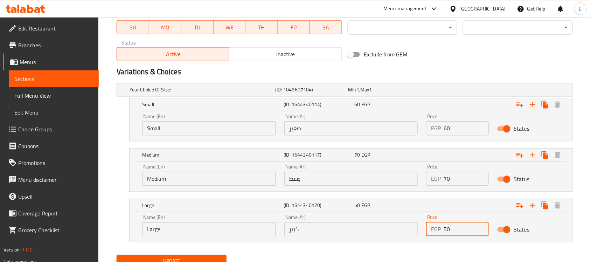
drag, startPoint x: 457, startPoint y: 230, endPoint x: 405, endPoint y: 231, distance: 51.4
click at [405, 231] on div "Name (En) Large Name (En) Name (Ar) كبير Name (Ar) Price EGP 50 Price Status" at bounding box center [351, 226] width 426 height 30
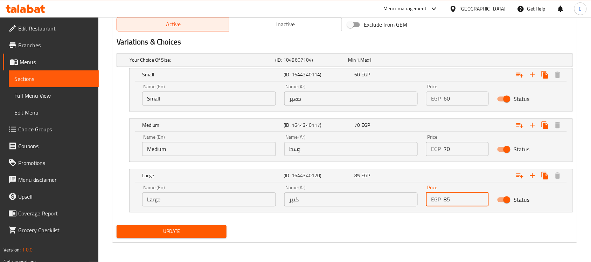
type input "85"
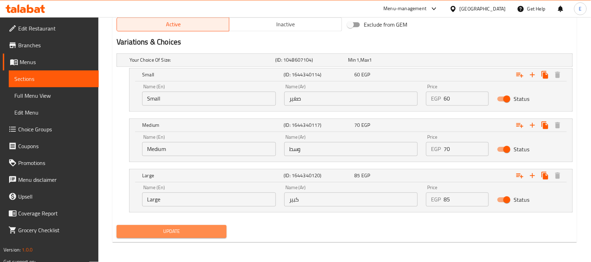
click at [210, 230] on span "Update" at bounding box center [171, 231] width 99 height 9
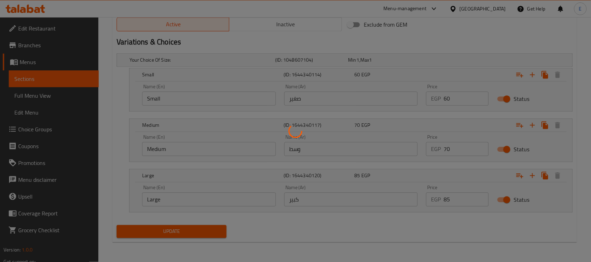
scroll to position [0, 0]
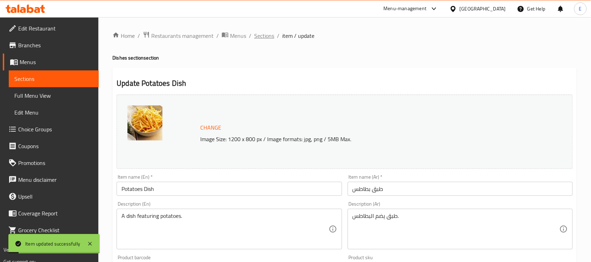
click at [260, 32] on span "Sections" at bounding box center [264, 35] width 20 height 8
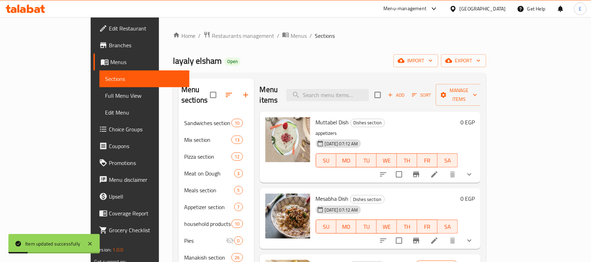
scroll to position [111, 0]
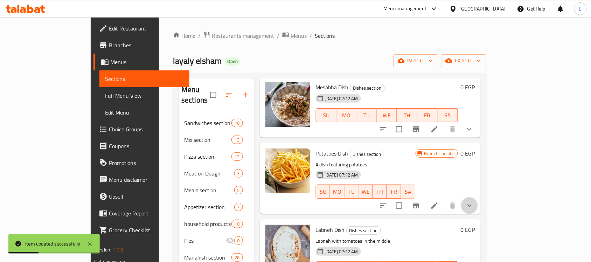
click at [478, 197] on button "show more" at bounding box center [469, 205] width 17 height 17
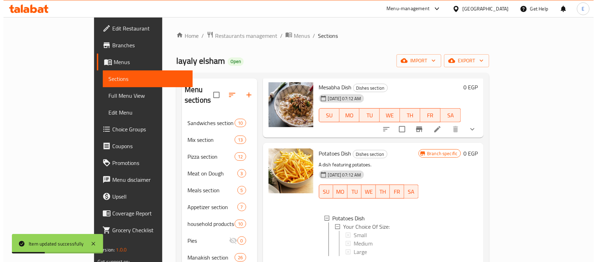
scroll to position [183, 0]
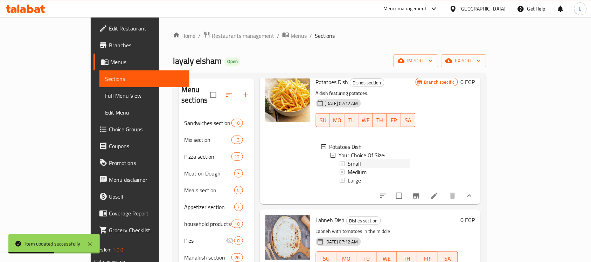
click at [347, 159] on div "Small" at bounding box center [378, 163] width 62 height 8
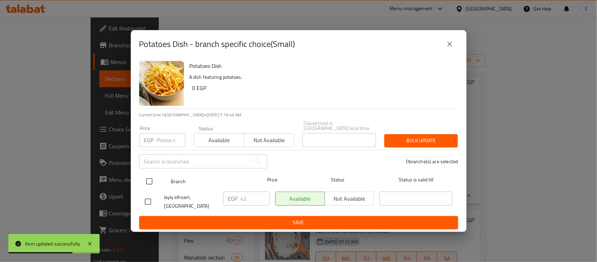
click at [144, 178] on input "checkbox" at bounding box center [149, 181] width 15 height 15
checkbox input "true"
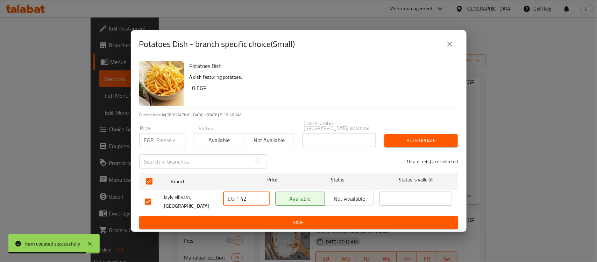
drag, startPoint x: 254, startPoint y: 193, endPoint x: 201, endPoint y: 191, distance: 52.9
click at [201, 191] on div "layly elhsam, El Rehab City EGP 42 ​ Available Not available ​" at bounding box center [298, 202] width 313 height 26
type input "60"
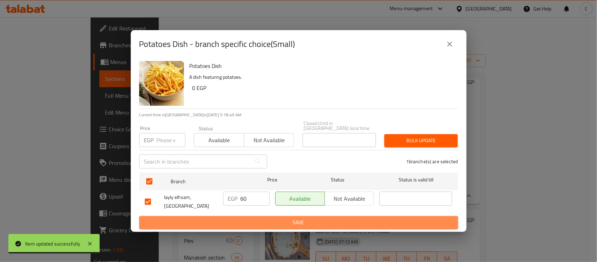
click at [319, 218] on span "Save" at bounding box center [299, 222] width 308 height 9
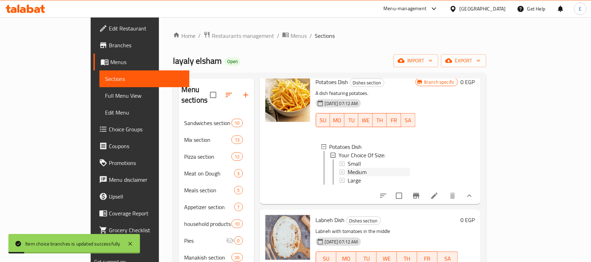
click at [347, 168] on span "Medium" at bounding box center [356, 172] width 19 height 8
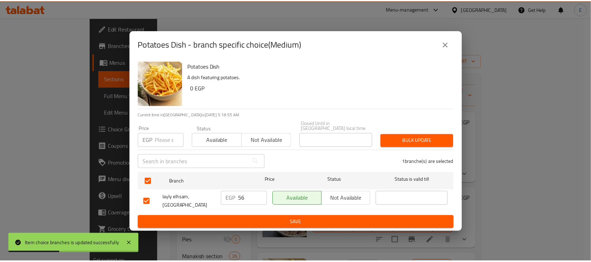
scroll to position [183, 0]
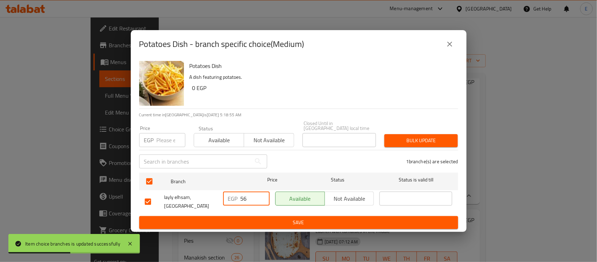
drag, startPoint x: 253, startPoint y: 197, endPoint x: 198, endPoint y: 193, distance: 55.1
click at [198, 193] on div "layly elhsam, El Rehab City EGP 56 ​ Available Not available ​" at bounding box center [298, 202] width 313 height 26
type input "70"
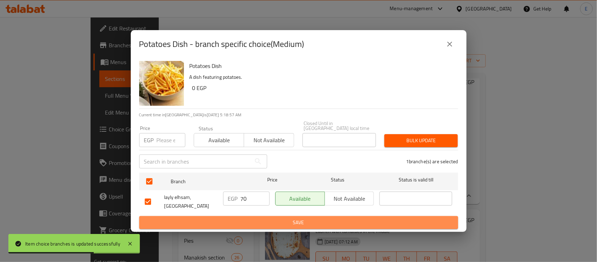
click at [283, 218] on span "Save" at bounding box center [299, 222] width 308 height 9
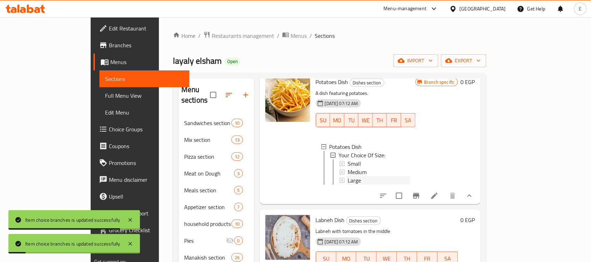
click at [347, 176] on span "Large" at bounding box center [353, 180] width 13 height 8
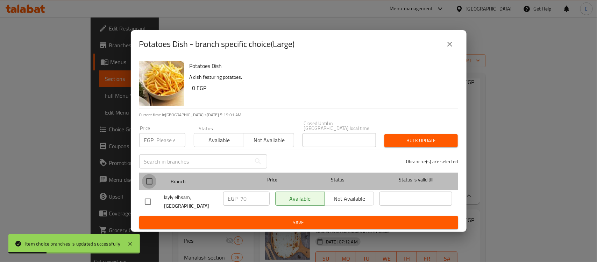
click at [151, 179] on input "checkbox" at bounding box center [149, 181] width 15 height 15
checkbox input "true"
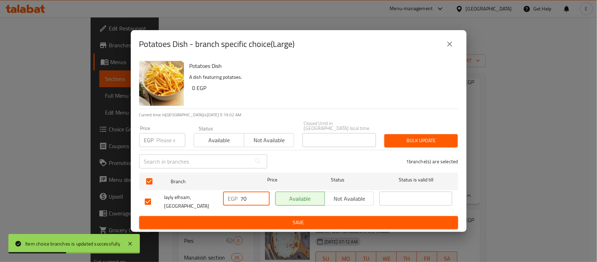
drag, startPoint x: 250, startPoint y: 195, endPoint x: 170, endPoint y: 205, distance: 80.7
click at [170, 205] on div "layly elhsam, El Rehab City EGP 70 ​ Available Not available ​" at bounding box center [298, 202] width 313 height 26
type input "85"
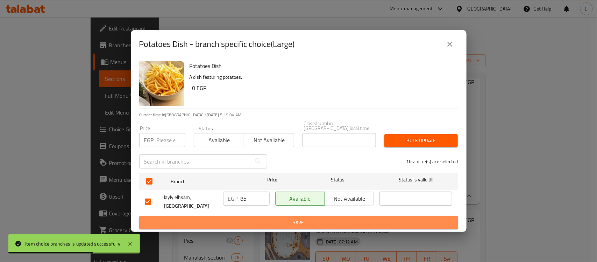
click at [288, 220] on span "Save" at bounding box center [299, 222] width 308 height 9
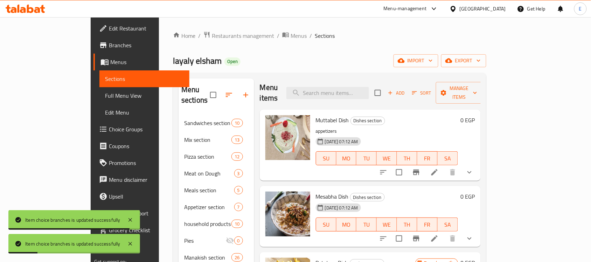
scroll to position [0, 0]
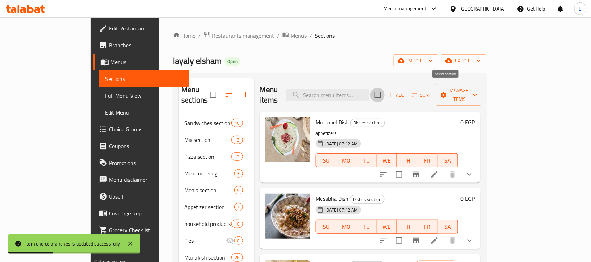
click at [385, 93] on input "checkbox" at bounding box center [377, 94] width 15 height 15
checkbox input "true"
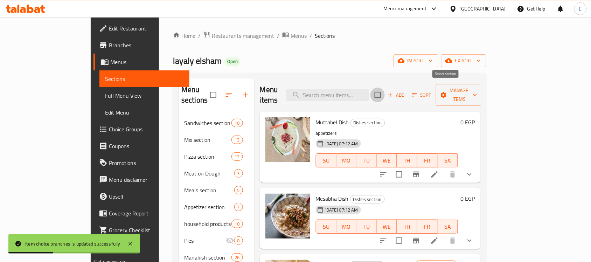
checkbox input "true"
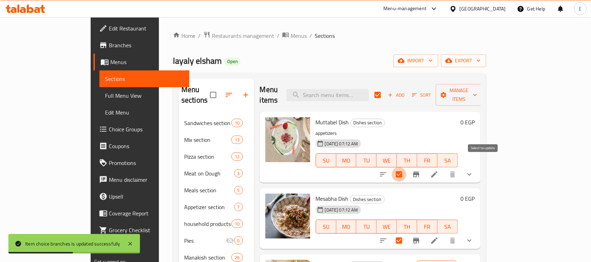
click at [406, 167] on input "checkbox" at bounding box center [399, 174] width 15 height 15
checkbox input "false"
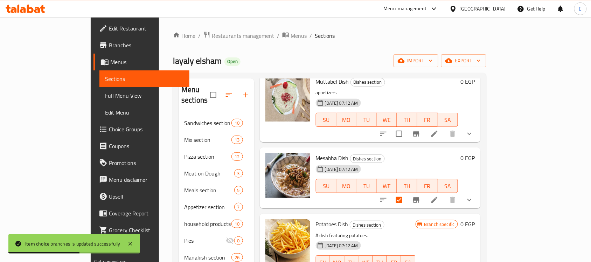
scroll to position [46, 0]
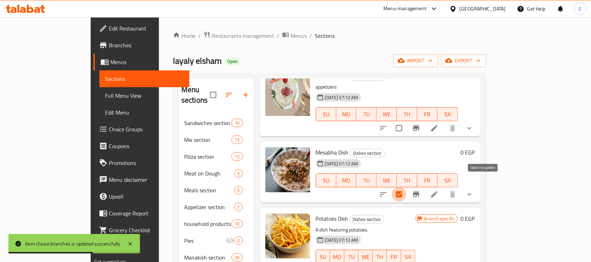
click at [406, 187] on input "checkbox" at bounding box center [399, 194] width 15 height 15
checkbox input "false"
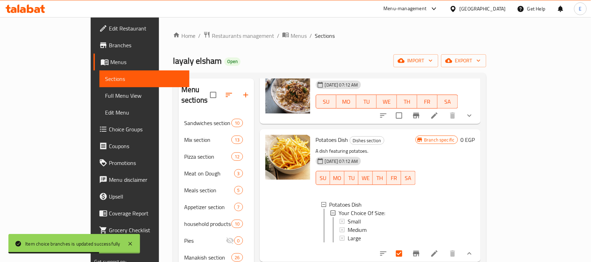
scroll to position [128, 0]
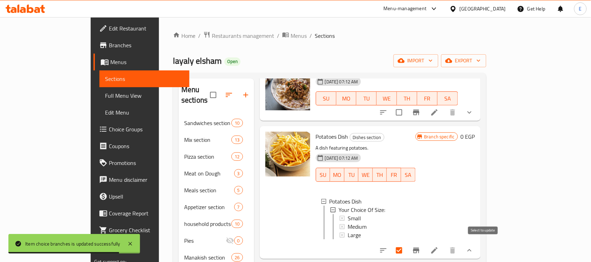
click at [406, 245] on input "checkbox" at bounding box center [399, 250] width 15 height 15
checkbox input "false"
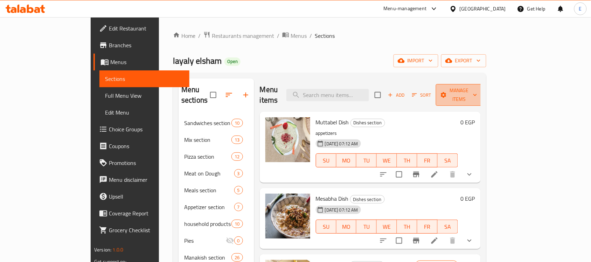
click at [477, 91] on span "Manage items" at bounding box center [459, 94] width 36 height 17
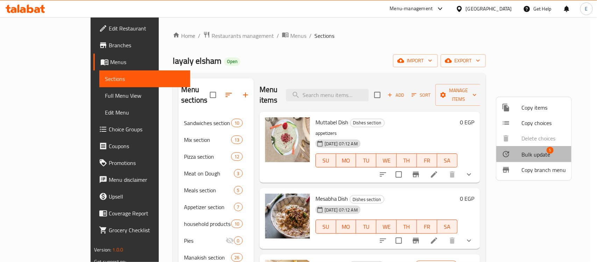
click at [527, 153] on span "Bulk update" at bounding box center [536, 154] width 29 height 8
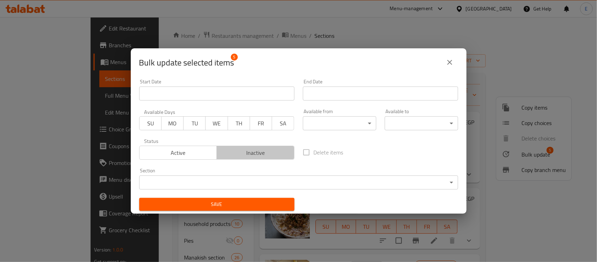
click at [272, 151] on span "Inactive" at bounding box center [256, 153] width 72 height 10
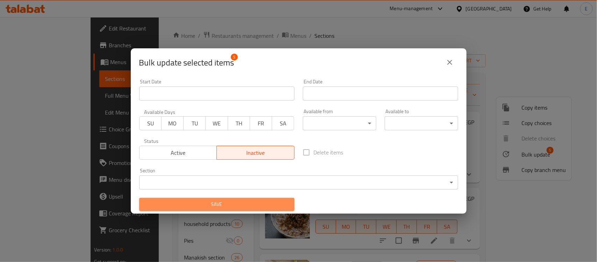
click at [230, 209] on button "Save" at bounding box center [216, 204] width 155 height 13
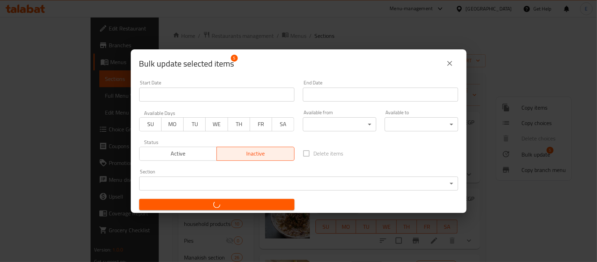
checkbox input "false"
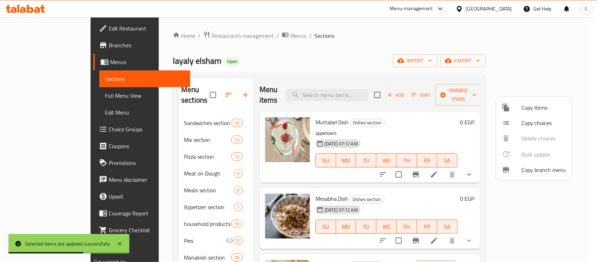
click at [305, 84] on div at bounding box center [298, 131] width 597 height 262
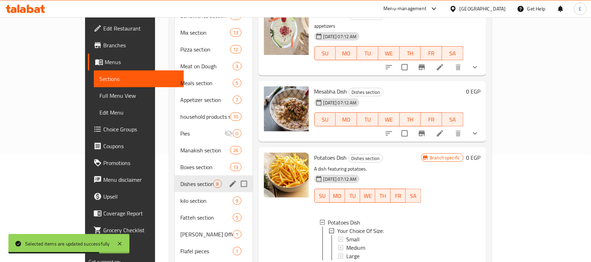
scroll to position [108, 0]
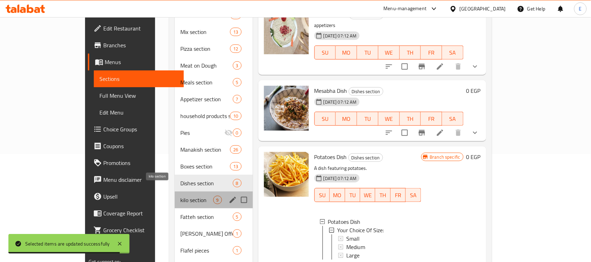
click at [180, 196] on span "kilo section" at bounding box center [196, 200] width 33 height 8
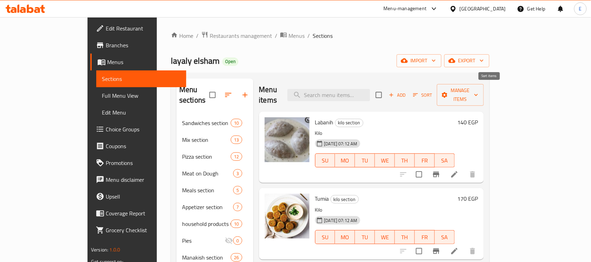
click at [432, 94] on span "Sort" at bounding box center [422, 95] width 19 height 8
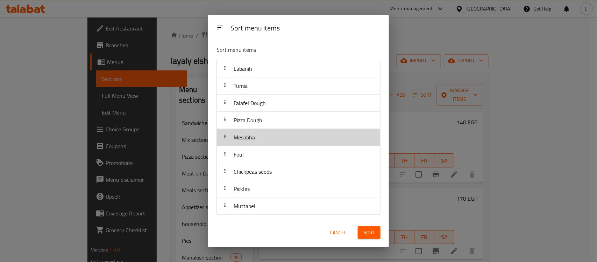
click at [264, 136] on div "Mesabha" at bounding box center [299, 137] width 158 height 17
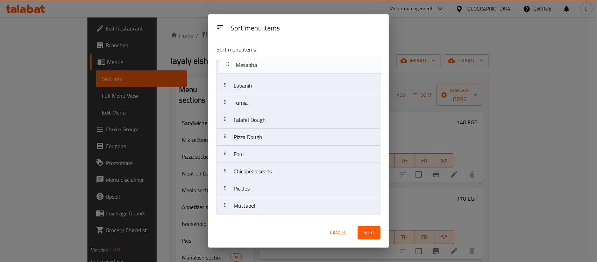
drag, startPoint x: 230, startPoint y: 138, endPoint x: 239, endPoint y: 37, distance: 101.1
click at [239, 37] on div "Sort menu items Sort menu items Labanih Tumia Falafel Dough Pizza Dough Mesabha…" at bounding box center [298, 130] width 181 height 233
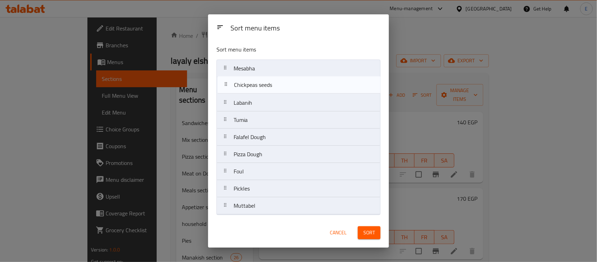
drag, startPoint x: 228, startPoint y: 174, endPoint x: 228, endPoint y: 85, distance: 89.2
click at [228, 85] on nav "Mesabha Labanih Tumia Falafel Dough Pizza Dough Foul Chickpeas seeds Pickles Mu…" at bounding box center [299, 136] width 164 height 155
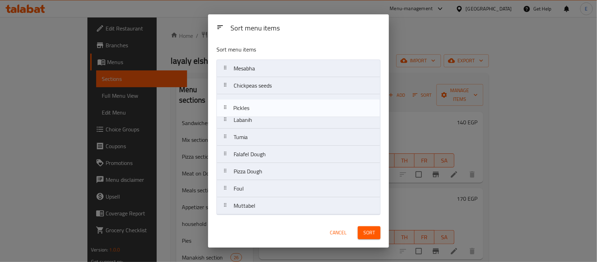
drag, startPoint x: 251, startPoint y: 190, endPoint x: 251, endPoint y: 106, distance: 84.0
click at [251, 106] on nav "Mesabha Chickpeas seeds Labanih Tumia Falafel Dough Pizza Dough Foul Pickles Mu…" at bounding box center [299, 136] width 164 height 155
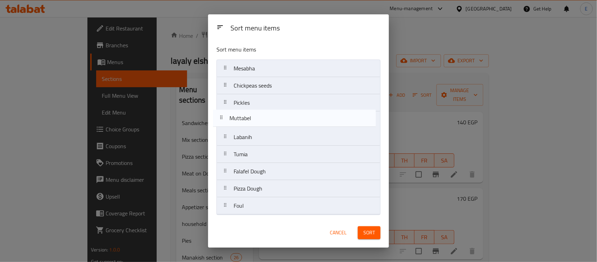
drag, startPoint x: 252, startPoint y: 210, endPoint x: 248, endPoint y: 119, distance: 90.7
click at [248, 119] on nav "Mesabha Chickpeas seeds Pickles Labanih Tumia Falafel Dough Pizza Dough Foul Mu…" at bounding box center [299, 136] width 164 height 155
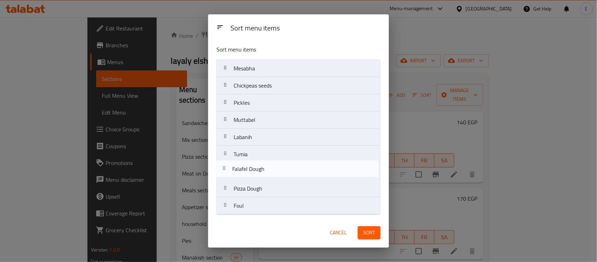
drag, startPoint x: 249, startPoint y: 177, endPoint x: 248, endPoint y: 172, distance: 5.0
click at [248, 172] on nav "Mesabha Chickpeas seeds Pickles Muttabel Labanih Tumia Falafel Dough Pizza Doug…" at bounding box center [299, 136] width 164 height 155
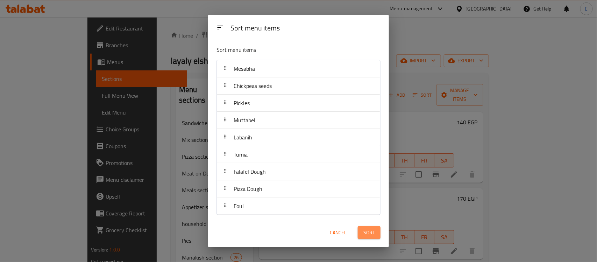
click at [367, 238] on button "Sort" at bounding box center [369, 232] width 23 height 13
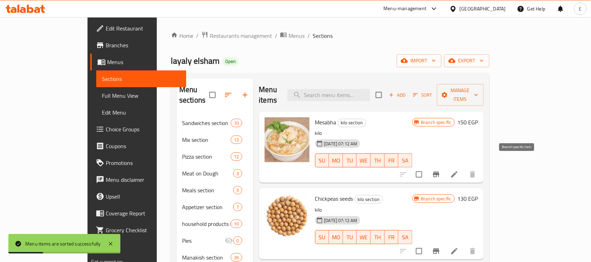
click at [444, 170] on button "Branch-specific-item" at bounding box center [436, 174] width 17 height 17
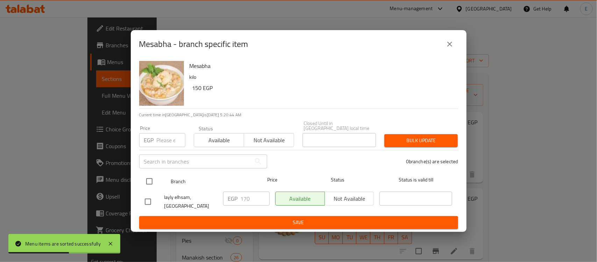
click at [146, 181] on input "checkbox" at bounding box center [149, 181] width 15 height 15
checkbox input "true"
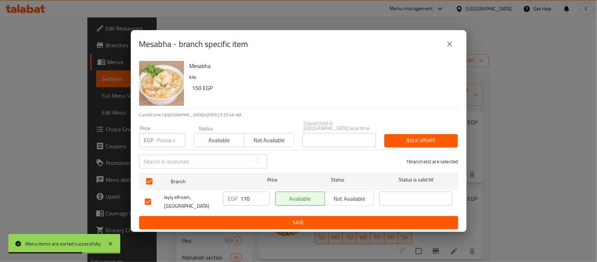
click at [244, 194] on input "170" at bounding box center [255, 198] width 29 height 14
type input "185"
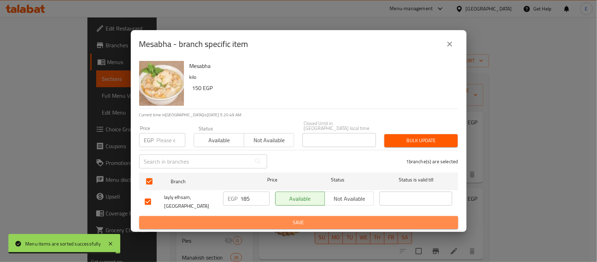
click at [253, 216] on button "Save" at bounding box center [298, 222] width 319 height 13
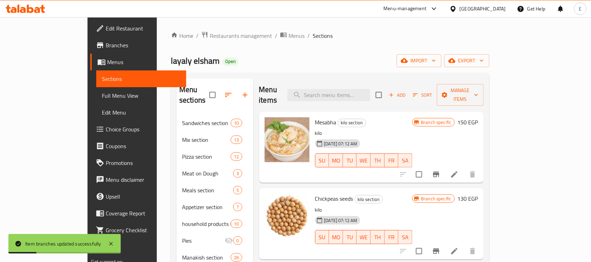
scroll to position [30, 0]
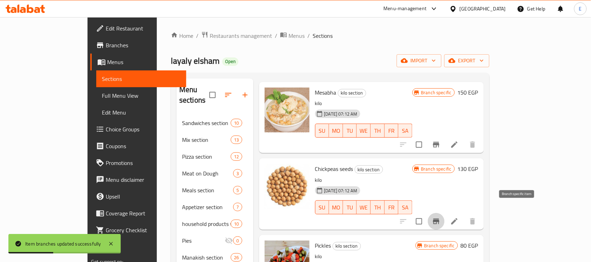
click at [440, 217] on icon "Branch-specific-item" at bounding box center [436, 221] width 8 height 8
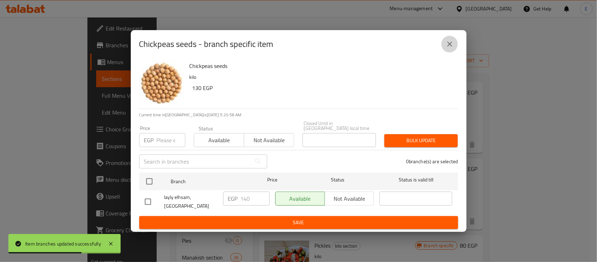
click at [446, 44] on icon "close" at bounding box center [450, 44] width 8 height 8
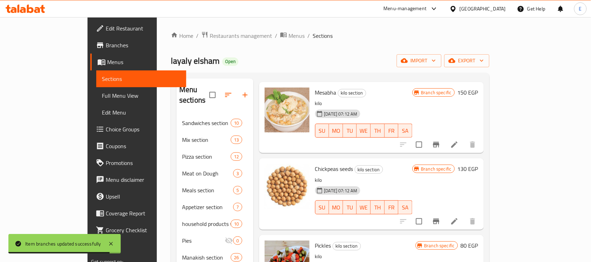
scroll to position [81, 0]
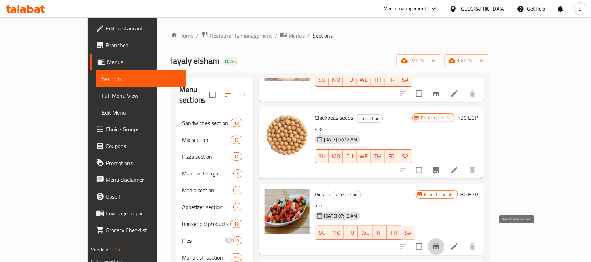
click at [439, 244] on icon "Branch-specific-item" at bounding box center [436, 247] width 6 height 6
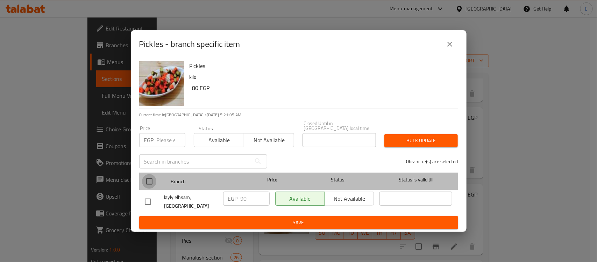
click at [151, 179] on input "checkbox" at bounding box center [149, 181] width 15 height 15
checkbox input "true"
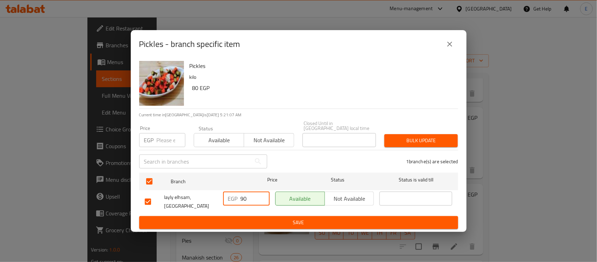
drag, startPoint x: 252, startPoint y: 191, endPoint x: 179, endPoint y: 194, distance: 73.2
click at [179, 194] on div "layly elhsam, El Rehab City EGP 90 ​ Available Not available ​" at bounding box center [298, 202] width 313 height 26
type input "85"
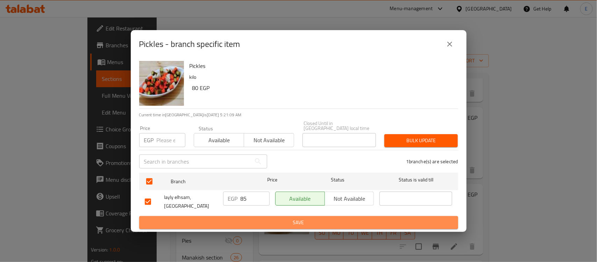
click at [221, 219] on span "Save" at bounding box center [299, 222] width 308 height 9
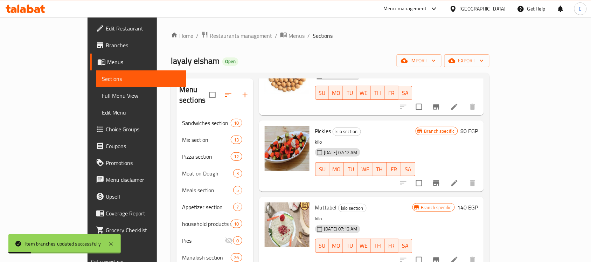
scroll to position [146, 0]
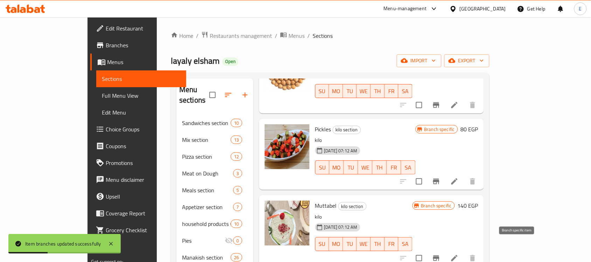
click at [440, 254] on icon "Branch-specific-item" at bounding box center [436, 258] width 8 height 8
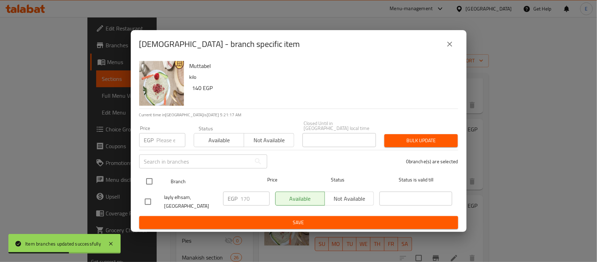
click at [150, 175] on input "checkbox" at bounding box center [149, 181] width 15 height 15
checkbox input "true"
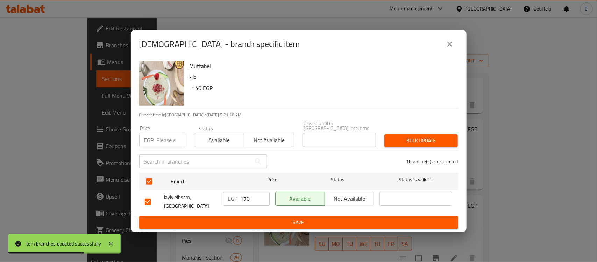
click at [249, 193] on input "170" at bounding box center [255, 198] width 29 height 14
type input "189"
click at [259, 219] on span "Save" at bounding box center [299, 222] width 308 height 9
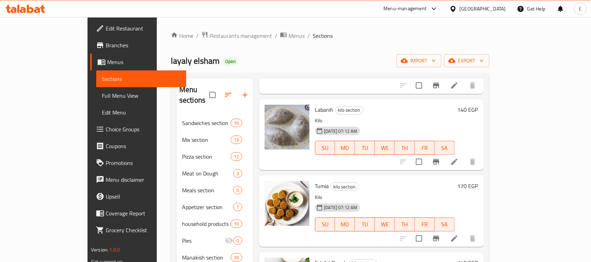
scroll to position [323, 0]
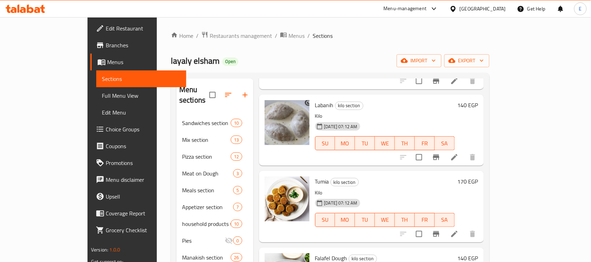
click at [478, 176] on h6 "170 EGP" at bounding box center [467, 181] width 21 height 10
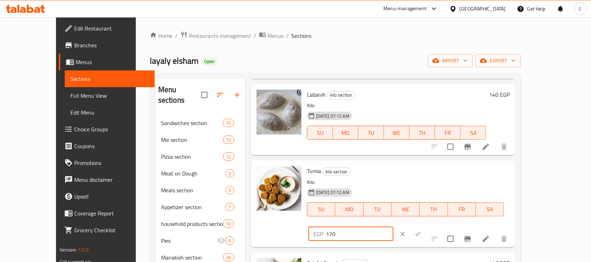
click at [393, 227] on input "170" at bounding box center [360, 234] width 68 height 14
type input "160"
click at [421, 230] on icon "ok" at bounding box center [417, 233] width 7 height 7
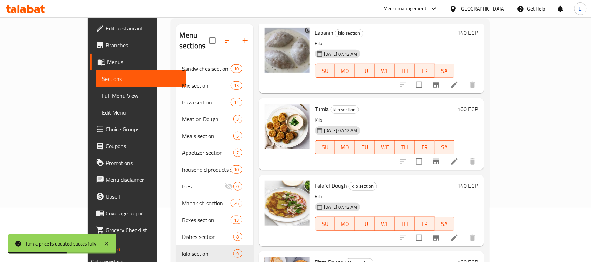
scroll to position [59, 0]
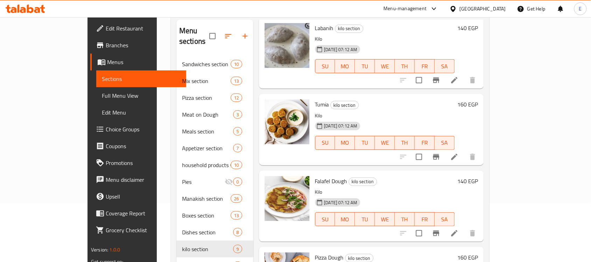
click at [478, 176] on h6 "140 EGP" at bounding box center [467, 181] width 21 height 10
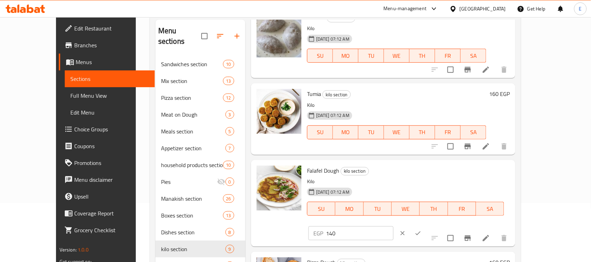
click at [393, 226] on input "140" at bounding box center [360, 233] width 68 height 14
type input "150"
click at [425, 225] on button "ok" at bounding box center [417, 232] width 15 height 15
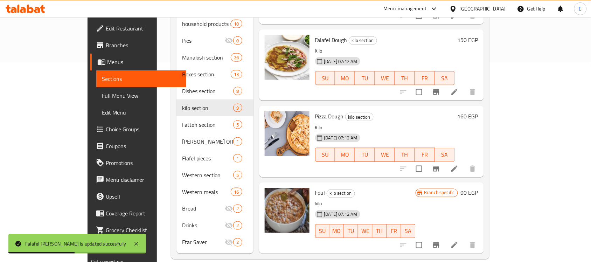
scroll to position [199, 0]
click at [426, 238] on input "checkbox" at bounding box center [418, 245] width 15 height 15
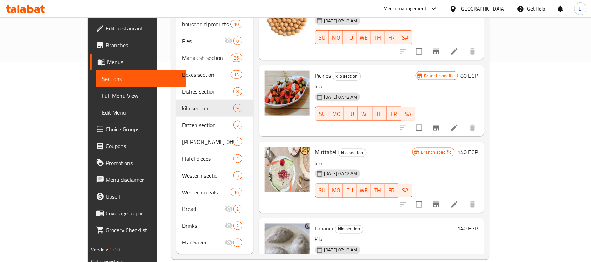
scroll to position [0, 0]
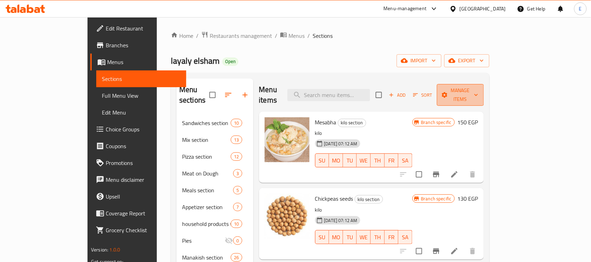
click at [478, 86] on span "Manage items" at bounding box center [460, 94] width 36 height 17
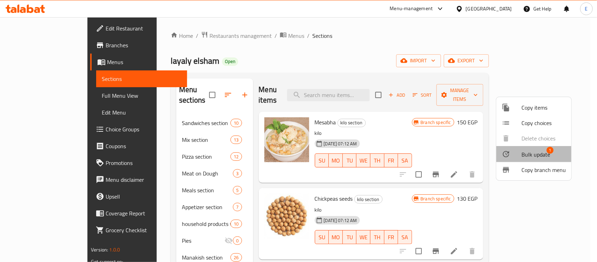
click at [527, 150] on span "Bulk update" at bounding box center [536, 154] width 29 height 8
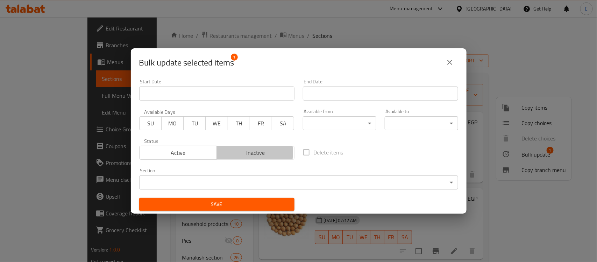
click at [240, 153] on span "Inactive" at bounding box center [256, 153] width 72 height 10
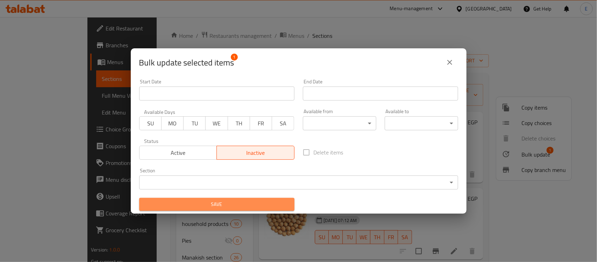
click at [227, 200] on span "Save" at bounding box center [217, 204] width 144 height 9
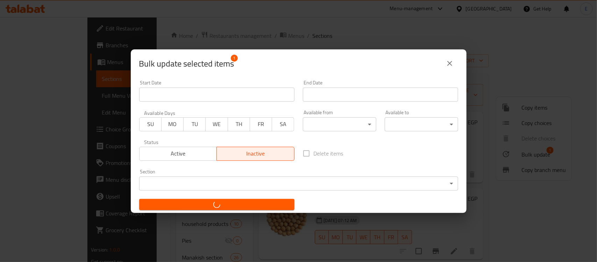
checkbox input "false"
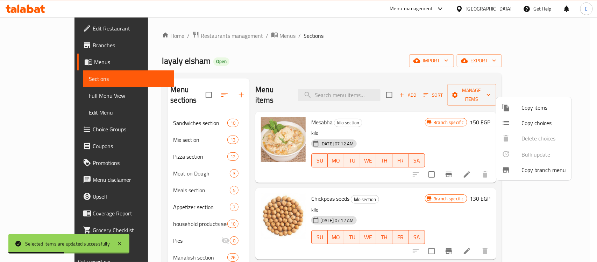
click at [237, 159] on div at bounding box center [298, 131] width 597 height 262
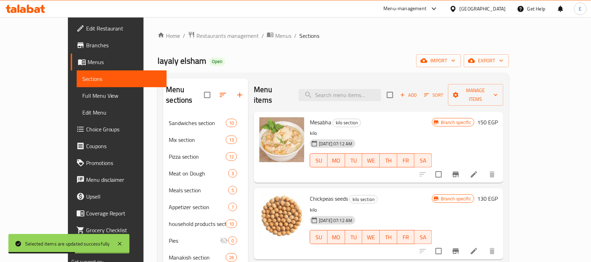
scroll to position [200, 0]
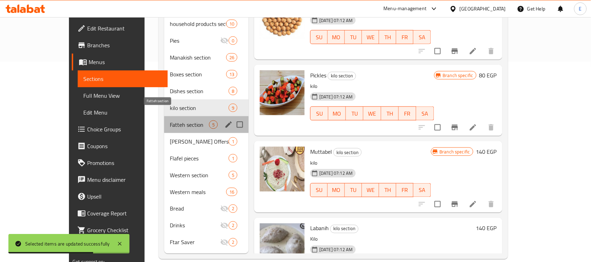
click at [170, 120] on span "Fatteh section" at bounding box center [189, 124] width 39 height 8
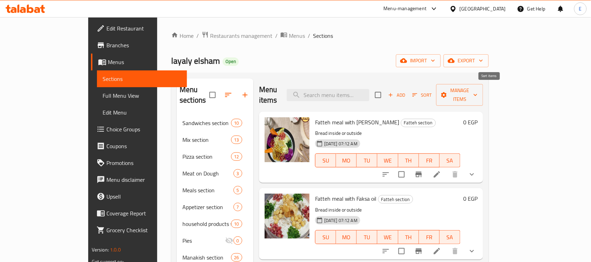
click at [431, 91] on span "Sort" at bounding box center [421, 95] width 19 height 8
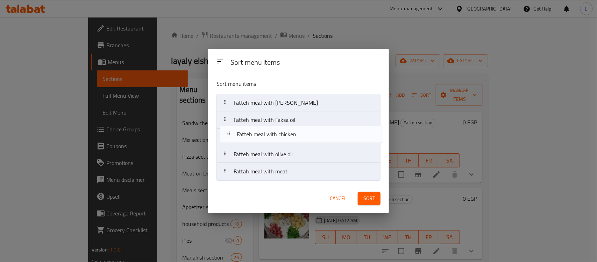
drag, startPoint x: 276, startPoint y: 159, endPoint x: 279, endPoint y: 135, distance: 24.7
click at [279, 135] on nav "Fatteh meal with Ghee Fatteh meal with Faksa oil Fatteh meal with olive oil Fat…" at bounding box center [299, 137] width 164 height 86
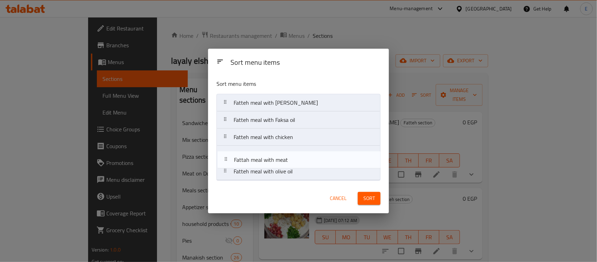
drag, startPoint x: 279, startPoint y: 171, endPoint x: 280, endPoint y: 158, distance: 13.7
click at [280, 158] on nav "Fatteh meal with Ghee Fatteh meal with Faksa oil Fatteh meal with chicken Fatte…" at bounding box center [299, 137] width 164 height 86
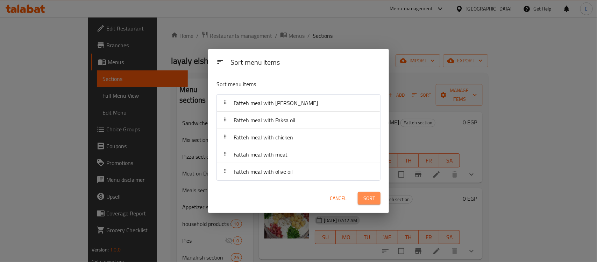
click at [368, 199] on span "Sort" at bounding box center [370, 198] width 12 height 9
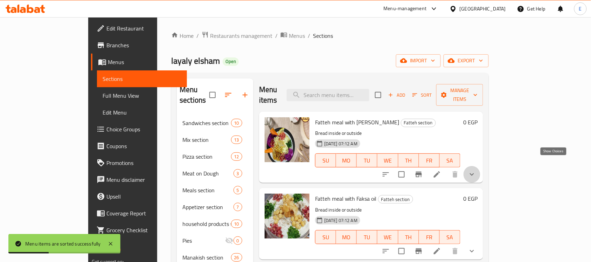
click at [476, 170] on icon "show more" at bounding box center [471, 174] width 8 height 8
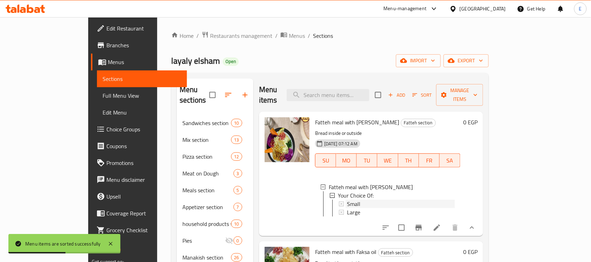
click at [373, 199] on div "Small" at bounding box center [401, 203] width 108 height 8
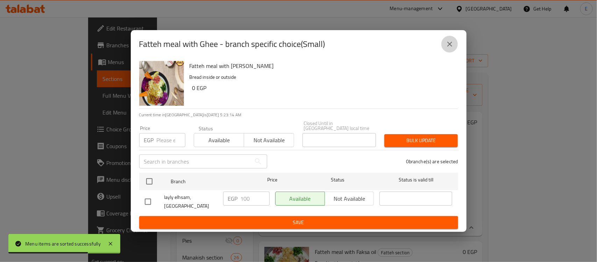
click at [450, 48] on icon "close" at bounding box center [450, 44] width 8 height 8
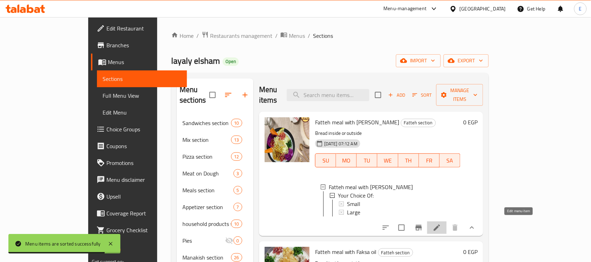
click at [441, 223] on icon at bounding box center [436, 227] width 8 height 8
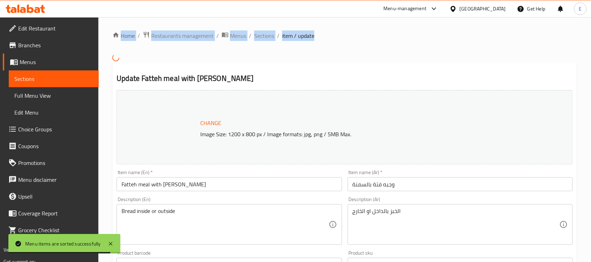
drag, startPoint x: 515, startPoint y: 221, endPoint x: 380, endPoint y: -47, distance: 300.6
click at [380, 0] on html "Menu items are sorted successfully ​ Menu-management Egypt Get Help E Edit Rest…" at bounding box center [295, 131] width 591 height 262
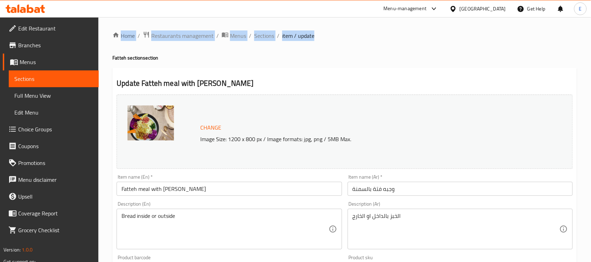
scroll to position [259, 0]
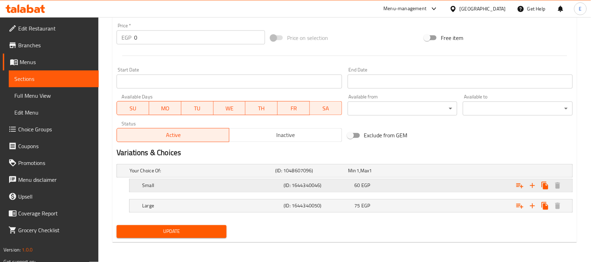
click at [369, 184] on span "EGP" at bounding box center [365, 185] width 9 height 9
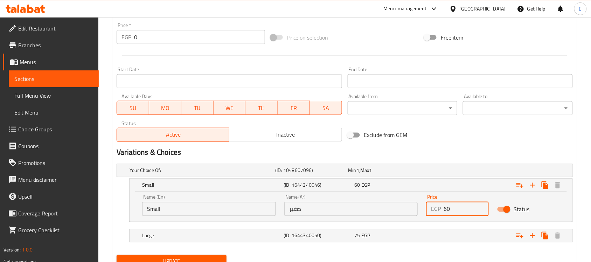
drag, startPoint x: 462, startPoint y: 207, endPoint x: 361, endPoint y: 210, distance: 100.8
click at [361, 210] on div "Name (En) Small Name (En) Name (Ar) صغير Name (Ar) Price EGP 60 Price Status" at bounding box center [351, 205] width 426 height 30
type input "120"
click at [379, 235] on div "75 EGP" at bounding box center [388, 235] width 68 height 7
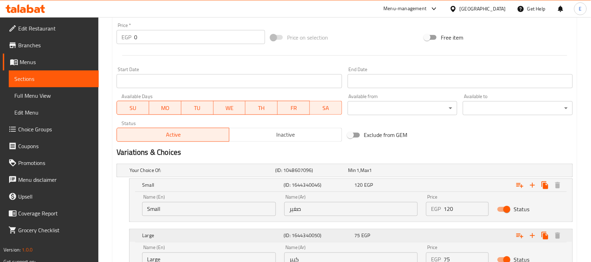
scroll to position [313, 0]
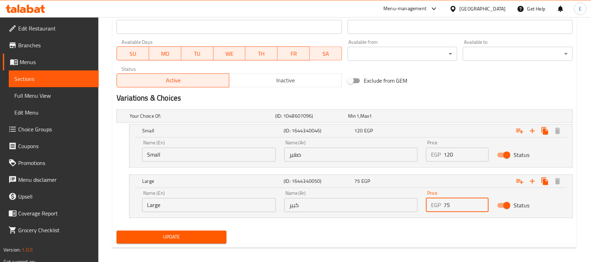
drag, startPoint x: 457, startPoint y: 207, endPoint x: 364, endPoint y: 214, distance: 93.0
click at [364, 214] on div "Name (En) Large Name (En) Name (Ar) كبير Name (Ar) Price EGP 75 Price Status" at bounding box center [351, 201] width 426 height 30
type input "145"
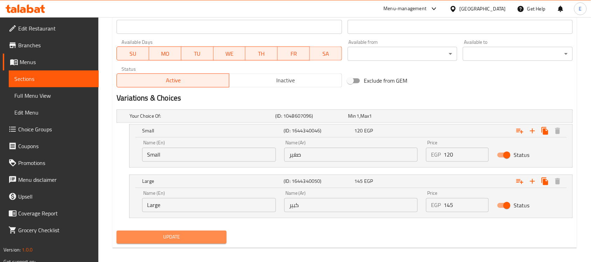
click at [193, 231] on button "Update" at bounding box center [172, 237] width 110 height 13
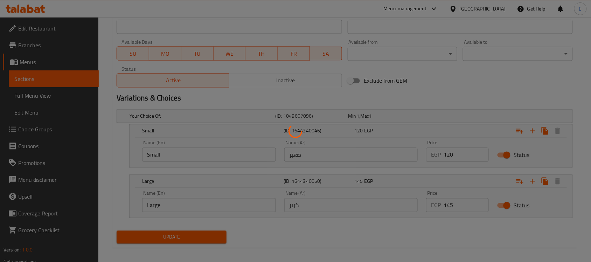
scroll to position [0, 0]
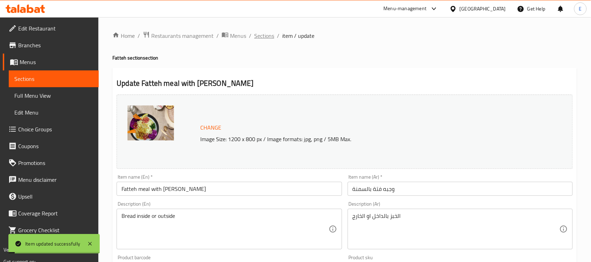
click at [264, 33] on span "Sections" at bounding box center [264, 35] width 20 height 8
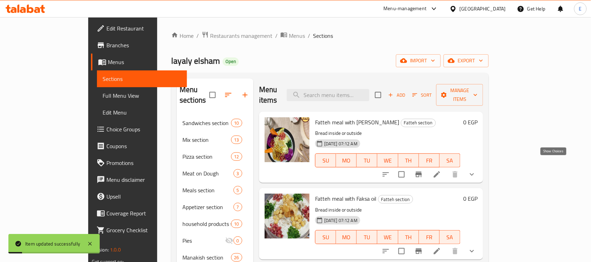
click at [476, 170] on icon "show more" at bounding box center [471, 174] width 8 height 8
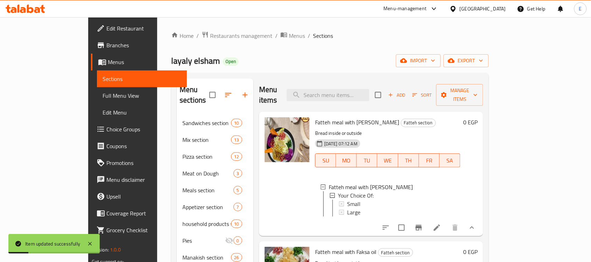
scroll to position [27, 0]
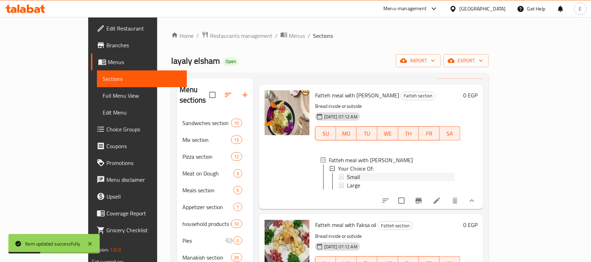
click at [392, 172] on div "Small" at bounding box center [401, 176] width 108 height 8
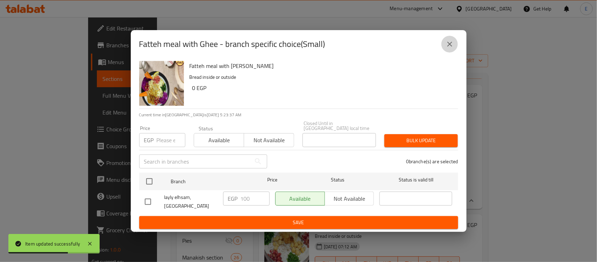
click at [452, 42] on button "close" at bounding box center [450, 44] width 17 height 17
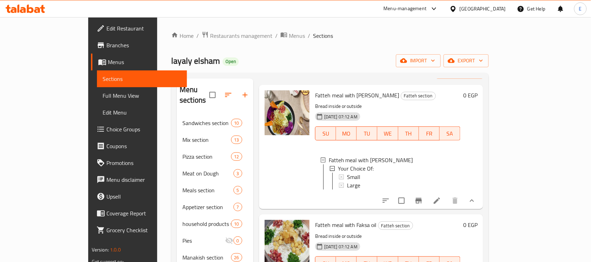
click at [357, 172] on div "Small" at bounding box center [401, 176] width 108 height 8
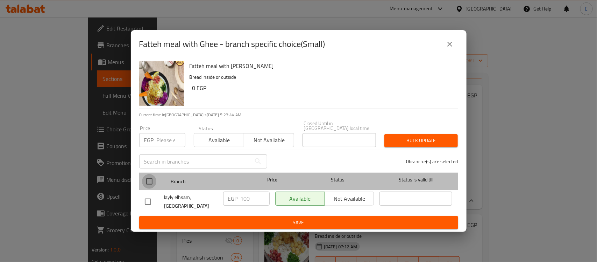
click at [149, 179] on input "checkbox" at bounding box center [149, 181] width 15 height 15
checkbox input "true"
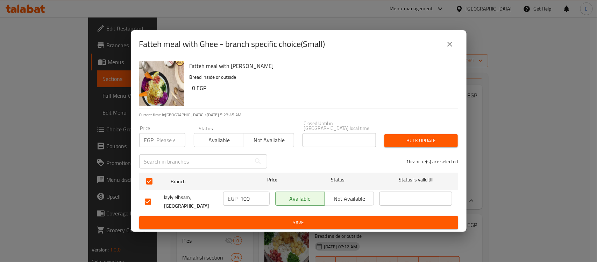
click at [253, 196] on input "100" at bounding box center [255, 198] width 29 height 14
type input "120"
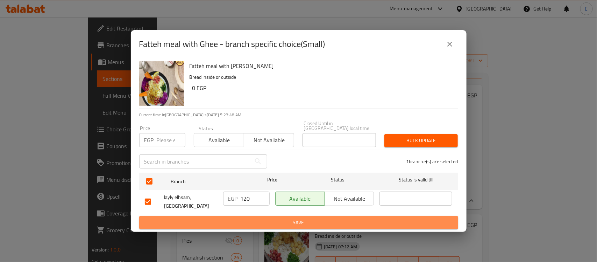
click at [268, 221] on span "Save" at bounding box center [299, 222] width 308 height 9
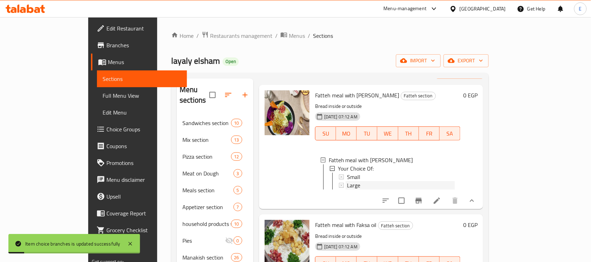
click at [347, 181] on span "Large" at bounding box center [353, 185] width 13 height 8
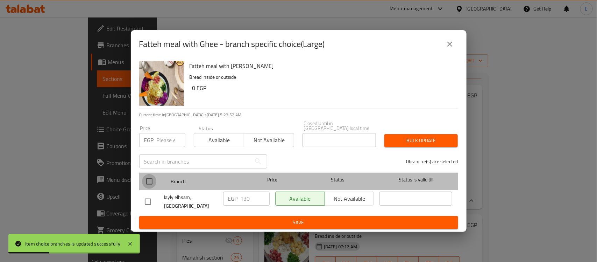
click at [147, 178] on input "checkbox" at bounding box center [149, 181] width 15 height 15
checkbox input "true"
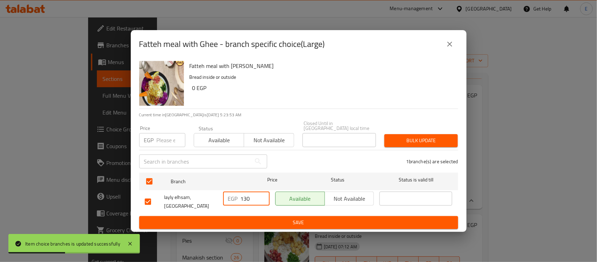
drag, startPoint x: 258, startPoint y: 193, endPoint x: 181, endPoint y: 198, distance: 77.1
click at [181, 198] on div "layly elhsam, El Rehab City EGP 130 ​ Available Not available ​" at bounding box center [298, 202] width 313 height 26
type input "145"
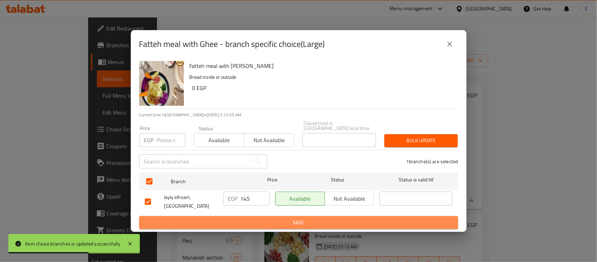
click at [220, 219] on span "Save" at bounding box center [299, 222] width 308 height 9
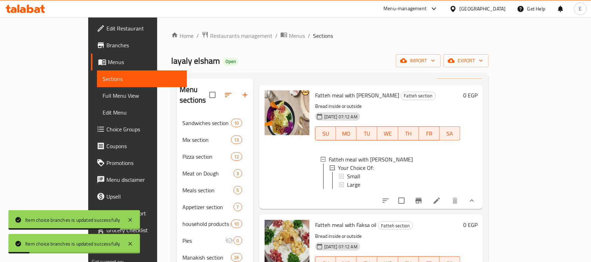
scroll to position [95, 0]
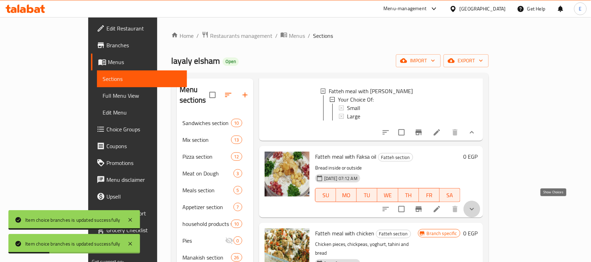
click at [476, 205] on icon "show more" at bounding box center [471, 209] width 8 height 8
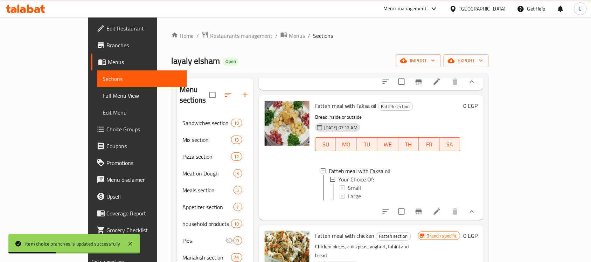
scroll to position [146, 0]
click at [371, 185] on div "Small" at bounding box center [401, 187] width 108 height 8
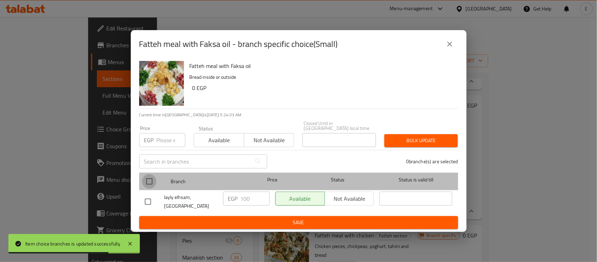
click at [147, 181] on input "checkbox" at bounding box center [149, 181] width 15 height 15
checkbox input "true"
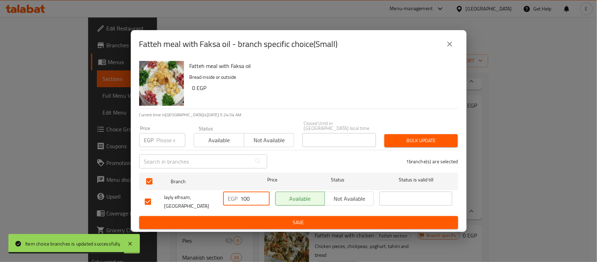
drag, startPoint x: 254, startPoint y: 198, endPoint x: 164, endPoint y: 193, distance: 89.7
click at [164, 193] on div "layly elhsam, El Rehab City EGP 100 ​ Available Not available ​" at bounding box center [298, 202] width 313 height 26
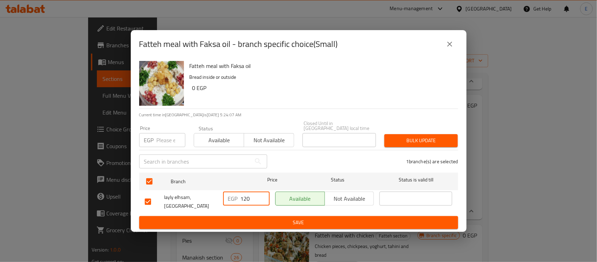
type input "120"
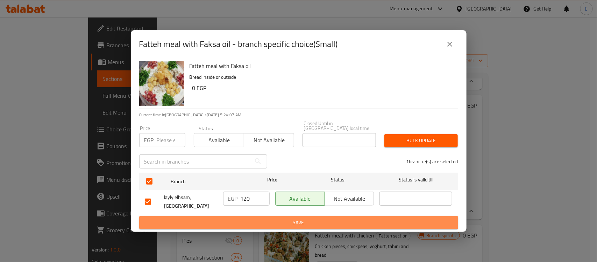
click at [231, 218] on span "Save" at bounding box center [299, 222] width 308 height 9
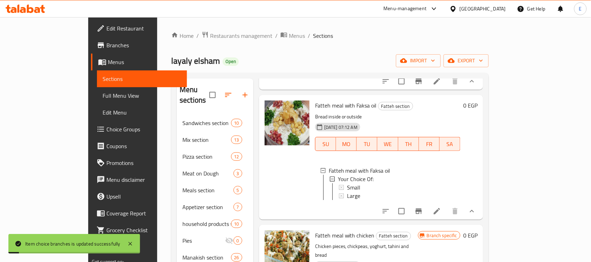
scroll to position [155, 0]
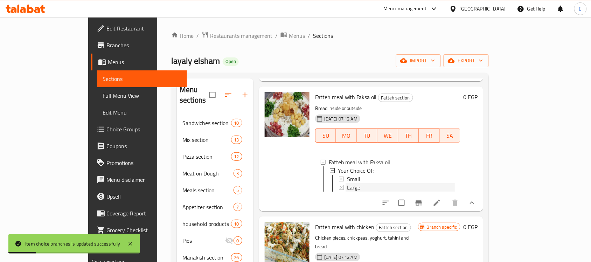
click at [347, 184] on div "Large" at bounding box center [401, 187] width 108 height 8
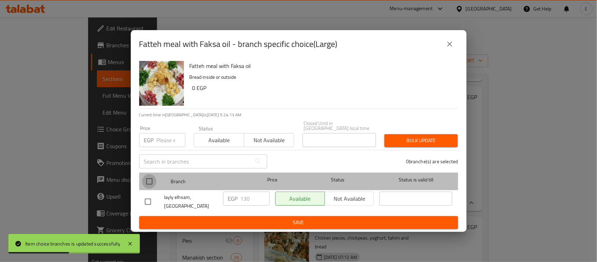
click at [151, 179] on input "checkbox" at bounding box center [149, 181] width 15 height 15
checkbox input "true"
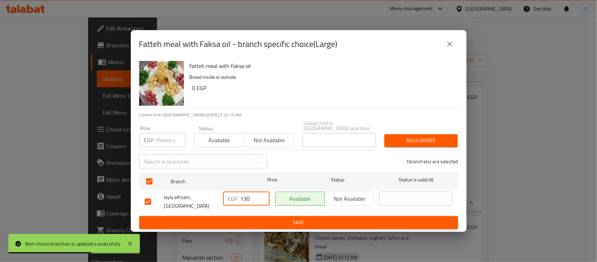
drag, startPoint x: 254, startPoint y: 195, endPoint x: 168, endPoint y: 205, distance: 86.0
click at [168, 205] on div "layly elhsam, El Rehab City EGP 130 ​ Available Not available ​" at bounding box center [298, 202] width 313 height 26
type input "145"
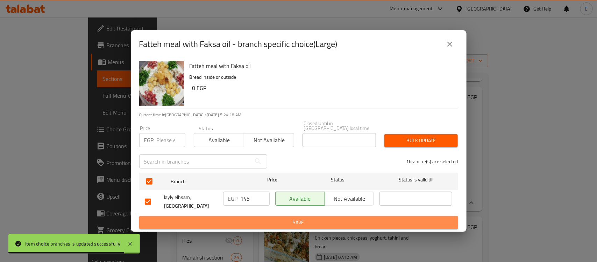
click at [238, 223] on span "Save" at bounding box center [299, 222] width 308 height 9
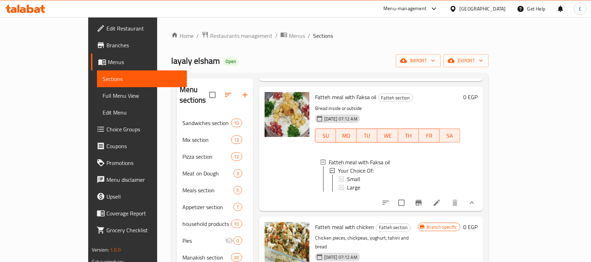
click at [372, 184] on div "Large" at bounding box center [401, 187] width 108 height 8
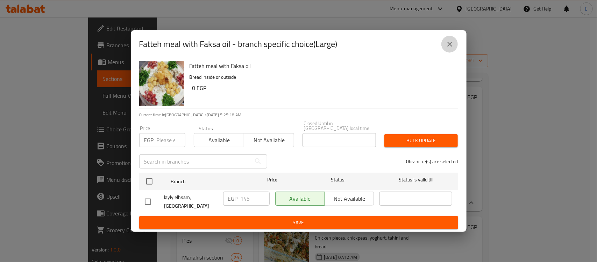
click at [452, 48] on icon "close" at bounding box center [450, 44] width 8 height 8
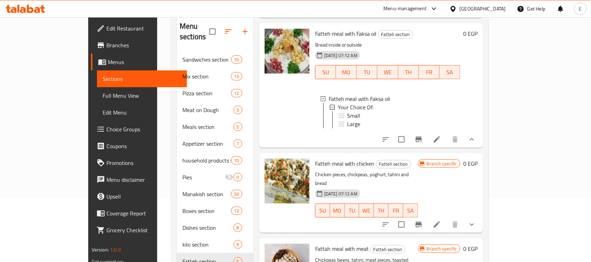
scroll to position [103, 0]
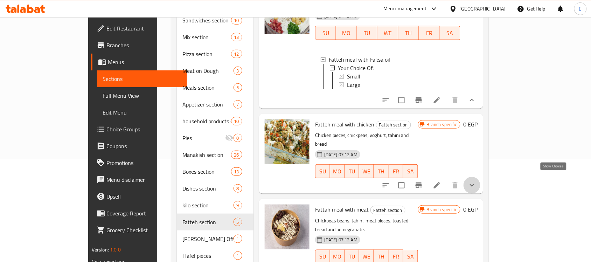
click at [476, 181] on icon "show more" at bounding box center [471, 185] width 8 height 8
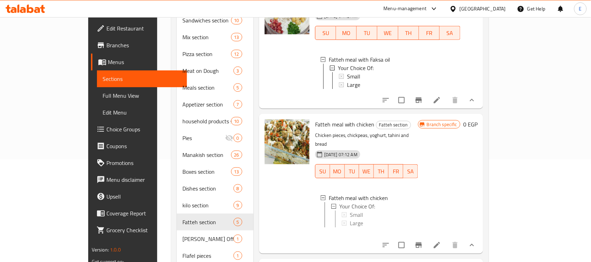
scroll to position [195, 0]
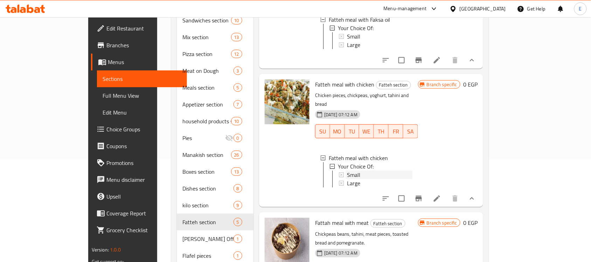
click at [366, 170] on div "Small" at bounding box center [379, 174] width 65 height 8
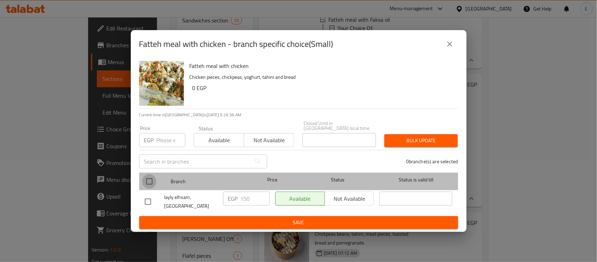
click at [149, 178] on input "checkbox" at bounding box center [149, 181] width 15 height 15
checkbox input "true"
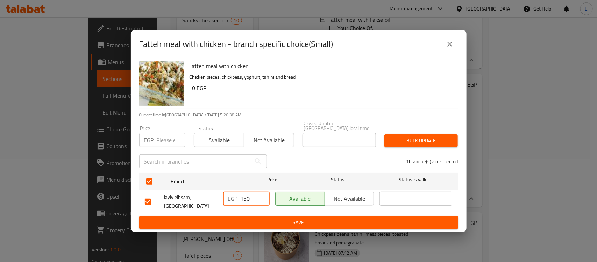
drag, startPoint x: 252, startPoint y: 193, endPoint x: 171, endPoint y: 212, distance: 82.6
click at [171, 212] on ul "Branch Price Status Status is valid till layly elhsam, El Rehab City EGP 150 ​ …" at bounding box center [298, 193] width 319 height 46
type input "290"
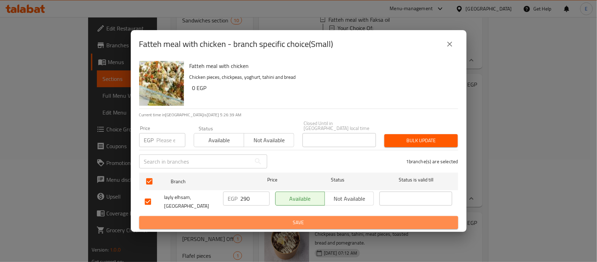
click at [220, 218] on span "Save" at bounding box center [299, 222] width 308 height 9
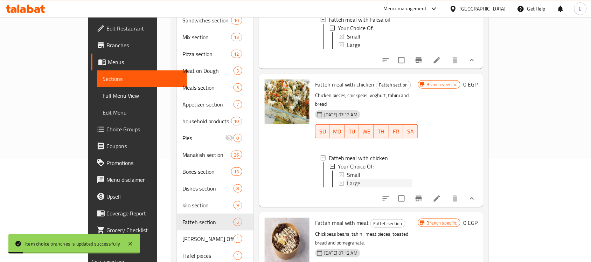
click at [347, 179] on span "Large" at bounding box center [353, 183] width 13 height 8
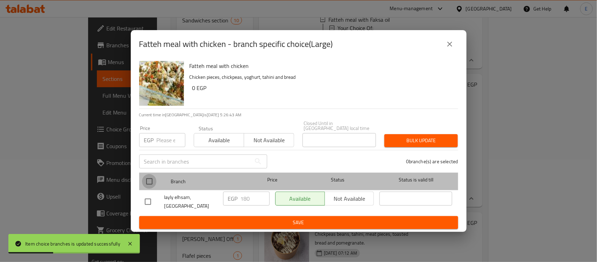
click at [150, 176] on input "checkbox" at bounding box center [149, 181] width 15 height 15
checkbox input "true"
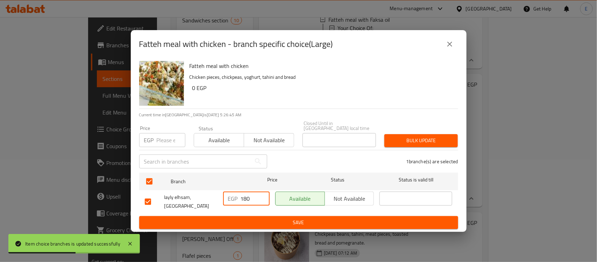
drag, startPoint x: 254, startPoint y: 195, endPoint x: 142, endPoint y: 242, distance: 121.0
click at [142, 242] on div "Fatteh meal with chicken - branch specific choice(Large) Fatteh meal with chick…" at bounding box center [298, 131] width 597 height 262
type input "390"
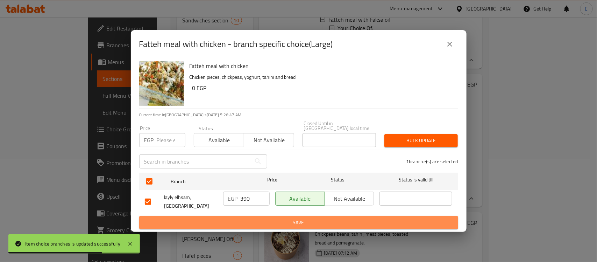
click at [252, 220] on span "Save" at bounding box center [299, 222] width 308 height 9
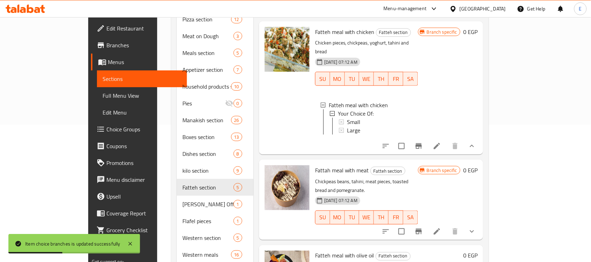
scroll to position [139, 0]
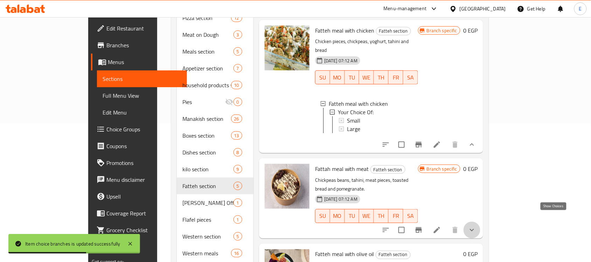
click at [476, 226] on icon "show more" at bounding box center [471, 230] width 8 height 8
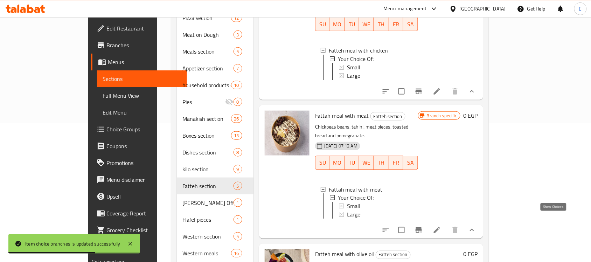
scroll to position [274, 0]
click at [371, 202] on div "Small" at bounding box center [379, 206] width 65 height 8
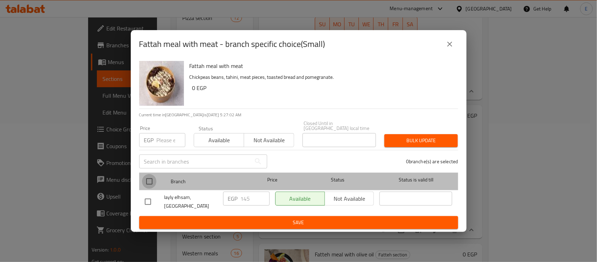
click at [150, 180] on input "checkbox" at bounding box center [149, 181] width 15 height 15
checkbox input "true"
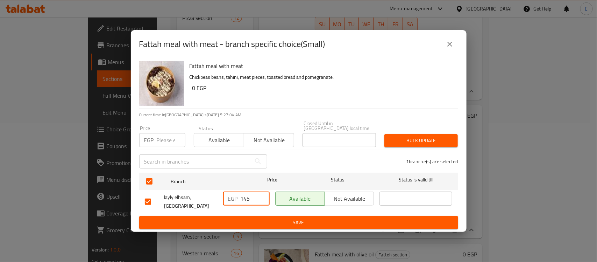
drag, startPoint x: 258, startPoint y: 192, endPoint x: 197, endPoint y: 199, distance: 61.6
click at [197, 199] on div "layly elhsam, El Rehab City EGP 145 ​ Available Not available ​" at bounding box center [298, 202] width 313 height 26
type input "290"
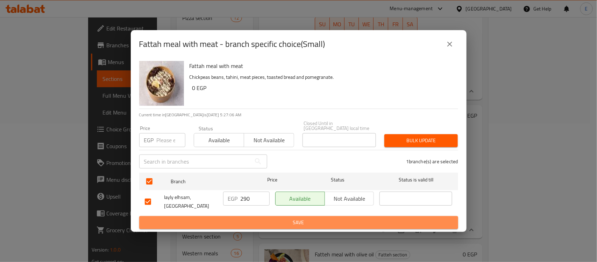
click at [239, 218] on span "Save" at bounding box center [299, 222] width 308 height 9
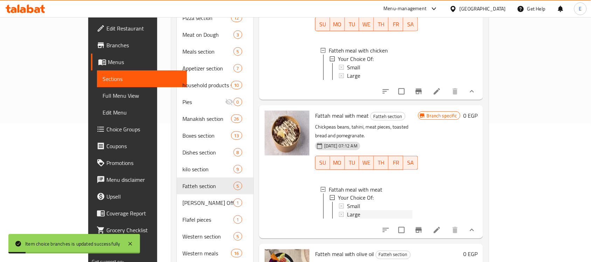
click at [378, 210] on div "Large" at bounding box center [379, 214] width 65 height 8
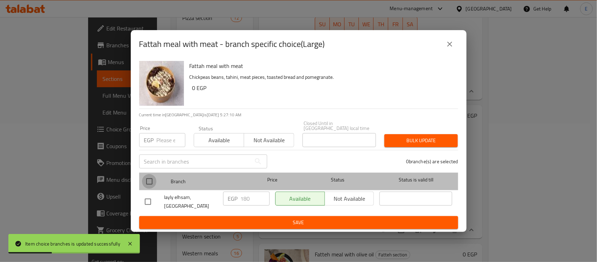
click at [153, 179] on input "checkbox" at bounding box center [149, 181] width 15 height 15
checkbox input "true"
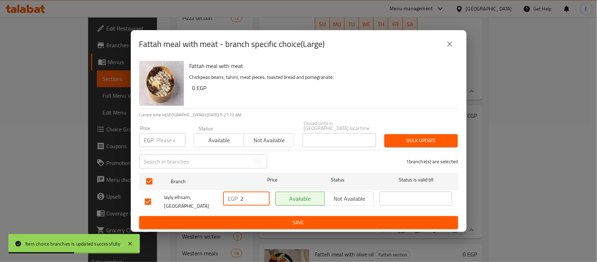
drag, startPoint x: 255, startPoint y: 193, endPoint x: 144, endPoint y: 217, distance: 113.8
click at [144, 217] on form "Branch Price Status Status is valid till layly elhsam, El Rehab City EGP 2 ​ Av…" at bounding box center [298, 199] width 319 height 59
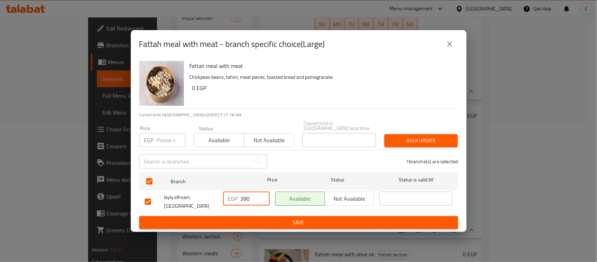
type input "390"
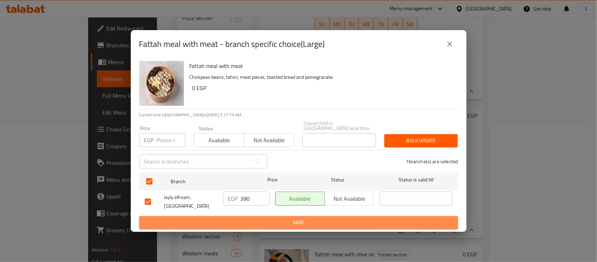
click at [235, 222] on span "Save" at bounding box center [299, 222] width 308 height 9
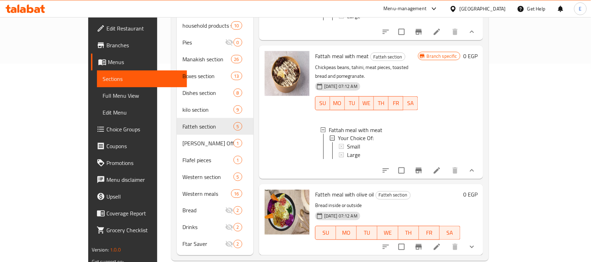
scroll to position [199, 0]
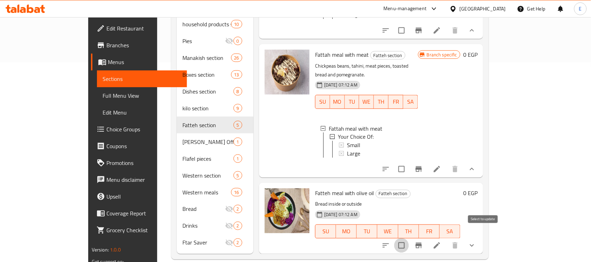
click at [409, 238] on input "checkbox" at bounding box center [401, 245] width 15 height 15
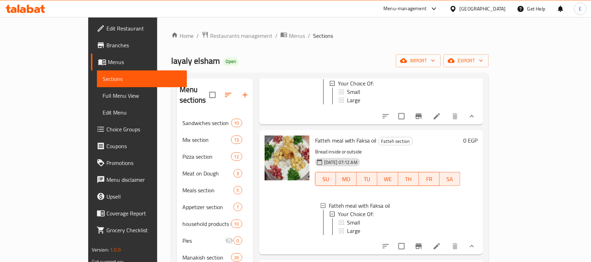
scroll to position [0, 0]
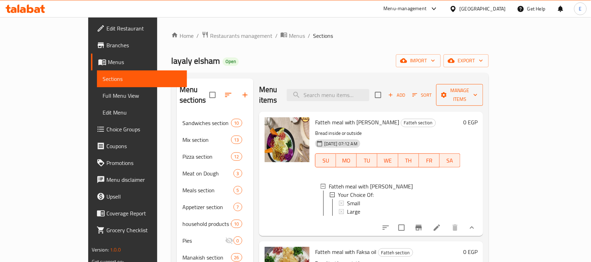
click at [477, 88] on span "Manage items" at bounding box center [460, 94] width 36 height 17
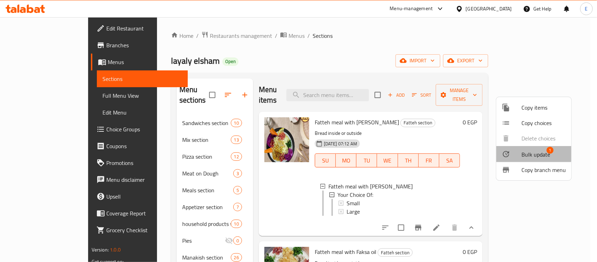
click at [527, 151] on span "Bulk update" at bounding box center [536, 154] width 29 height 8
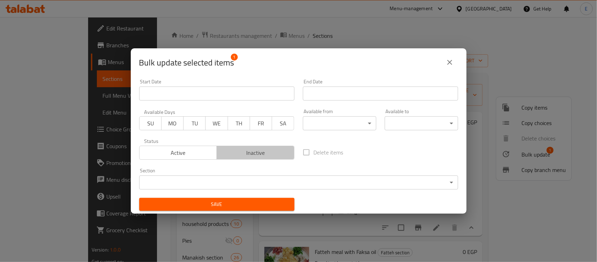
click at [266, 151] on span "Inactive" at bounding box center [256, 153] width 72 height 10
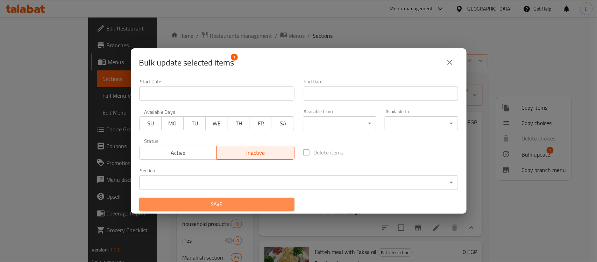
click at [235, 199] on button "Save" at bounding box center [216, 204] width 155 height 13
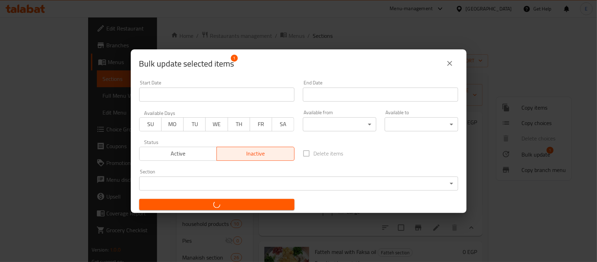
checkbox input "false"
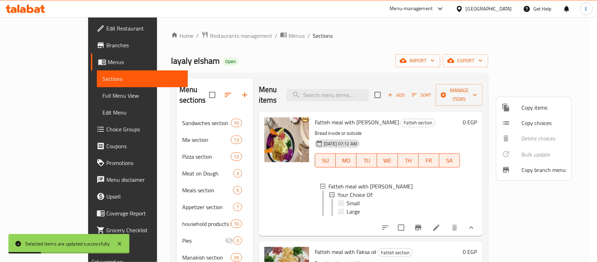
click at [235, 207] on div at bounding box center [298, 131] width 597 height 262
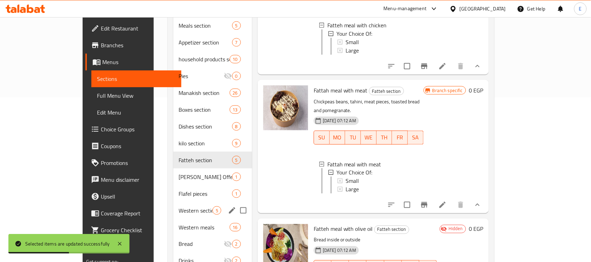
scroll to position [165, 0]
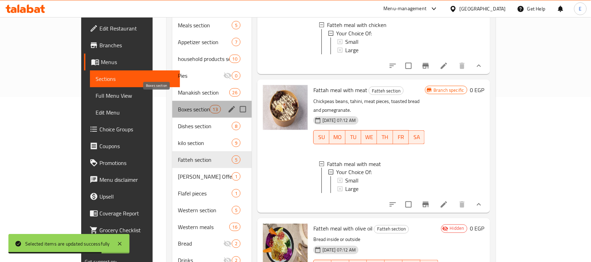
click at [178, 105] on span "Boxes section" at bounding box center [194, 109] width 32 height 8
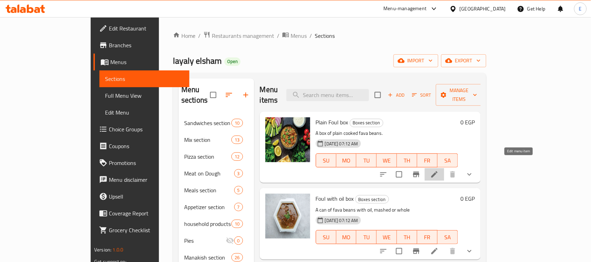
click at [438, 170] on icon at bounding box center [434, 174] width 8 height 8
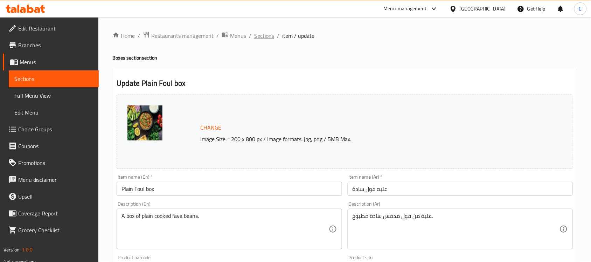
click at [261, 35] on span "Sections" at bounding box center [264, 35] width 20 height 8
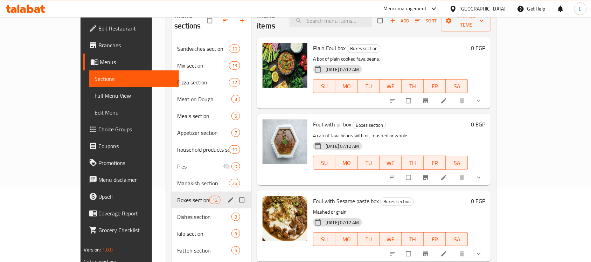
scroll to position [86, 0]
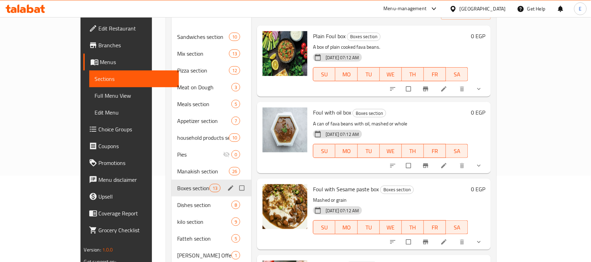
click at [235, 181] on input "Menu sections" at bounding box center [242, 187] width 15 height 13
checkbox input "true"
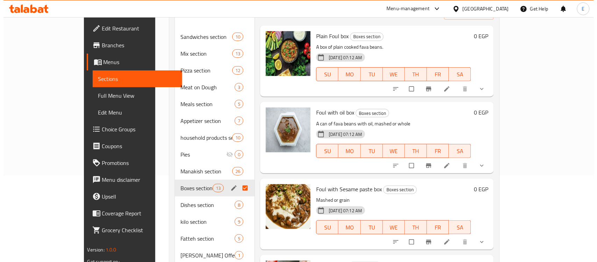
scroll to position [0, 0]
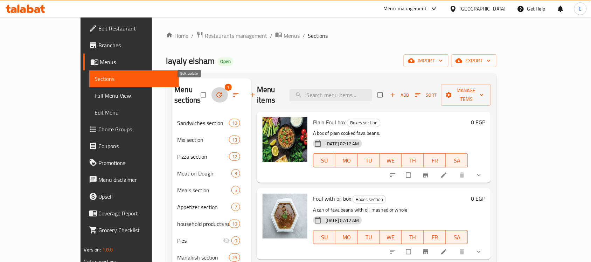
click at [211, 87] on button "button" at bounding box center [219, 94] width 17 height 15
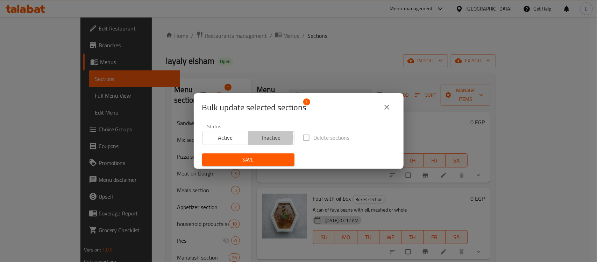
click at [265, 138] on span "Inactive" at bounding box center [271, 138] width 41 height 10
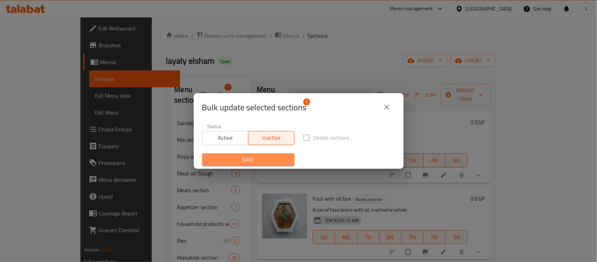
click at [252, 160] on span "Save" at bounding box center [248, 159] width 81 height 9
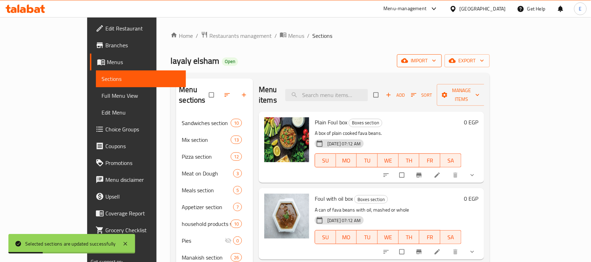
click at [436, 56] on span "import" at bounding box center [419, 60] width 34 height 9
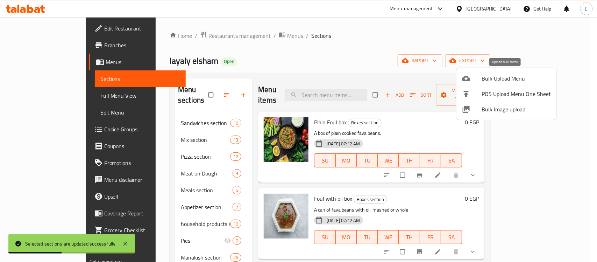
click at [508, 75] on span "Bulk Upload Menu" at bounding box center [516, 78] width 69 height 8
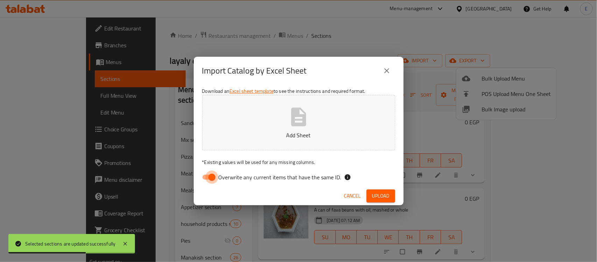
click at [212, 177] on input "Overwrite any current items that have the same ID." at bounding box center [212, 176] width 40 height 13
checkbox input "false"
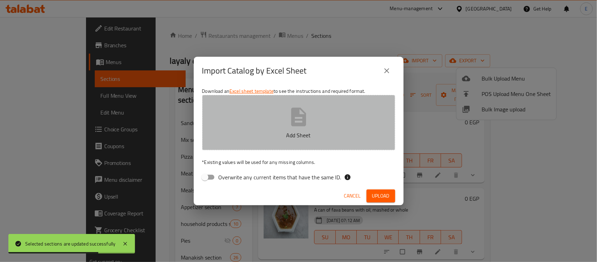
click at [251, 142] on button "Add Sheet" at bounding box center [298, 122] width 193 height 55
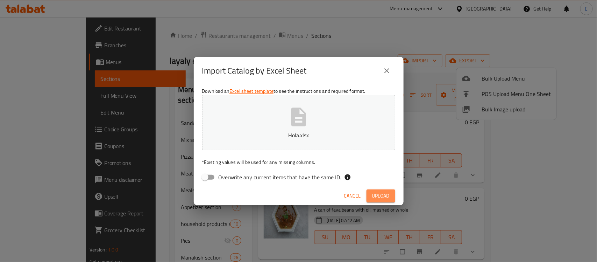
click at [385, 193] on span "Upload" at bounding box center [380, 195] width 17 height 9
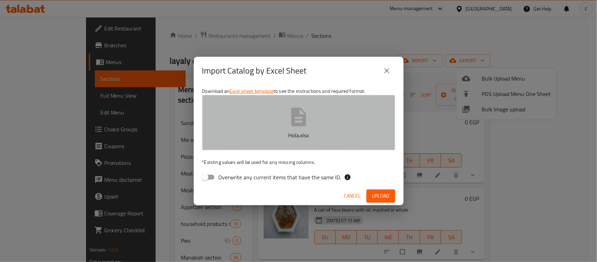
click at [297, 128] on button "Hola.xlsx" at bounding box center [298, 122] width 193 height 55
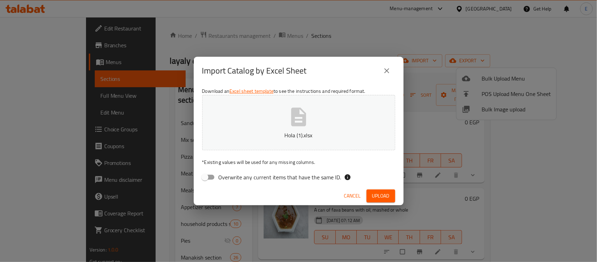
click at [385, 198] on span "Upload" at bounding box center [380, 195] width 17 height 9
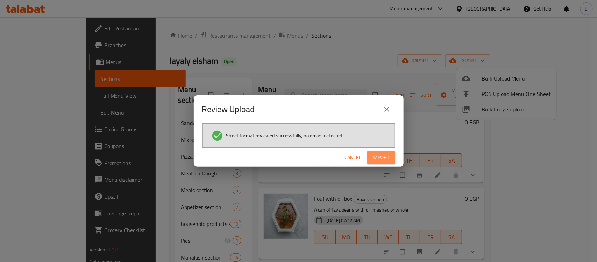
click at [388, 157] on span "Import" at bounding box center [381, 157] width 17 height 9
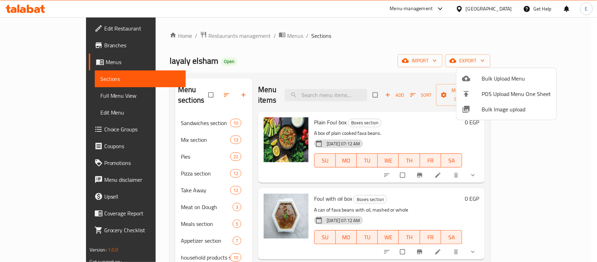
click at [294, 84] on div at bounding box center [298, 131] width 597 height 262
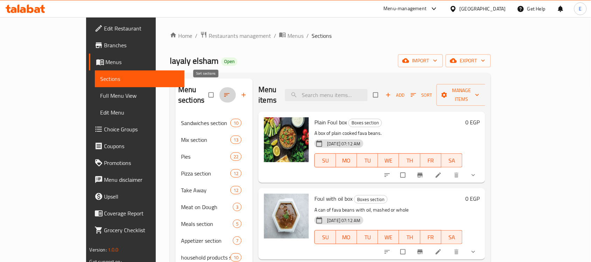
click at [224, 93] on icon "button" at bounding box center [226, 94] width 5 height 3
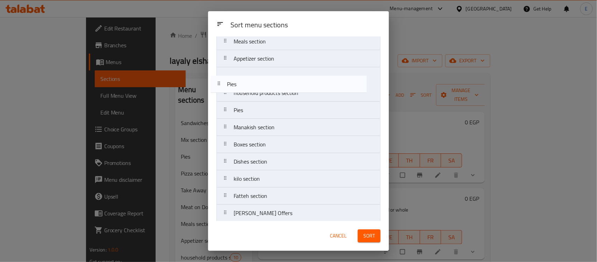
scroll to position [108, 0]
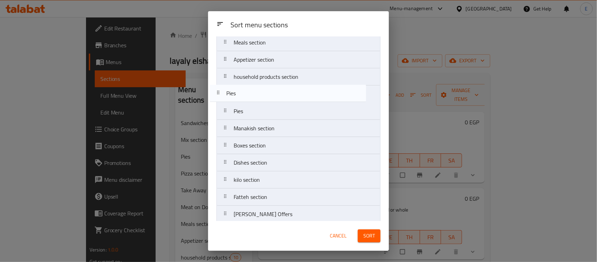
drag, startPoint x: 260, startPoint y: 105, endPoint x: 252, endPoint y: 101, distance: 8.6
click at [252, 101] on nav "Sandwiches section Mix section Pies Pizza section Take Away Meat on Dough Meals…" at bounding box center [299, 137] width 164 height 378
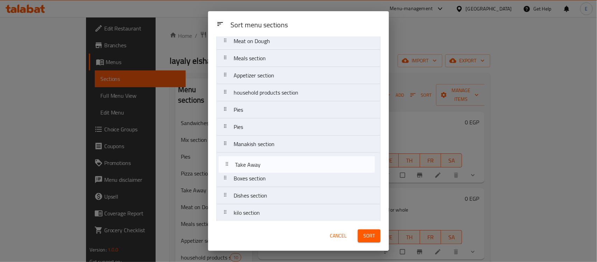
scroll to position [76, 0]
drag, startPoint x: 265, startPoint y: 117, endPoint x: 270, endPoint y: 167, distance: 49.6
click at [270, 167] on nav "Sandwiches section Mix section Pizza section Take Away Meat on Dough Meals sect…" at bounding box center [299, 169] width 164 height 378
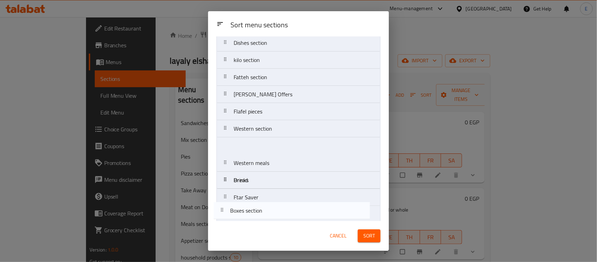
scroll to position [218, 0]
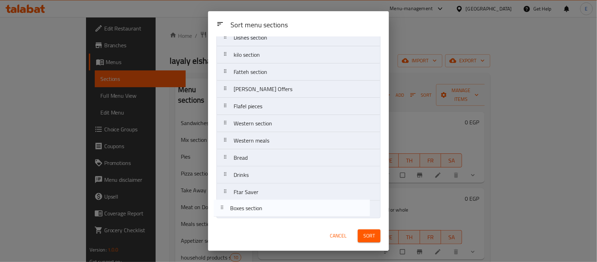
drag, startPoint x: 268, startPoint y: 179, endPoint x: 263, endPoint y: 213, distance: 34.6
click at [263, 213] on nav "Sandwiches section Mix section Pizza section Meat on Dough Meals section Appeti…" at bounding box center [299, 29] width 164 height 378
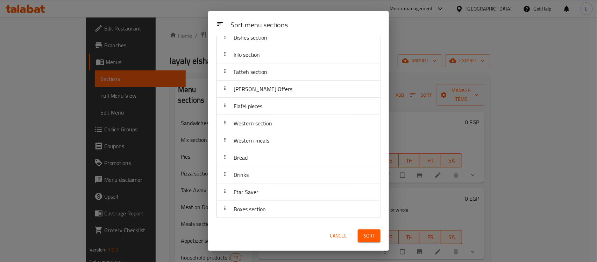
scroll to position [0, 0]
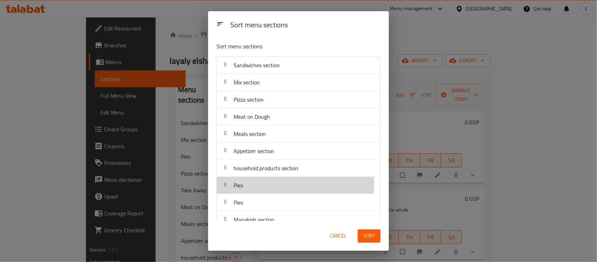
click at [261, 185] on div "Pies" at bounding box center [299, 185] width 158 height 17
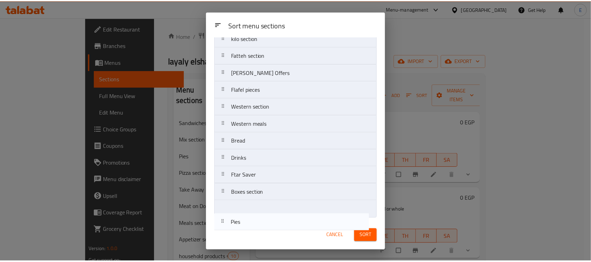
scroll to position [218, 0]
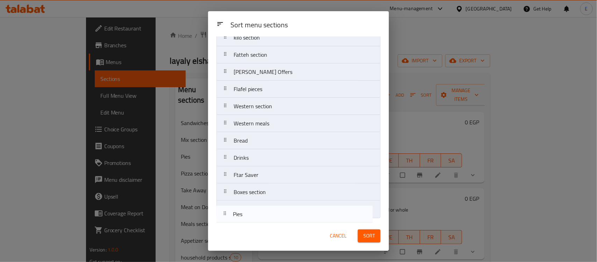
drag, startPoint x: 256, startPoint y: 197, endPoint x: 255, endPoint y: 209, distance: 12.6
click at [255, 209] on nav "Sandwiches section Mix section Pizza section Meat on Dough Meals section Appeti…" at bounding box center [299, 29] width 164 height 378
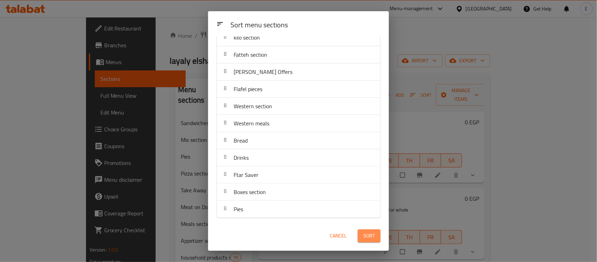
click at [359, 230] on button "Sort" at bounding box center [369, 235] width 23 height 13
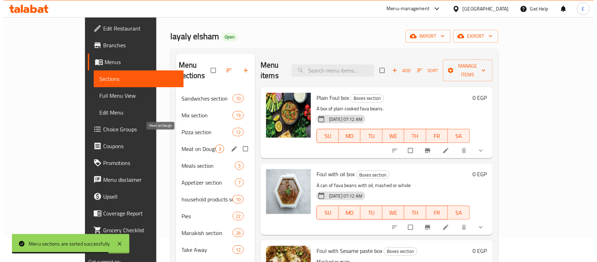
scroll to position [0, 0]
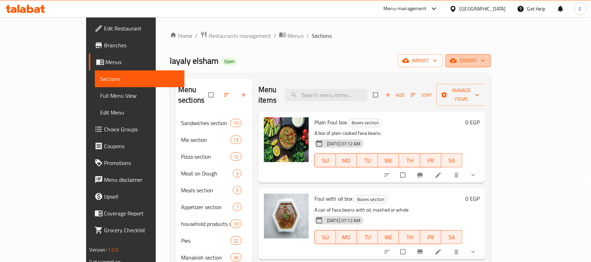
click at [485, 61] on span "export" at bounding box center [468, 60] width 34 height 9
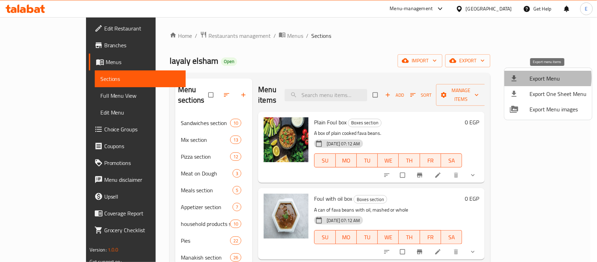
click at [536, 78] on span "Export Menu" at bounding box center [558, 78] width 57 height 8
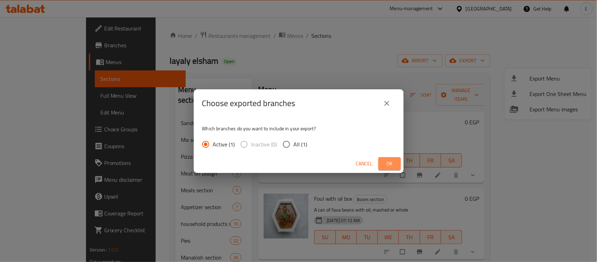
click at [396, 163] on button "Ok" at bounding box center [390, 163] width 22 height 13
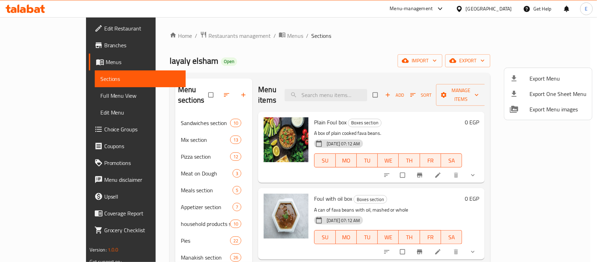
click at [307, 91] on div at bounding box center [298, 131] width 597 height 262
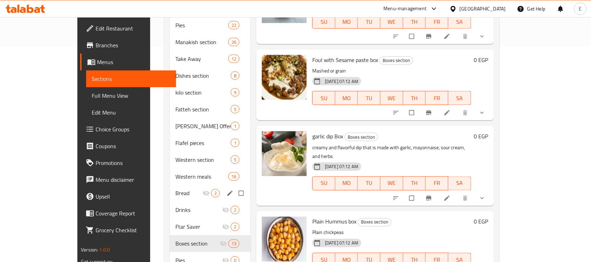
scroll to position [233, 0]
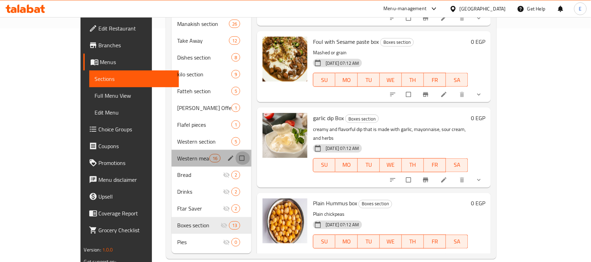
click at [235, 151] on input "Menu sections" at bounding box center [242, 157] width 15 height 13
checkbox input "true"
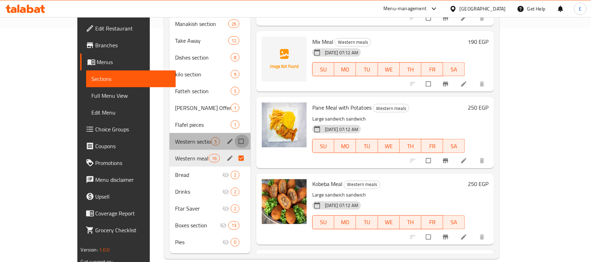
click at [234, 135] on input "Menu sections" at bounding box center [241, 141] width 15 height 13
checkbox input "true"
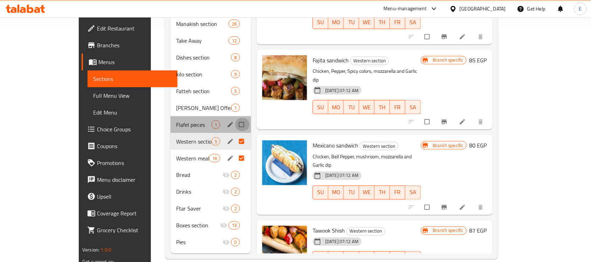
click at [235, 118] on input "Menu sections" at bounding box center [242, 124] width 15 height 13
checkbox input "true"
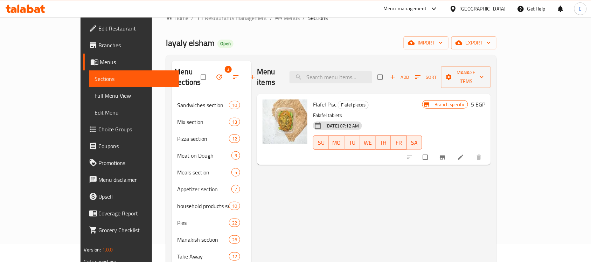
scroll to position [17, 0]
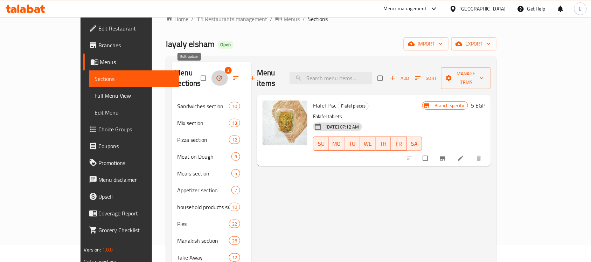
click at [216, 76] on icon "button" at bounding box center [218, 78] width 5 height 5
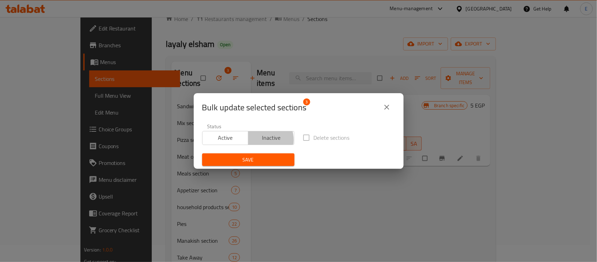
click at [258, 140] on span "Inactive" at bounding box center [271, 138] width 41 height 10
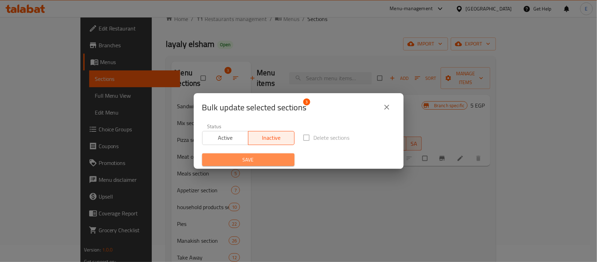
click at [251, 158] on span "Save" at bounding box center [248, 159] width 81 height 9
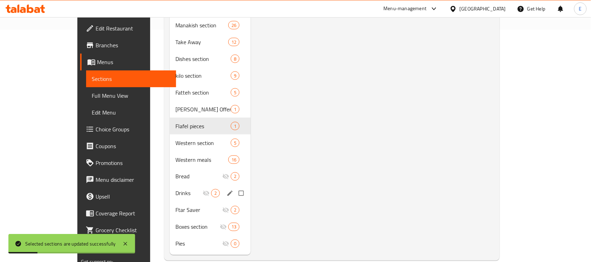
scroll to position [231, 0]
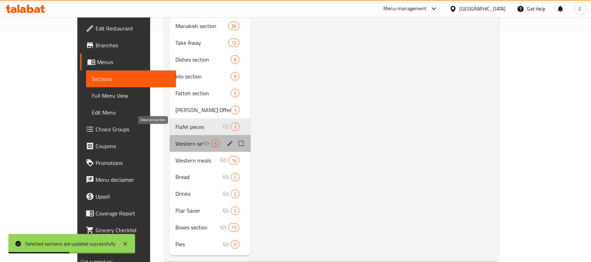
click at [175, 139] on span "Western section" at bounding box center [188, 143] width 27 height 8
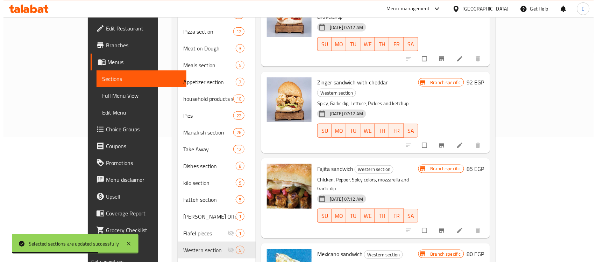
scroll to position [57, 0]
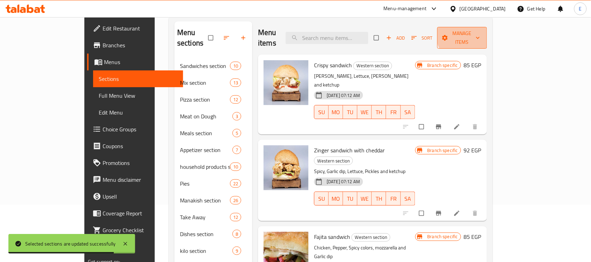
click at [481, 33] on span "Manage items" at bounding box center [462, 37] width 38 height 17
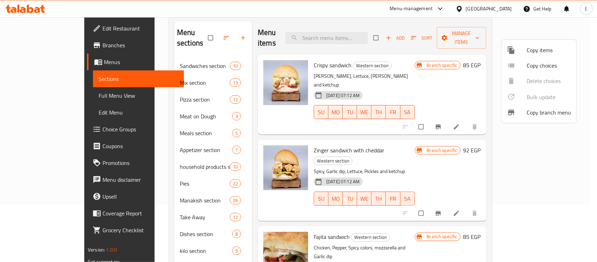
click at [468, 59] on div at bounding box center [298, 131] width 597 height 262
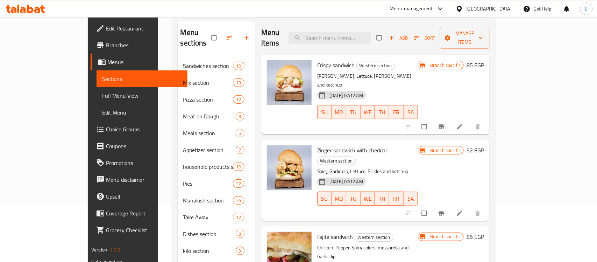
scroll to position [0, 0]
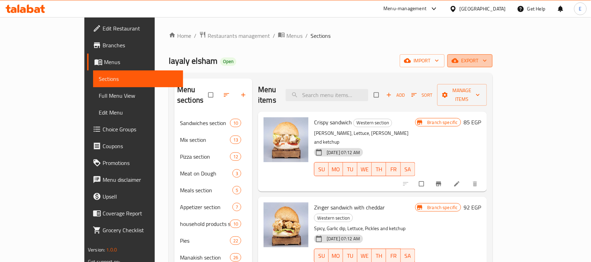
click at [487, 60] on span "export" at bounding box center [470, 60] width 34 height 9
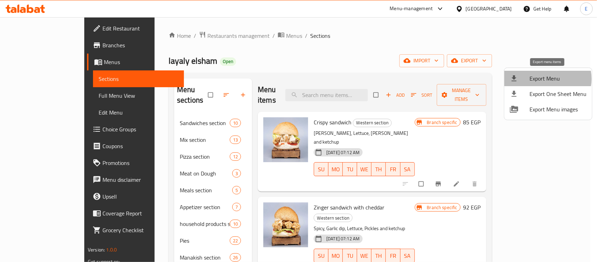
click at [547, 79] on span "Export Menu" at bounding box center [558, 78] width 57 height 8
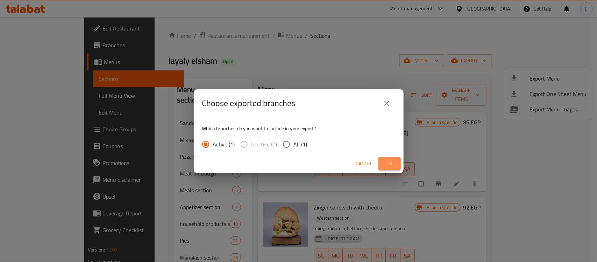
click at [390, 160] on span "Ok" at bounding box center [389, 163] width 11 height 9
